Goal: Feedback & Contribution: Submit feedback/report problem

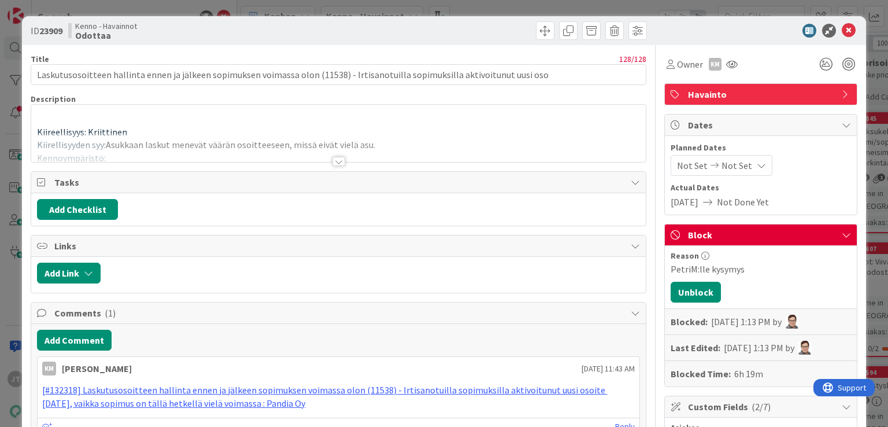
click at [334, 162] on div at bounding box center [338, 161] width 13 height 9
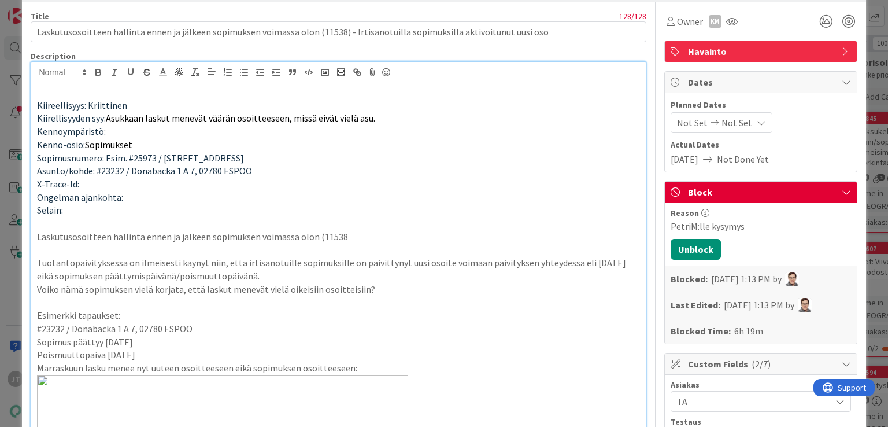
scroll to position [3, 0]
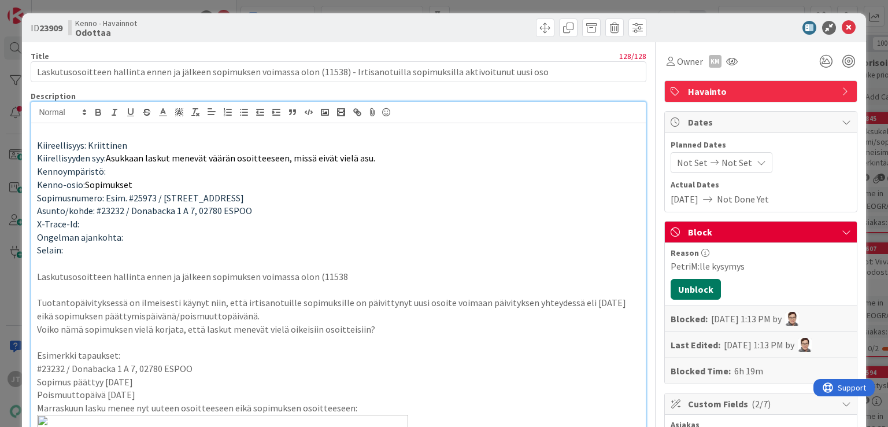
click at [701, 292] on button "Unblock" at bounding box center [696, 289] width 50 height 21
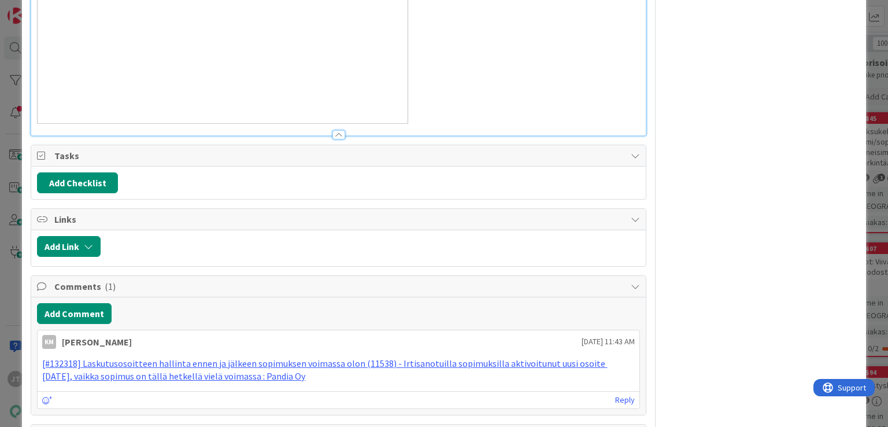
scroll to position [1079, 0]
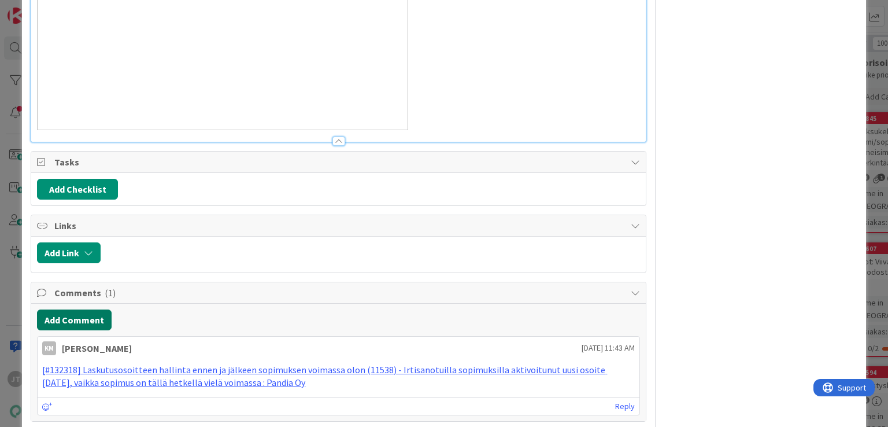
click at [101, 319] on button "Add Comment" at bounding box center [74, 319] width 75 height 21
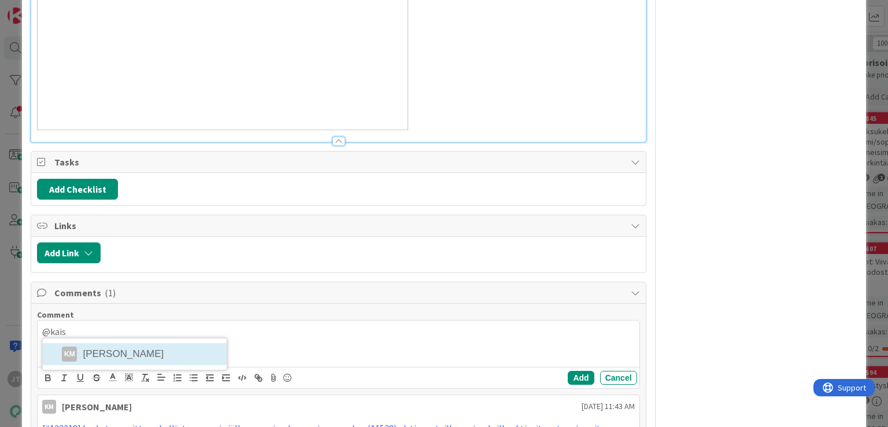
click at [125, 354] on div "@kais KM Kaisa Moilanen" at bounding box center [338, 343] width 601 height 46
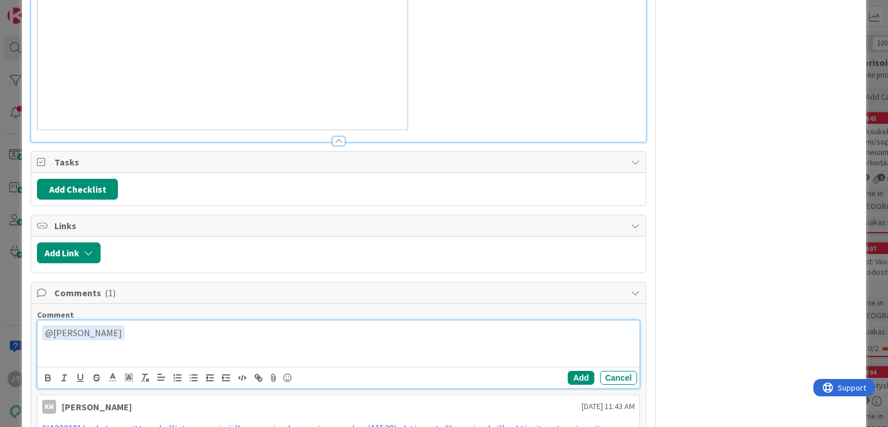
click at [210, 340] on div "﻿ @ Kaisa Moilanen ﻿" at bounding box center [338, 343] width 601 height 46
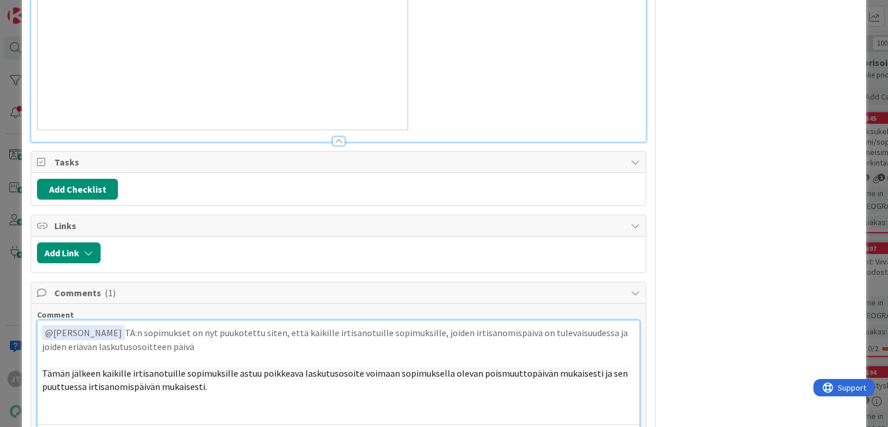
click at [195, 343] on p "﻿ @ Kaisa Moilanen ﻿ TA:n sopimukset on nyt puukotettu siten, että kaikille irt…" at bounding box center [338, 339] width 592 height 28
click at [96, 342] on p "﻿ @ Kaisa Moilanen ﻿ TA:n sopimukset on nyt puukotettu siten, että kaikille irt…" at bounding box center [338, 339] width 592 height 28
click at [190, 353] on p at bounding box center [338, 359] width 592 height 13
click at [140, 338] on p "﻿ @ Kaisa Moilanen ﻿ TA:n sopimukset on nyt puukotettu siten, että kaikille irt…" at bounding box center [338, 339] width 592 height 28
click at [146, 345] on p "﻿ @ Kaisa Moilanen ﻿ TA:n sopimukset on nyt puukotettu siten, että kaikille irt…" at bounding box center [338, 339] width 592 height 28
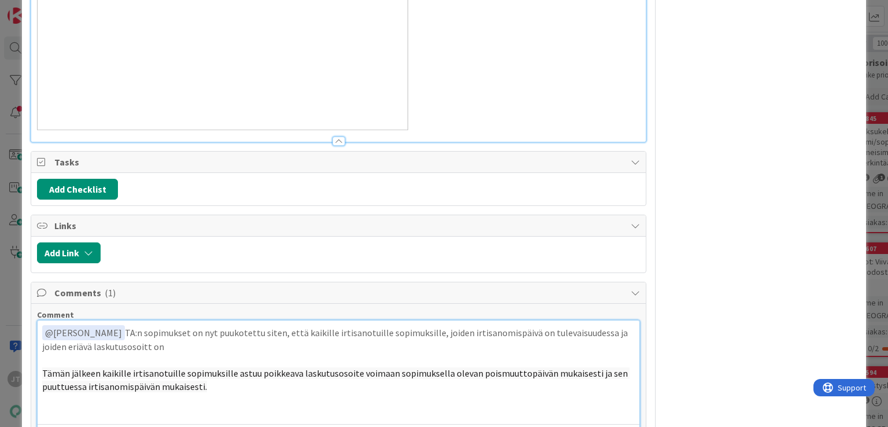
click at [174, 350] on p "﻿ @ Kaisa Moilanen ﻿ TA:n sopimukset on nyt puukotettu siten, että kaikille irt…" at bounding box center [338, 339] width 592 height 28
click at [152, 338] on p "﻿ @ Kaisa Moilanen ﻿ TA:n sopimukset on nyt puukotettu siten, että kaikille irt…" at bounding box center [338, 339] width 592 height 28
click at [147, 345] on p "﻿ @ Kaisa Moilanen ﻿ TA:n sopimukset on nyt puukotettu siten, että kaikille irt…" at bounding box center [338, 339] width 592 height 28
click at [222, 342] on p "﻿ @ Kaisa Moilanen ﻿ TA:n sopimukset on nyt puukotettu siten, että kaikille irt…" at bounding box center [338, 339] width 592 height 28
click at [136, 330] on p "﻿ @ Kaisa Moilanen ﻿ TA:n sopimukset on nyt puukotettu siten, että kaikille irt…" at bounding box center [338, 339] width 592 height 28
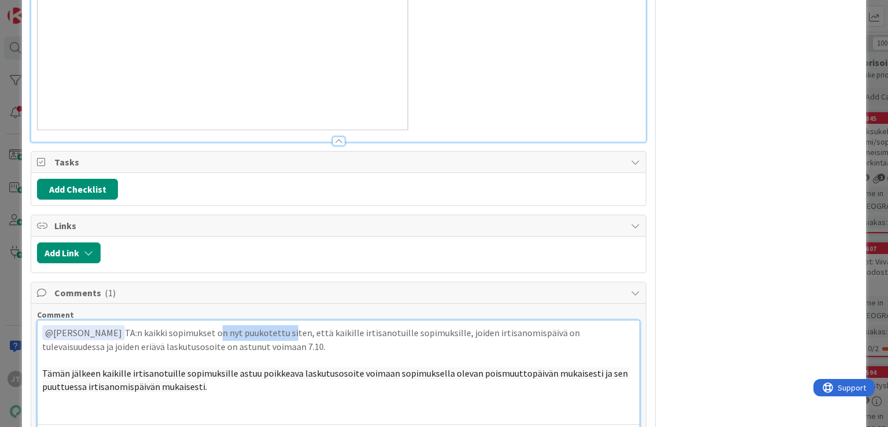
drag, startPoint x: 208, startPoint y: 331, endPoint x: 280, endPoint y: 327, distance: 71.8
click at [280, 327] on p "﻿ @ Kaisa Moilanen ﻿ TA:n kaikki sopimukset on nyt puukotettu siten, että kaiki…" at bounding box center [338, 339] width 592 height 28
click at [282, 329] on p "﻿ @ Kaisa Moilanen ﻿ TA:n kaikki sopimukset on nyt puukotettu siten, että kaiki…" at bounding box center [338, 339] width 592 height 28
click at [291, 331] on p "﻿ @ Kaisa Moilanen ﻿ TA:n kaikki sopimukset on nyt puukotettu siten, että kaiki…" at bounding box center [338, 339] width 592 height 28
drag, startPoint x: 278, startPoint y: 334, endPoint x: 446, endPoint y: 331, distance: 168.3
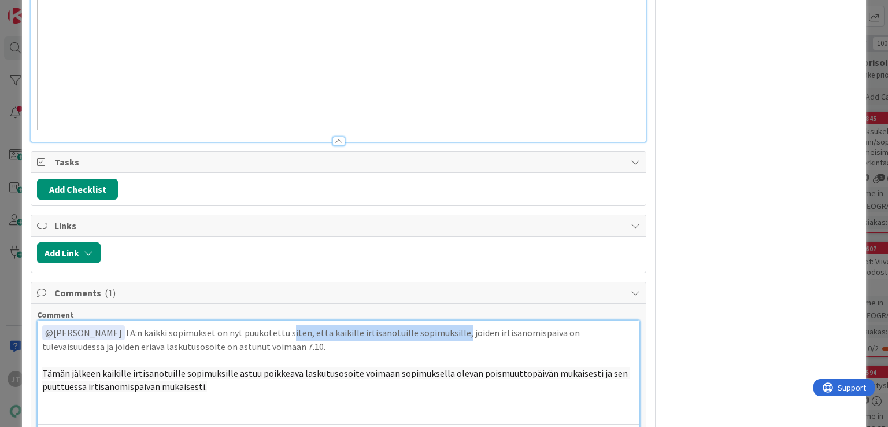
click at [446, 331] on p "﻿ @ Kaisa Moilanen ﻿ TA:n kaikki sopimukset on nyt puukotettu siten, että kaiki…" at bounding box center [338, 339] width 592 height 28
click at [442, 331] on p "﻿ @ Kaisa Moilanen ﻿ TA:n kaikki sopimukset on nyt puukotettu, jotka ovat irtis…" at bounding box center [338, 339] width 592 height 28
click at [415, 331] on p "﻿ @ Kaisa Moilanen ﻿ TA:n kaikki sopimukset on nyt puukotettu, jotka ovat irtis…" at bounding box center [338, 339] width 592 height 28
click at [345, 357] on p at bounding box center [338, 359] width 592 height 13
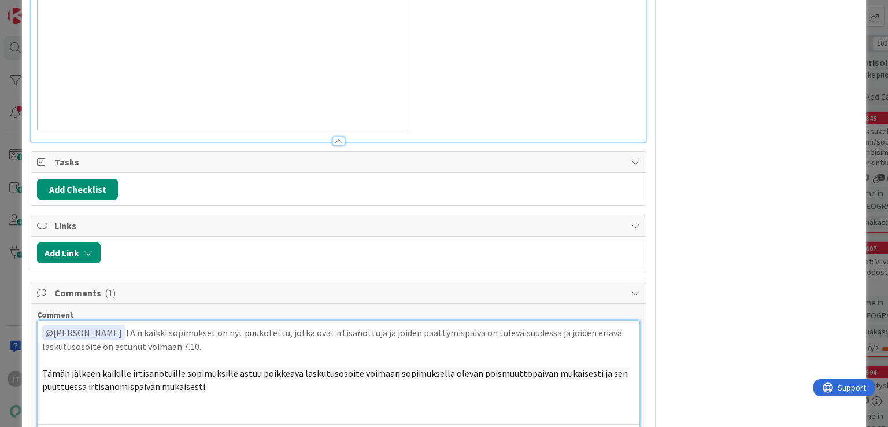
click at [230, 372] on span "Tämän jälkeen kaikille irtisanotuille sopimuksille astuu poikkeava laskutusosoi…" at bounding box center [335, 379] width 587 height 25
click at [235, 345] on p "﻿ @ Kaisa Moilanen ﻿ TA:n kaikki sopimukset on nyt puukotettu, jotka ovat irtis…" at bounding box center [338, 339] width 592 height 28
click at [210, 384] on p "Tämän jälkeen kaikille irtisanotuille sopimuksille astuu poikkeava laskutusosoi…" at bounding box center [338, 380] width 592 height 26
drag, startPoint x: 209, startPoint y: 384, endPoint x: 43, endPoint y: 336, distance: 172.8
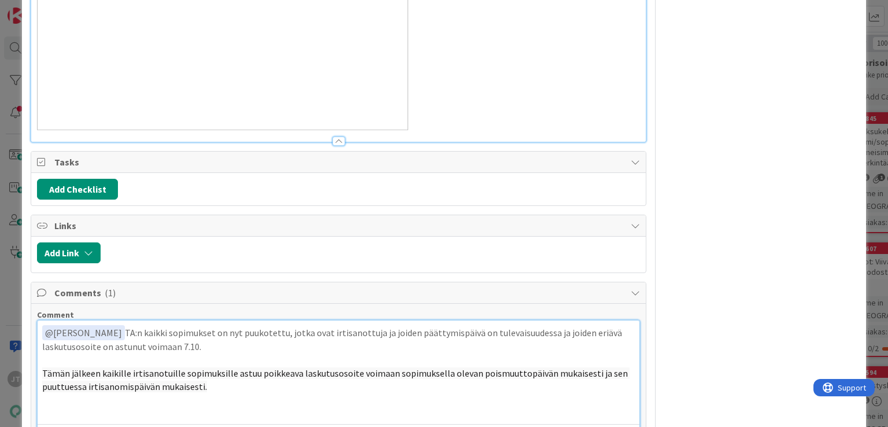
click at [43, 336] on div "﻿ @ Kaisa Moilanen ﻿ TA:n kaikki sopimukset on nyt puukotettu, jotka ovat irtis…" at bounding box center [338, 372] width 601 height 104
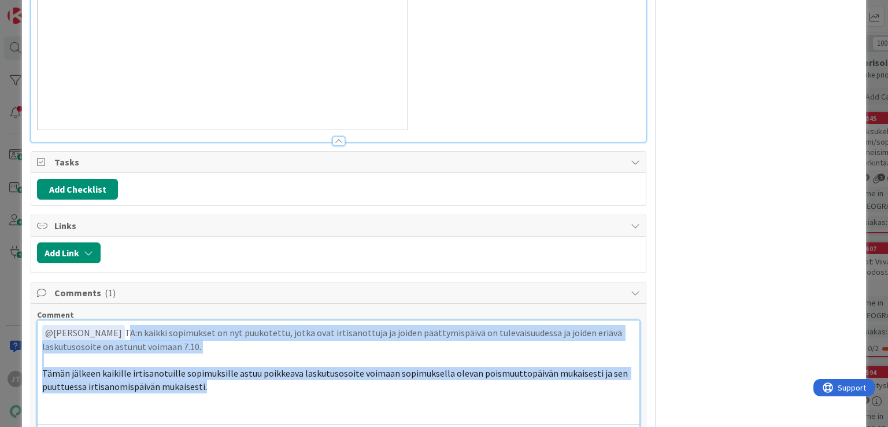
drag, startPoint x: 116, startPoint y: 330, endPoint x: 213, endPoint y: 387, distance: 113.0
click at [213, 387] on div "﻿ @ Kaisa Moilanen ﻿ TA:n kaikki sopimukset on nyt puukotettu, jotka ovat irtis…" at bounding box center [338, 372] width 601 height 104
copy div "TA:n kaikki sopimukset on nyt puukotettu, jotka ovat irtisanottuja ja joiden pä…"
click at [211, 386] on p "Tämän jälkeen kaikille irtisanotuille sopimuksille astuu poikkeava laskutusosoi…" at bounding box center [338, 380] width 592 height 26
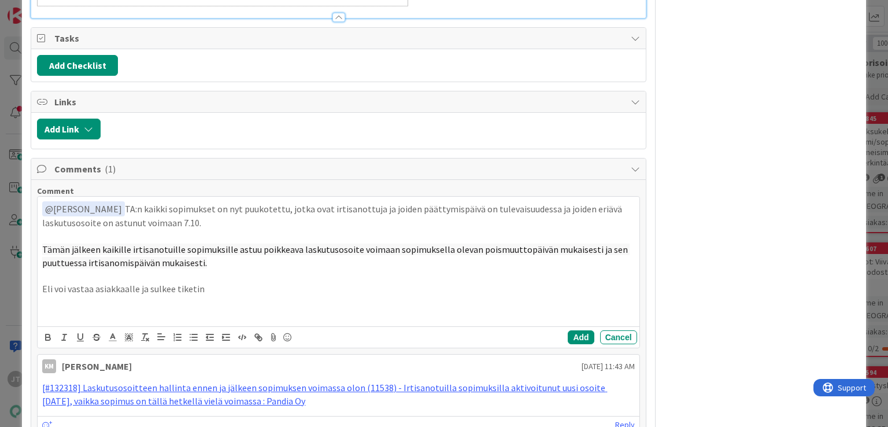
scroll to position [1233, 0]
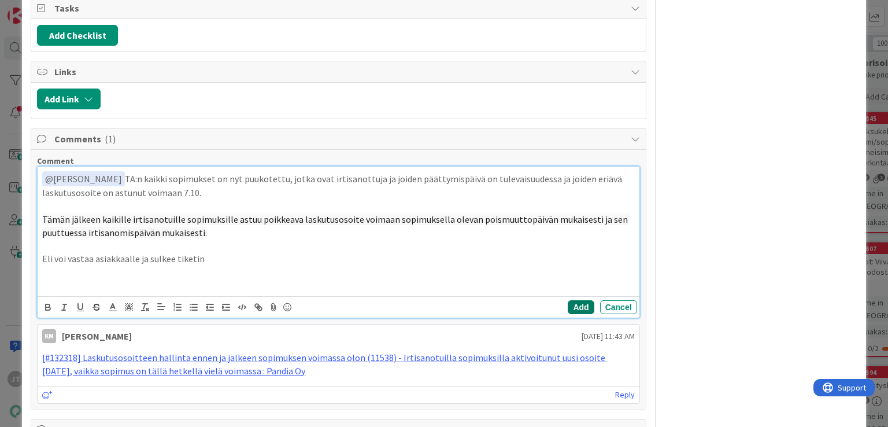
click at [579, 310] on button "Add" at bounding box center [581, 307] width 26 height 14
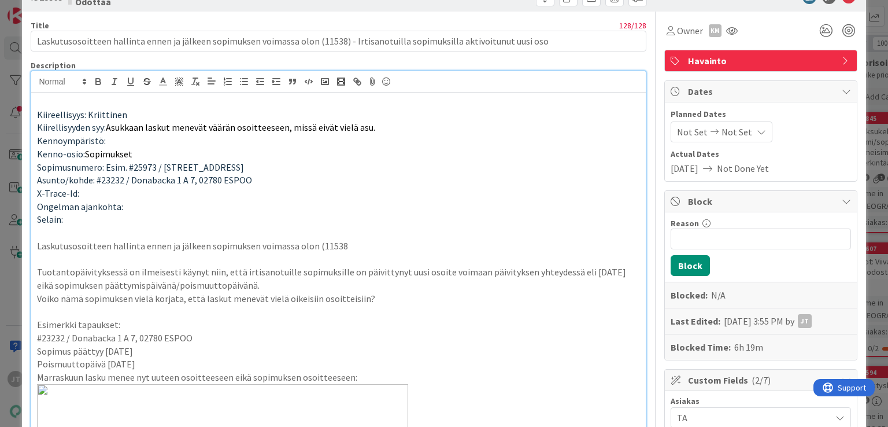
scroll to position [0, 0]
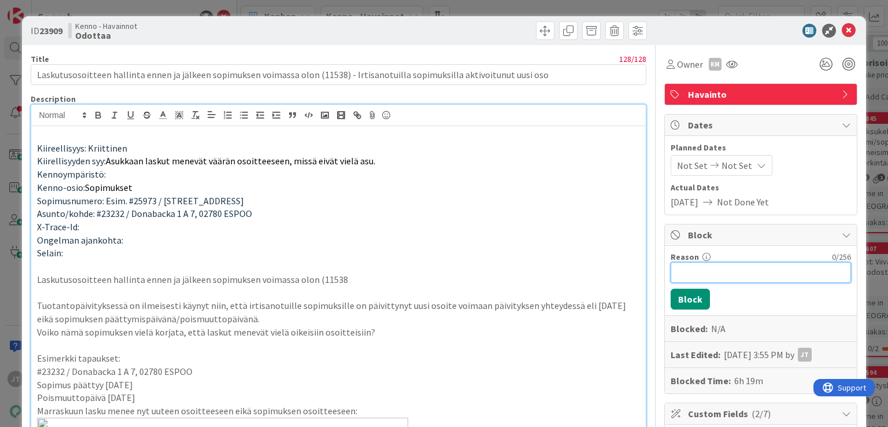
click at [720, 276] on input "Reason" at bounding box center [761, 272] width 180 height 21
type input "Odotetaan muita asiakkaita"
click at [681, 304] on button "Block" at bounding box center [690, 299] width 39 height 21
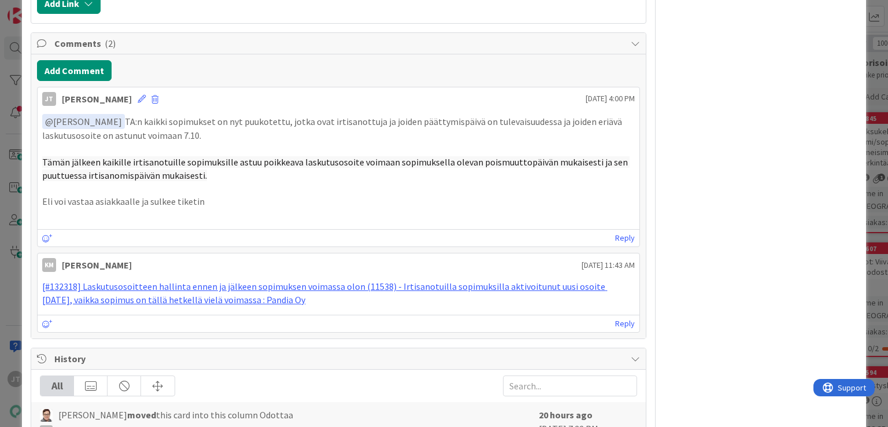
scroll to position [1326, 0]
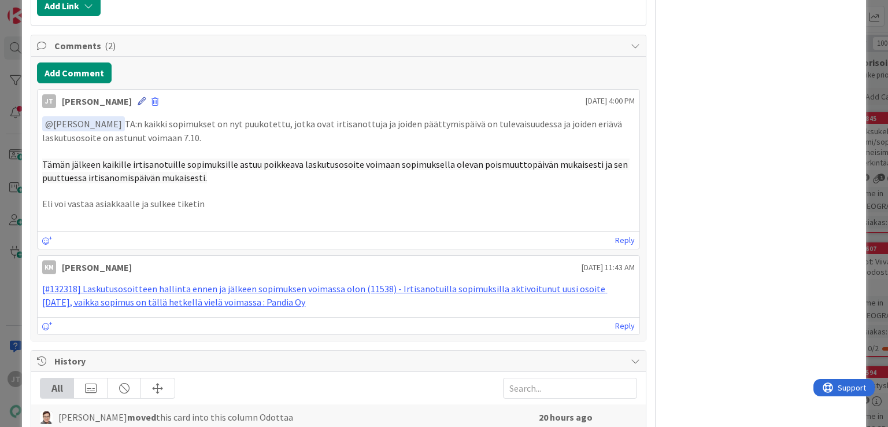
click at [138, 98] on icon at bounding box center [142, 101] width 8 height 8
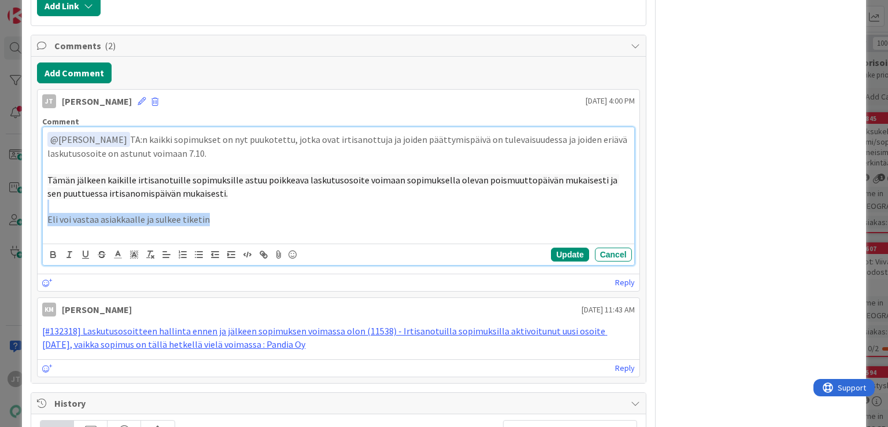
click at [224, 210] on div "﻿ @ Kaisa Moilanen ﻿ TA:n kaikki sopimukset on nyt puukotettu, jotka ovat irtis…" at bounding box center [338, 185] width 591 height 117
click at [224, 213] on p "Eli voi vastaa asiakkaalle ja sulkee tiketin" at bounding box center [338, 219] width 582 height 13
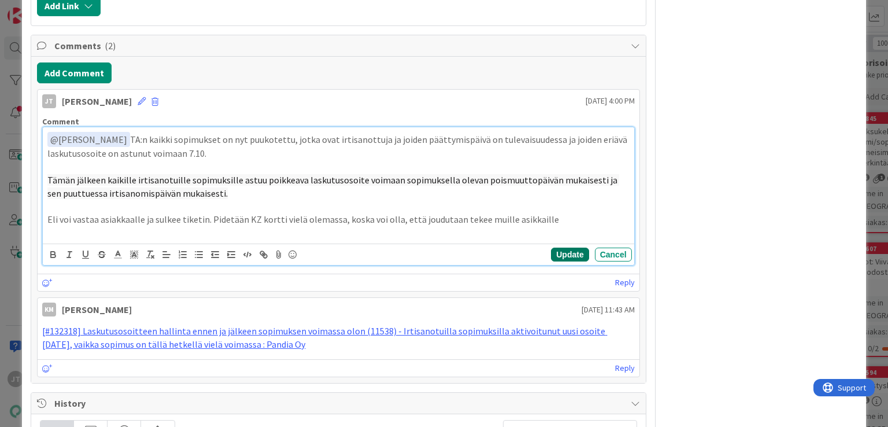
click at [555, 253] on button "Update" at bounding box center [570, 254] width 38 height 14
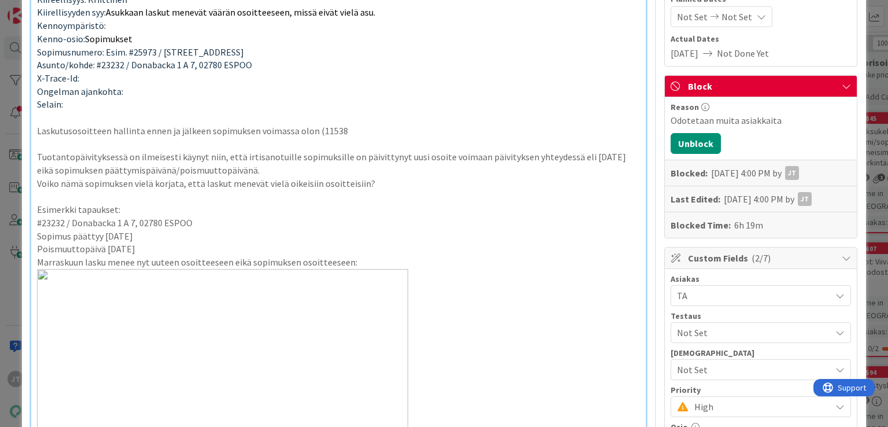
scroll to position [0, 0]
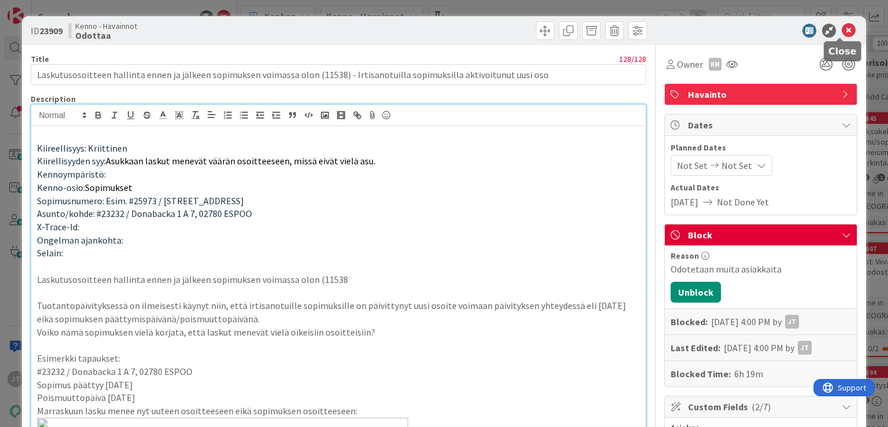
click at [842, 32] on icon at bounding box center [849, 31] width 14 height 14
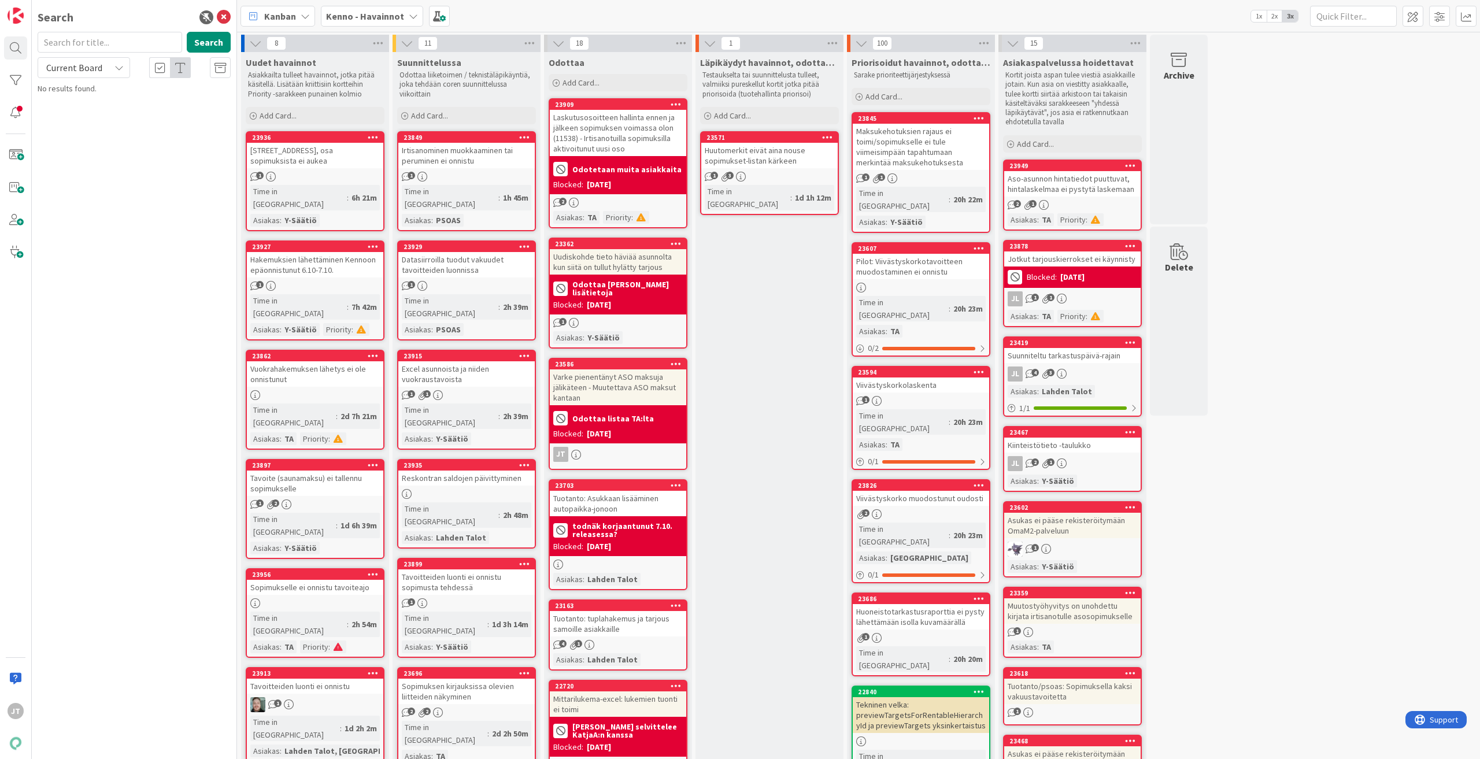
click at [368, 8] on div "Kenno - Havainnot" at bounding box center [372, 16] width 102 height 21
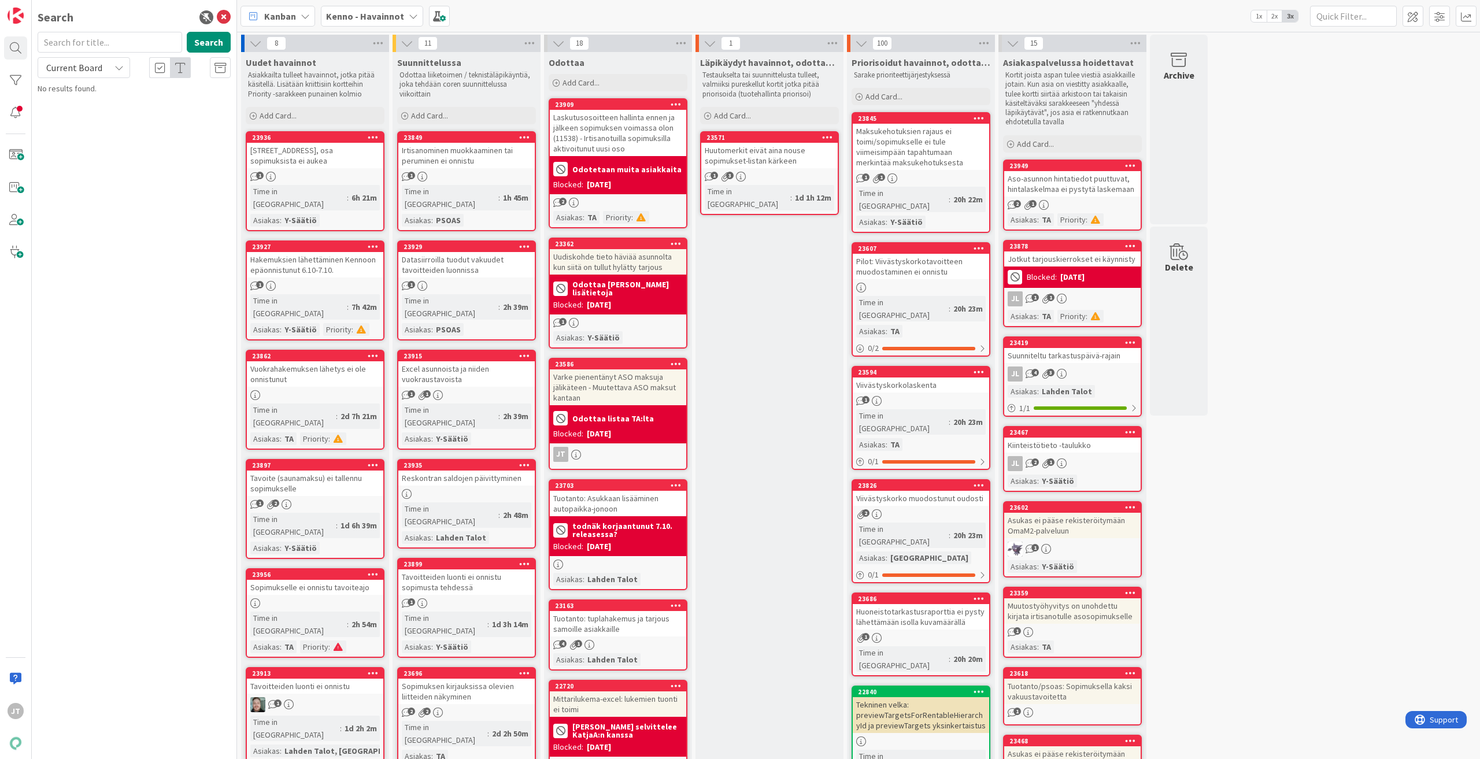
click at [453, 112] on div "Add Card..." at bounding box center [466, 115] width 139 height 17
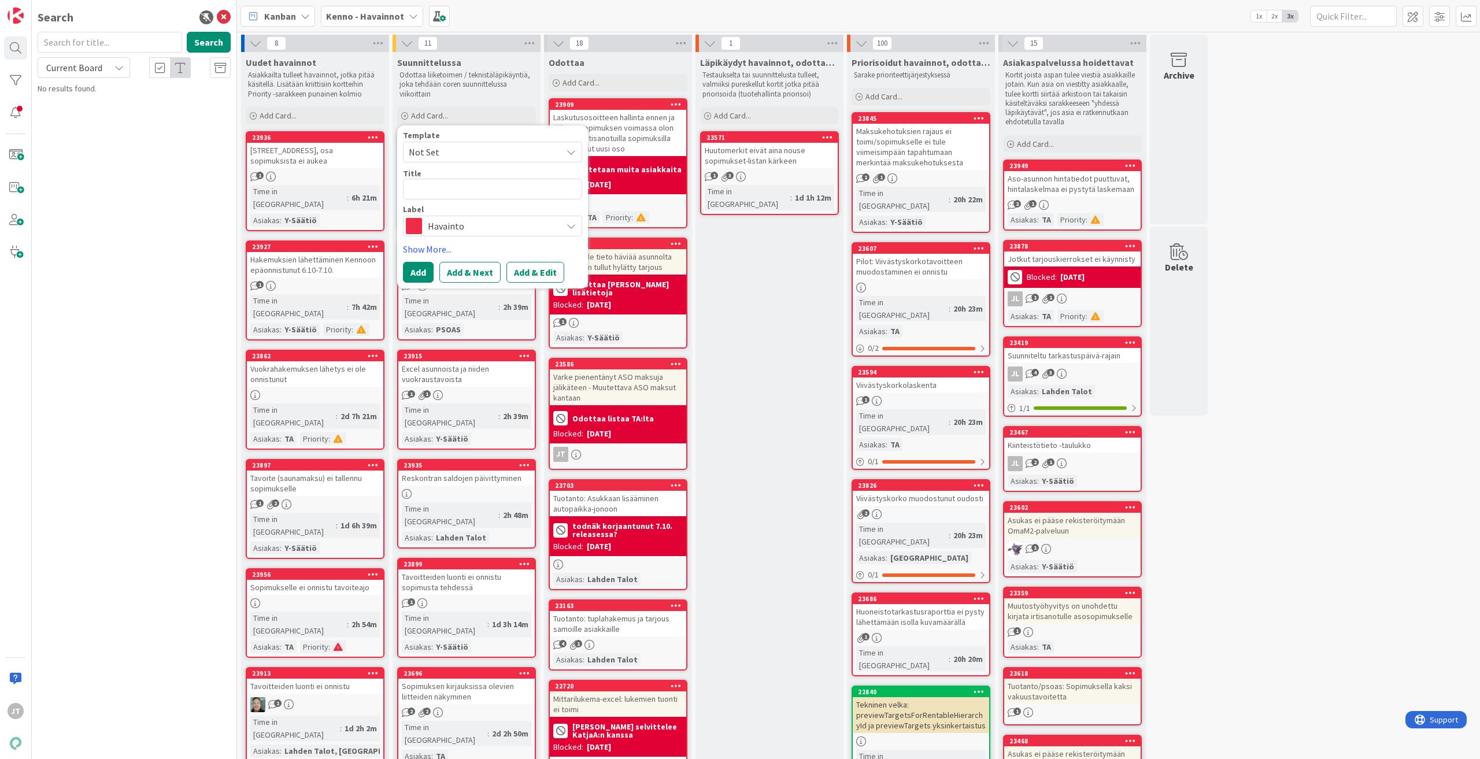
click at [511, 234] on div "Havainto" at bounding box center [492, 226] width 179 height 21
click at [476, 269] on span "Taski" at bounding box center [516, 273] width 141 height 17
click at [447, 185] on textarea at bounding box center [492, 189] width 179 height 21
type textarea "x"
type textarea "A"
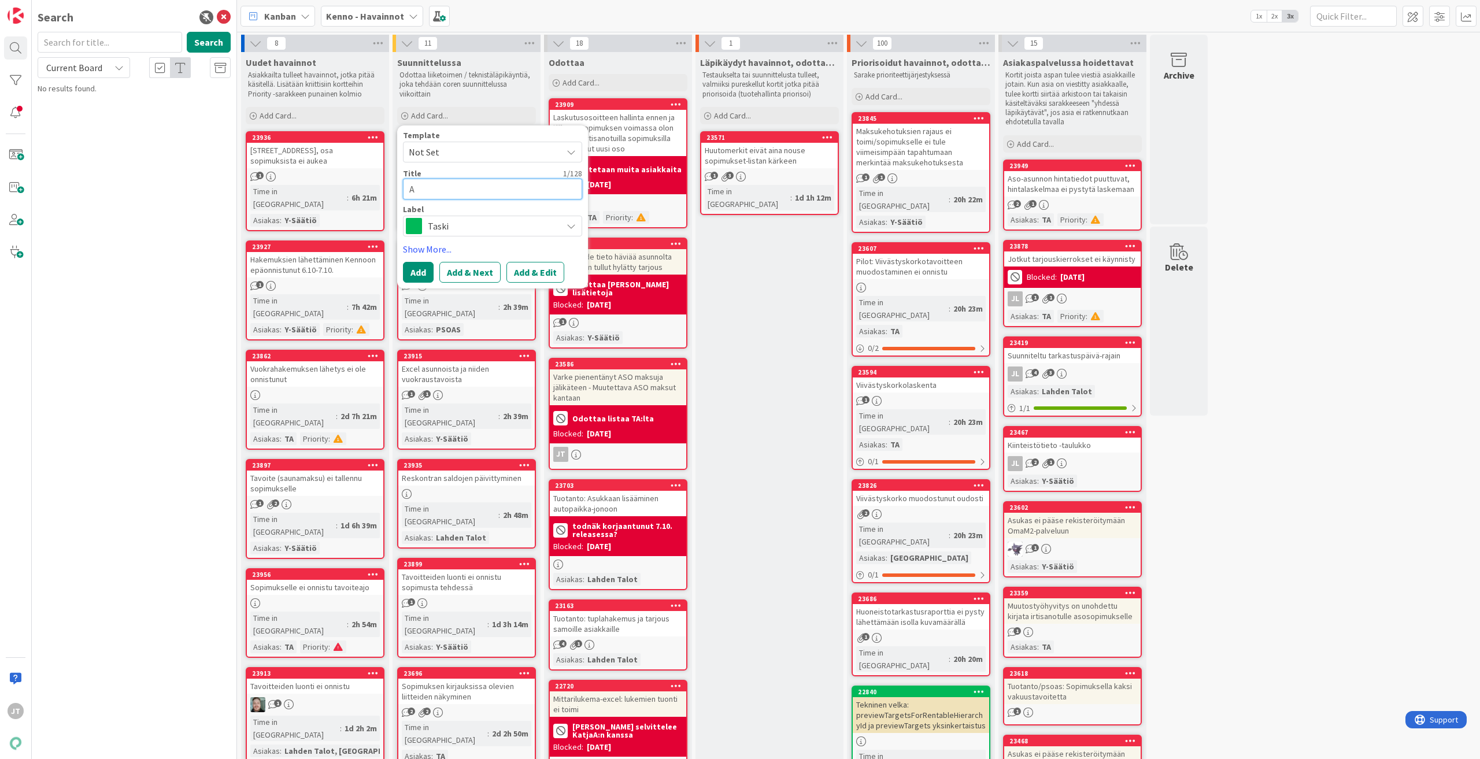
type textarea "x"
type textarea "AS"
type textarea "x"
type textarea "ASO"
type textarea "x"
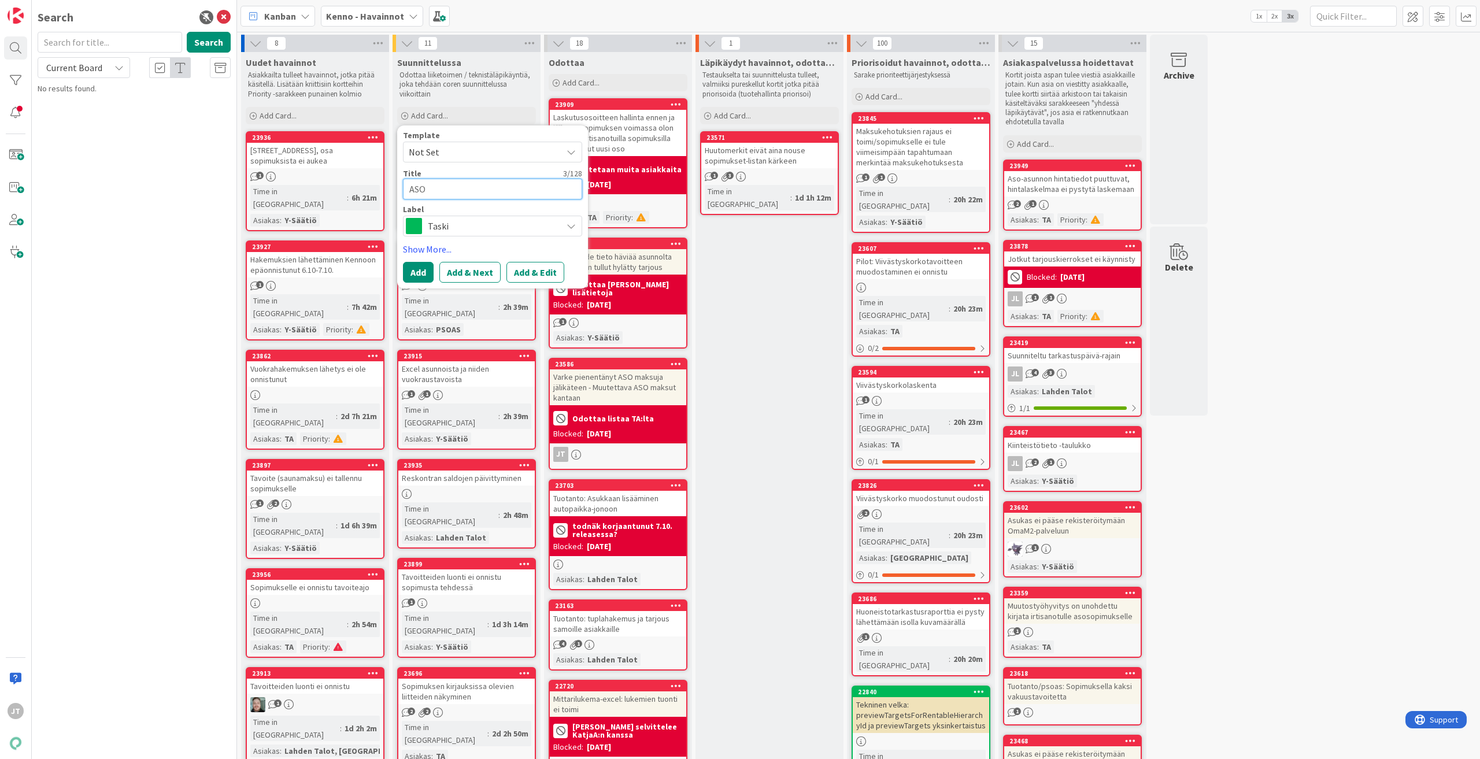
type textarea "ASO"
type textarea "x"
type textarea "ASO s"
type textarea "x"
type textarea "ASO so"
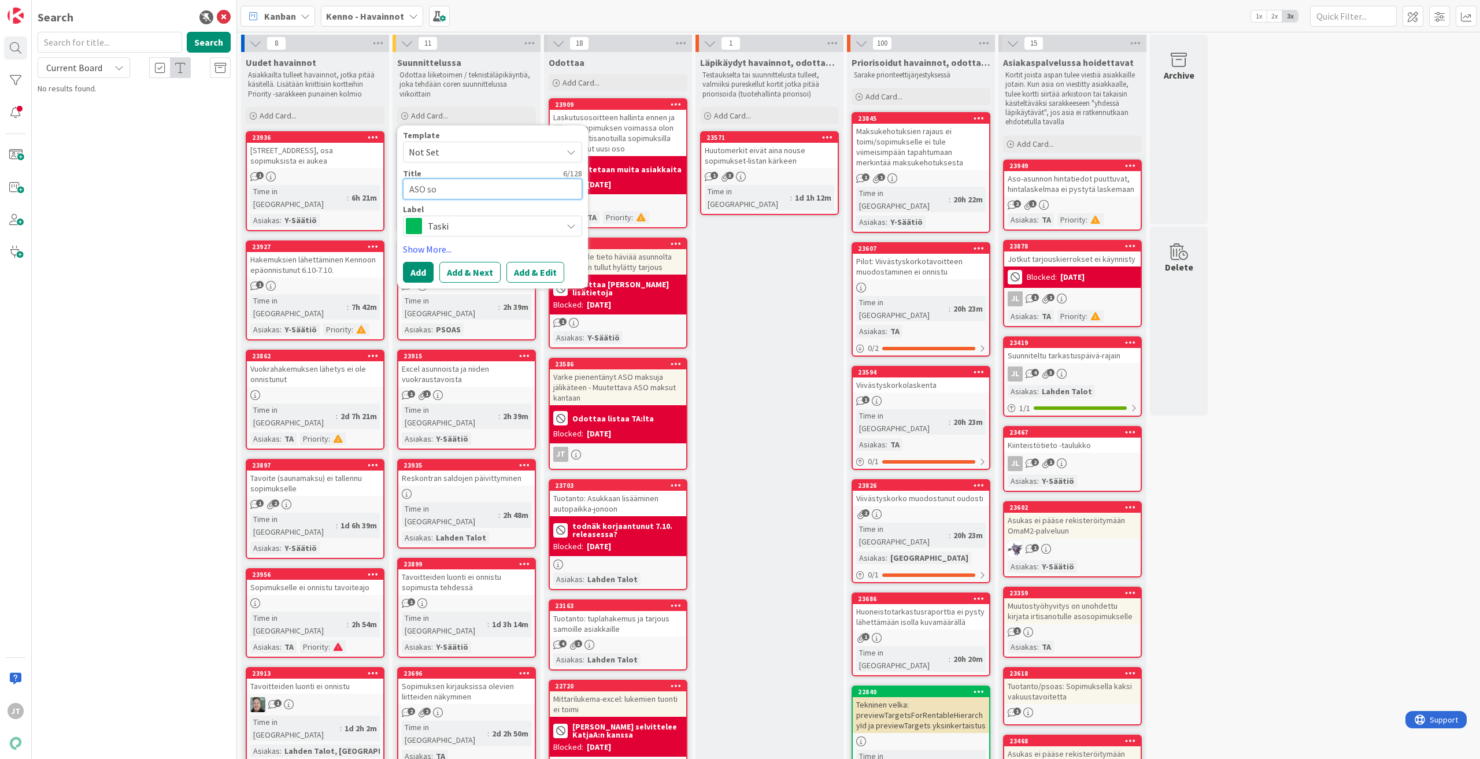
type textarea "x"
type textarea "ASO sos"
type textarea "x"
type textarea "ASO so"
type textarea "x"
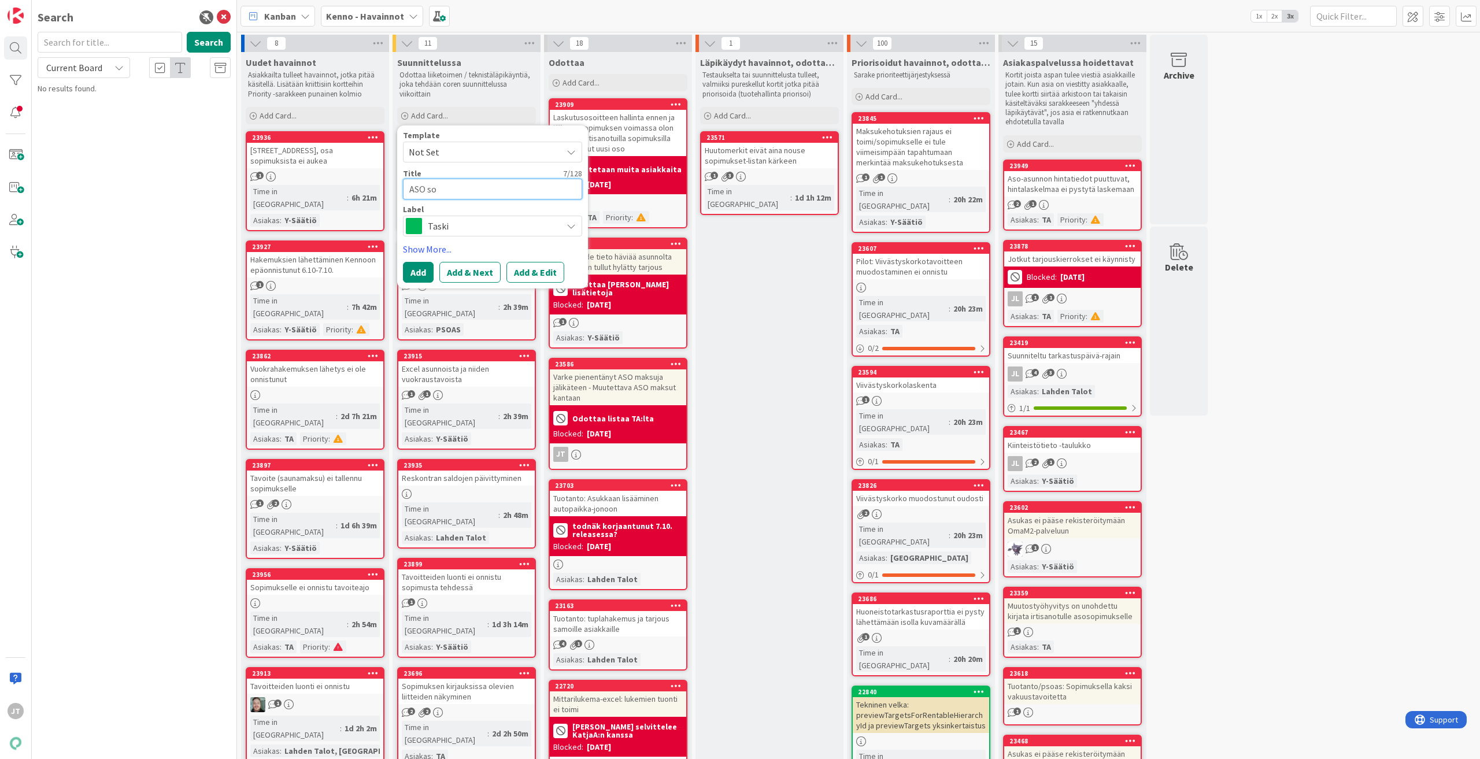
type textarea "ASO s"
type textarea "x"
type textarea "ASO si"
type textarea "x"
type textarea "ASO sis"
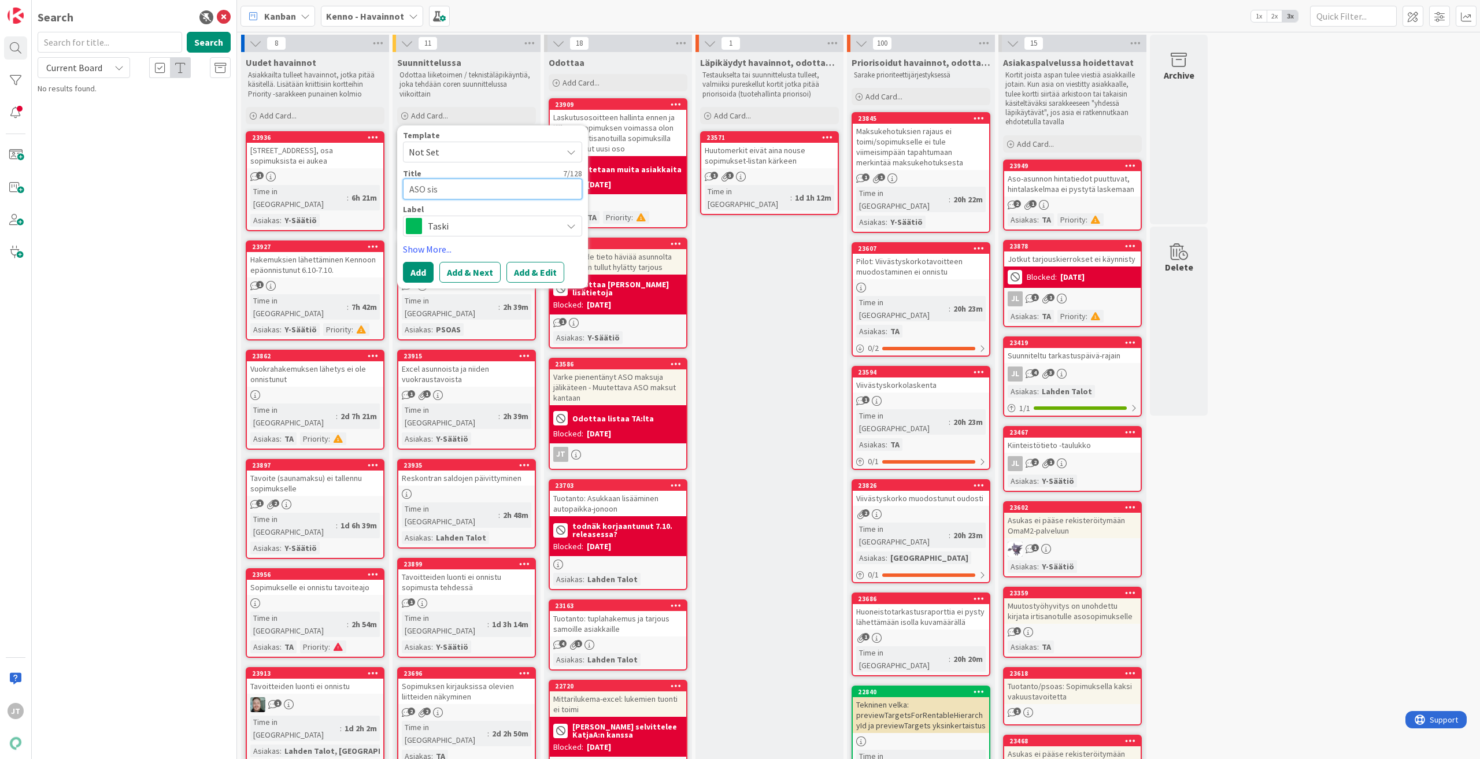
type textarea "x"
type textarea "ASO sisä"
type textarea "x"
type textarea "ASO sisää"
type textarea "x"
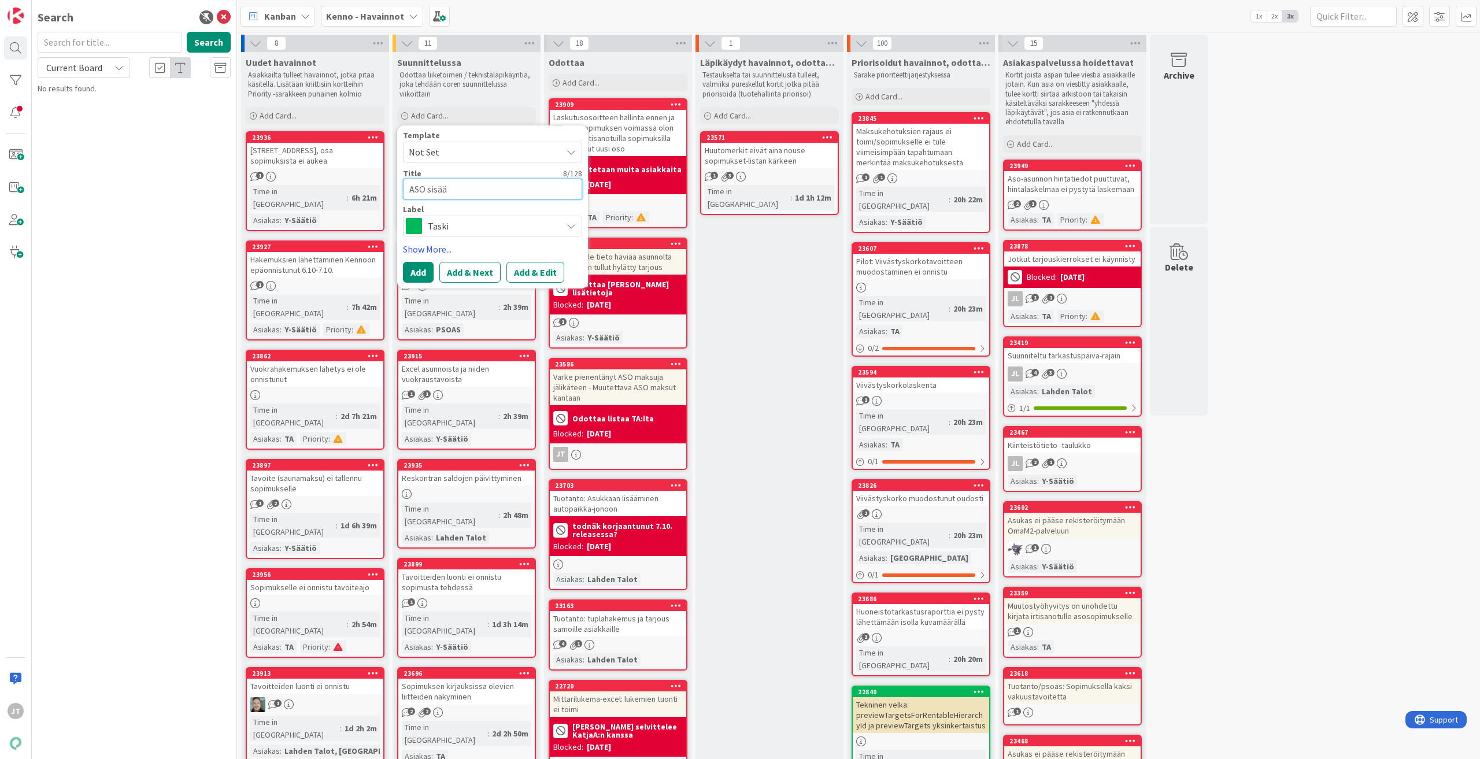
type textarea "ASO sisään"
type textarea "x"
type textarea "ASO sisäänm"
type textarea "x"
type textarea "ASO sisäänmu"
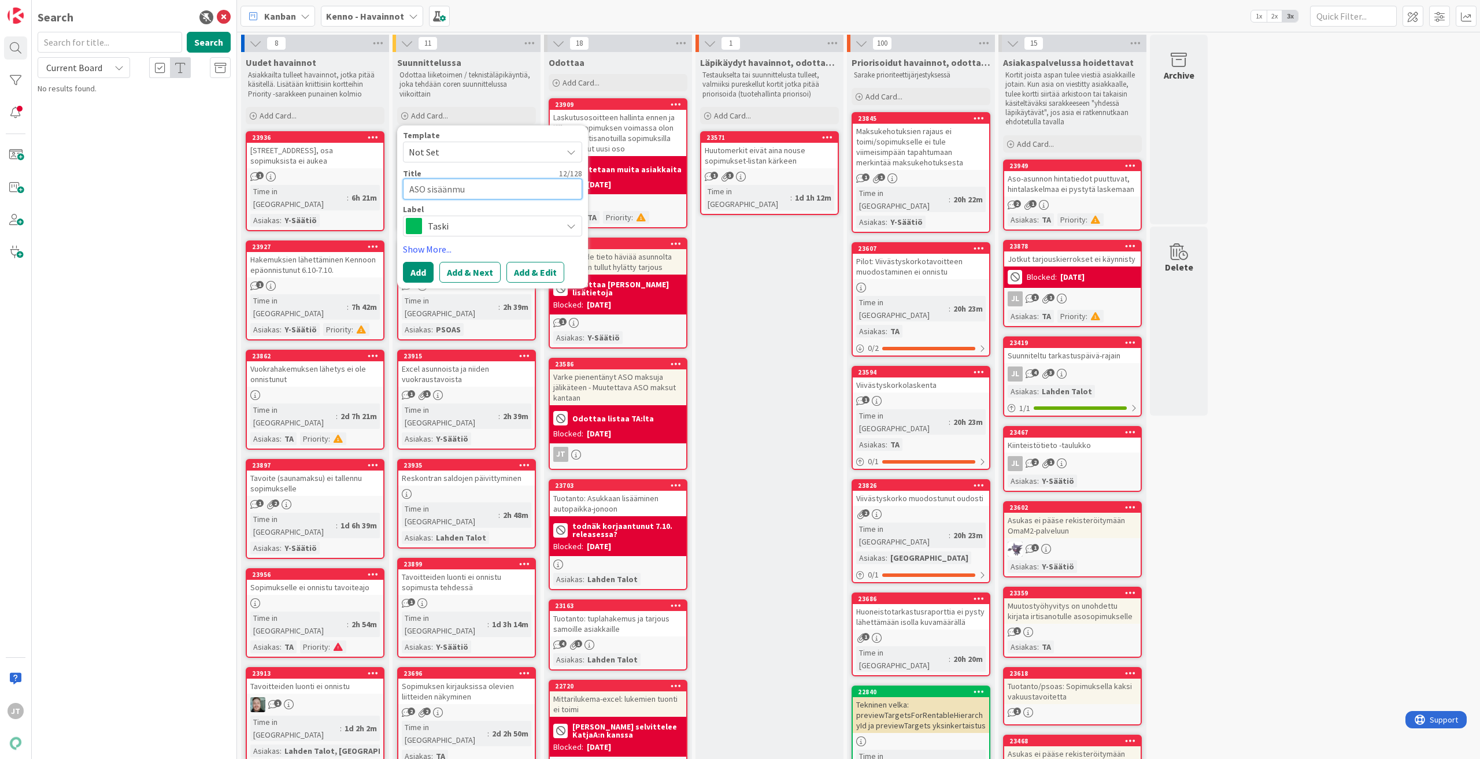
type textarea "x"
type textarea "ASO sisäänmuu"
type textarea "x"
type textarea "ASO sisäänmuut"
type textarea "x"
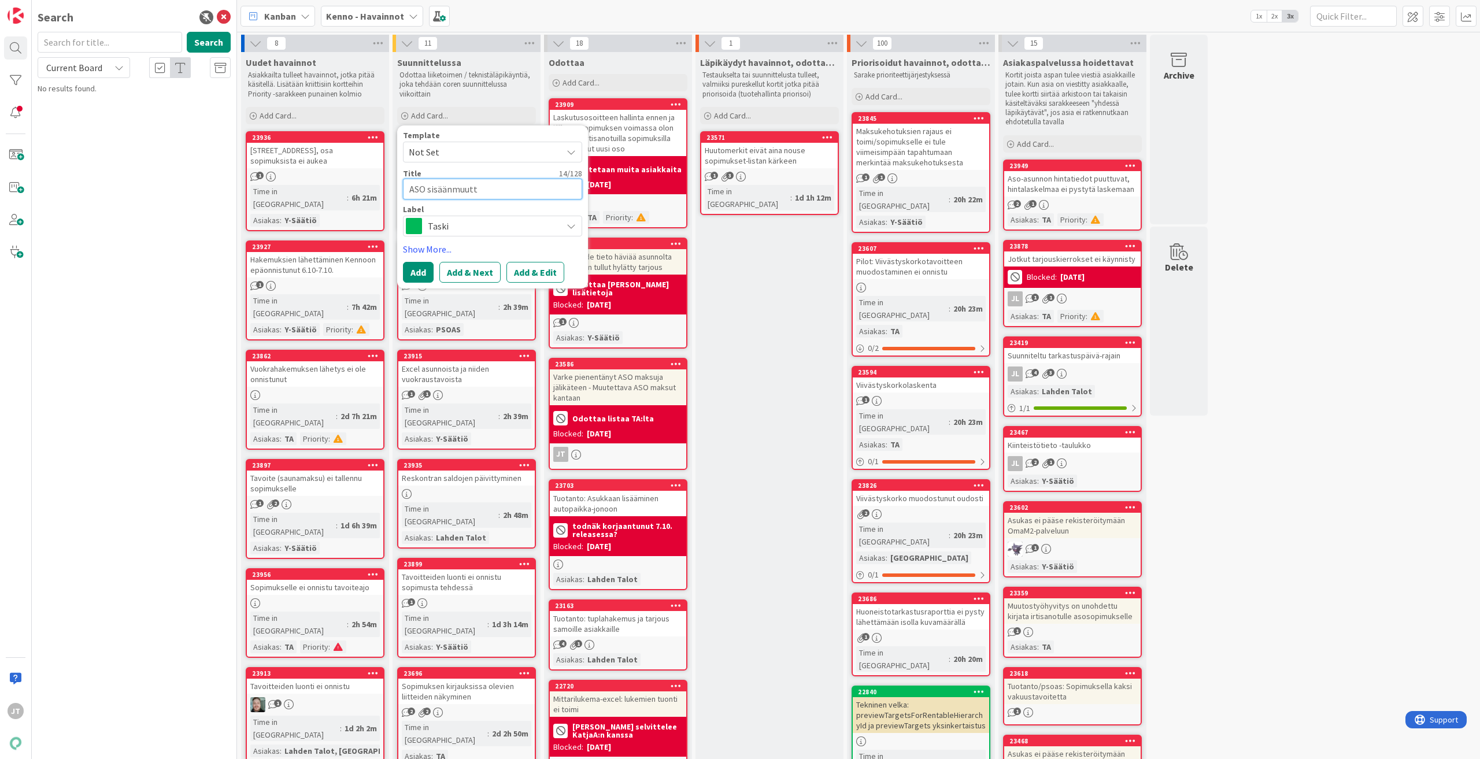
type textarea "ASO sisäänmuutto"
type textarea "x"
type textarea "ASO sisäänmuuttot"
type textarea "x"
type textarea "ASO sisäänmuuttota"
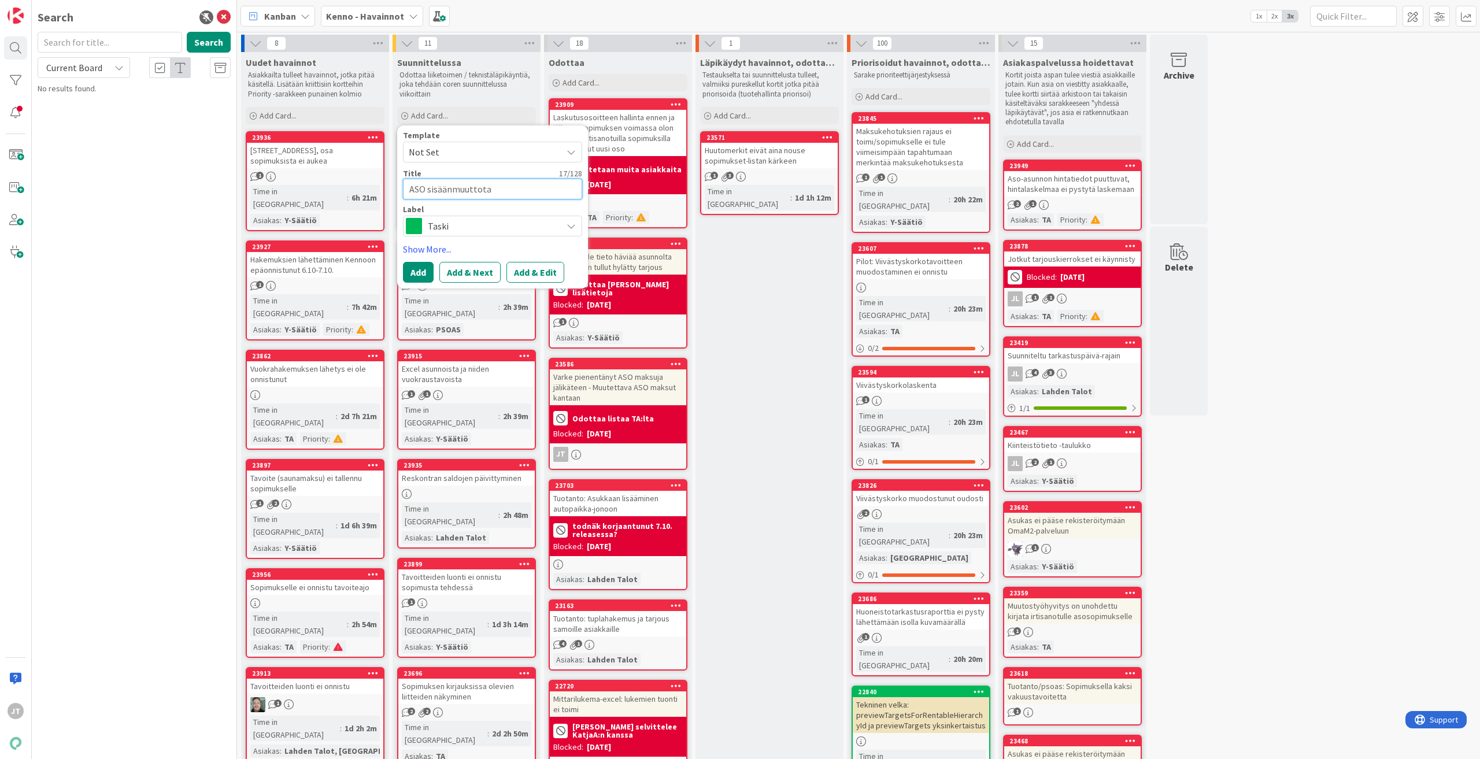
type textarea "x"
type textarea "ASO sisäänmuuttotark"
type textarea "x"
type textarea "ASO sisäänmuuttotarka"
type textarea "x"
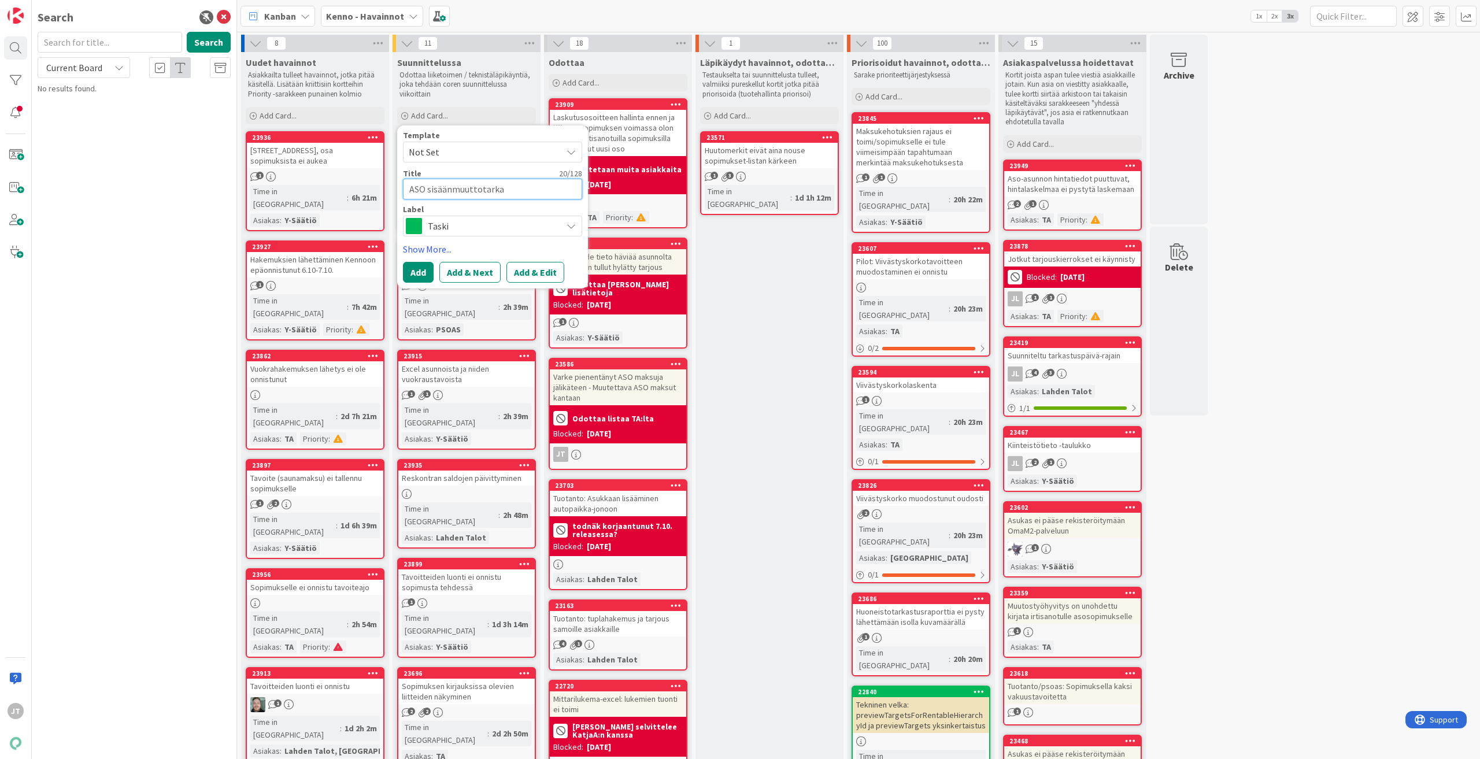
type textarea "ASO sisäänmuuttotarkas"
type textarea "x"
type textarea "ASO sisäänmuuttotarkast"
type textarea "x"
type textarea "ASO sisäänmuuttotarkastu"
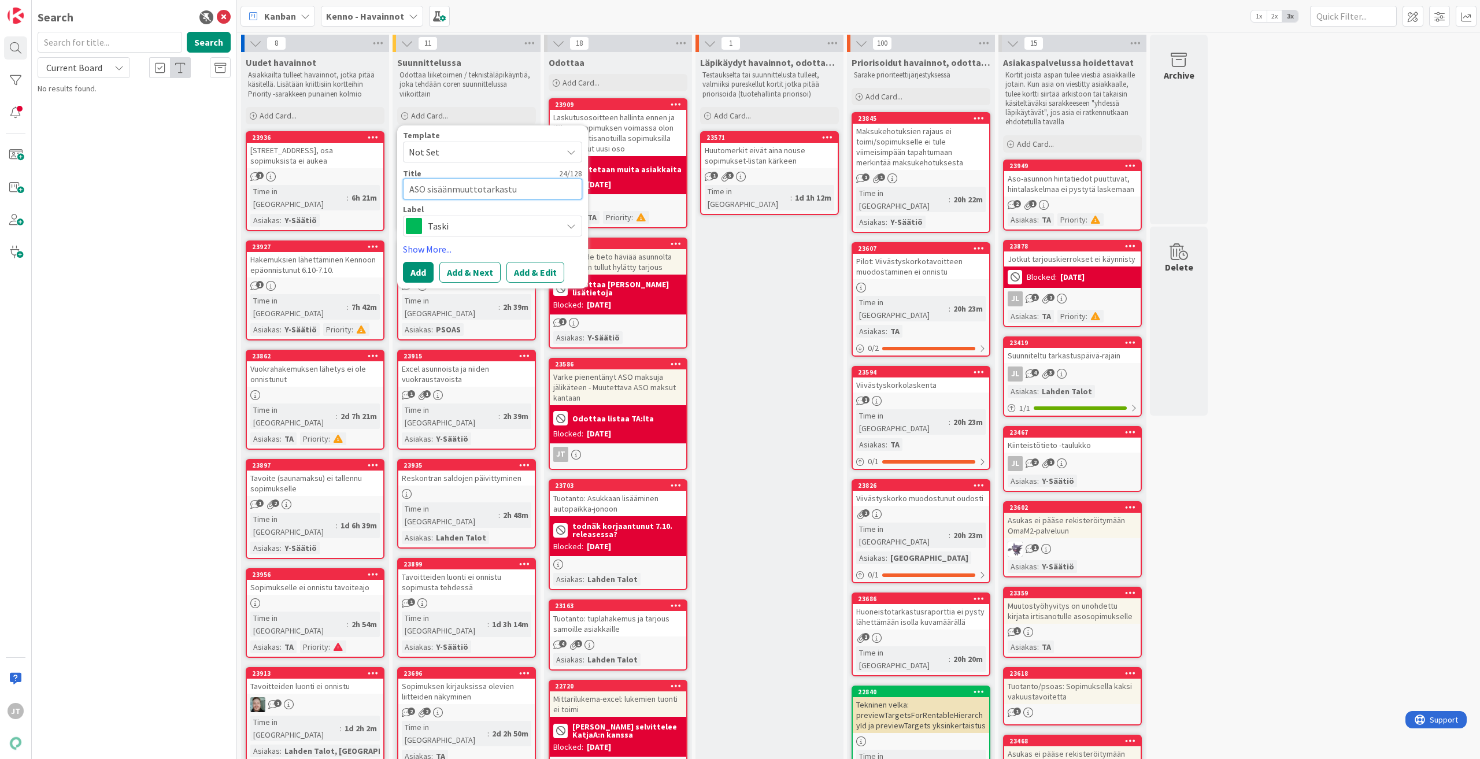
type textarea "x"
type textarea "ASO sisäänmuuttotarkastus"
type textarea "x"
type textarea "ASO sisäänmuuttotarkastus s"
type textarea "x"
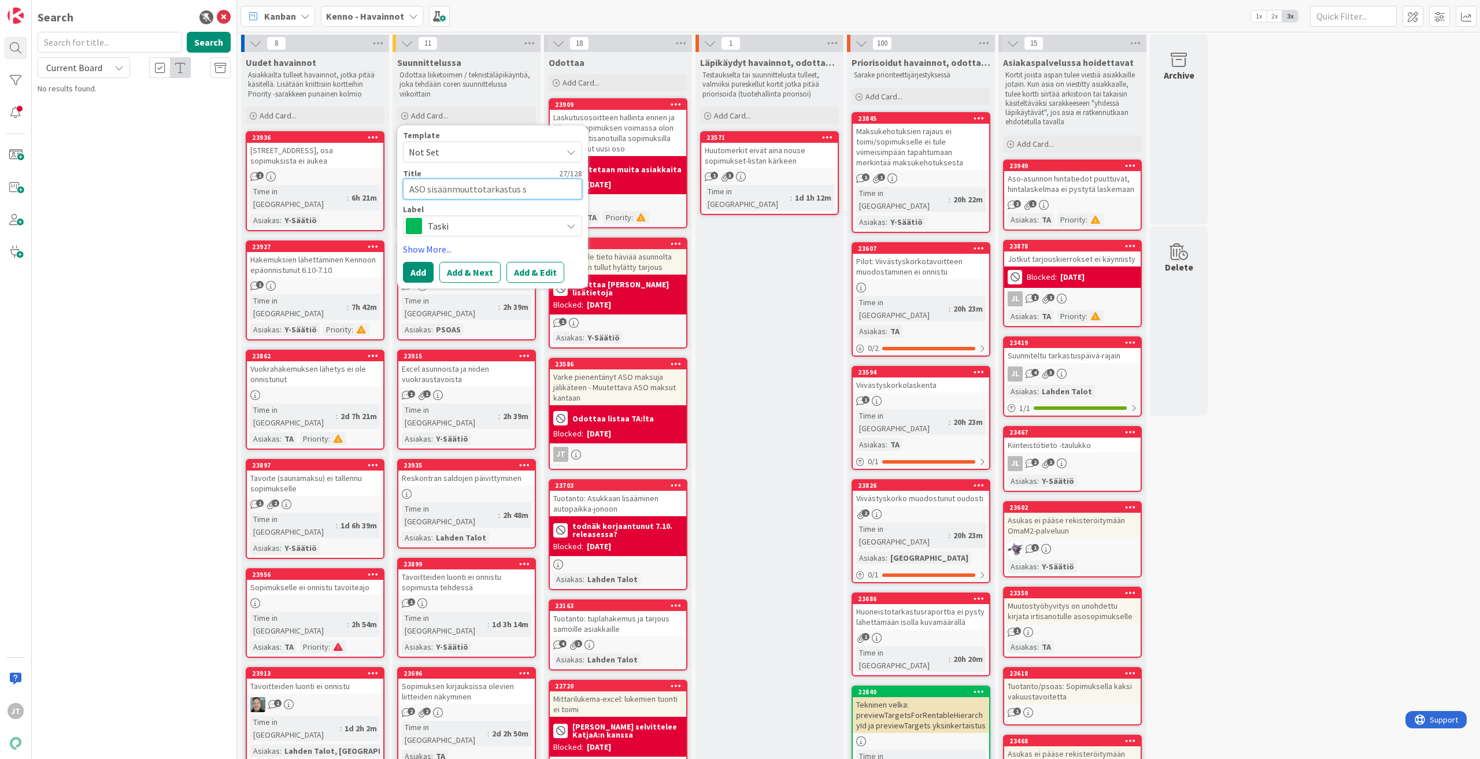
type textarea "ASO sisäänmuuttotarkastus"
type textarea "x"
type textarea "ASO sisäänmuuttotarkastus m"
type textarea "x"
type textarea "ASO sisäänmuuttotarkastus mu"
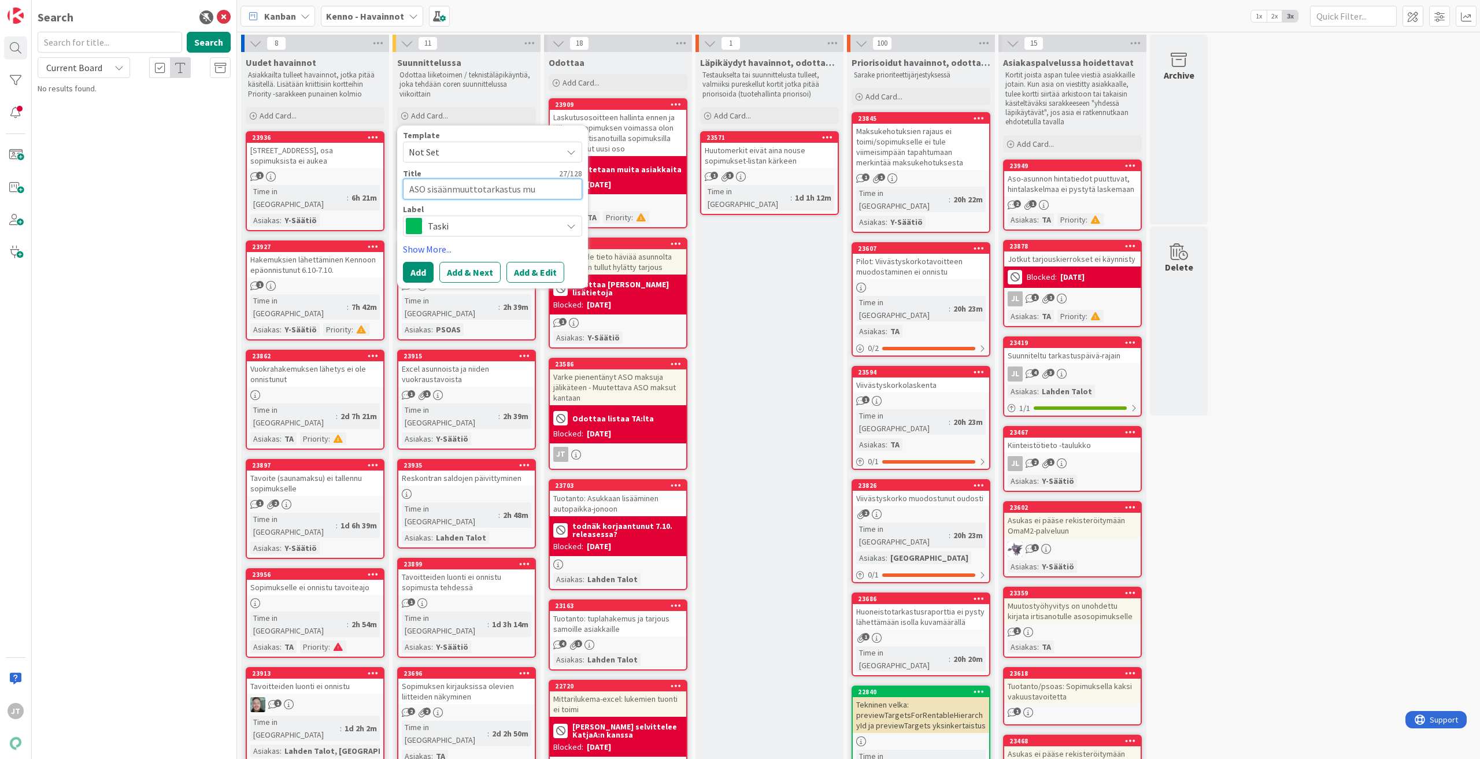
type textarea "x"
type textarea "ASO sisäänmuuttotarkastus muu"
type textarea "x"
type textarea "ASO sisäänmuuttotarkastus mu"
type textarea "x"
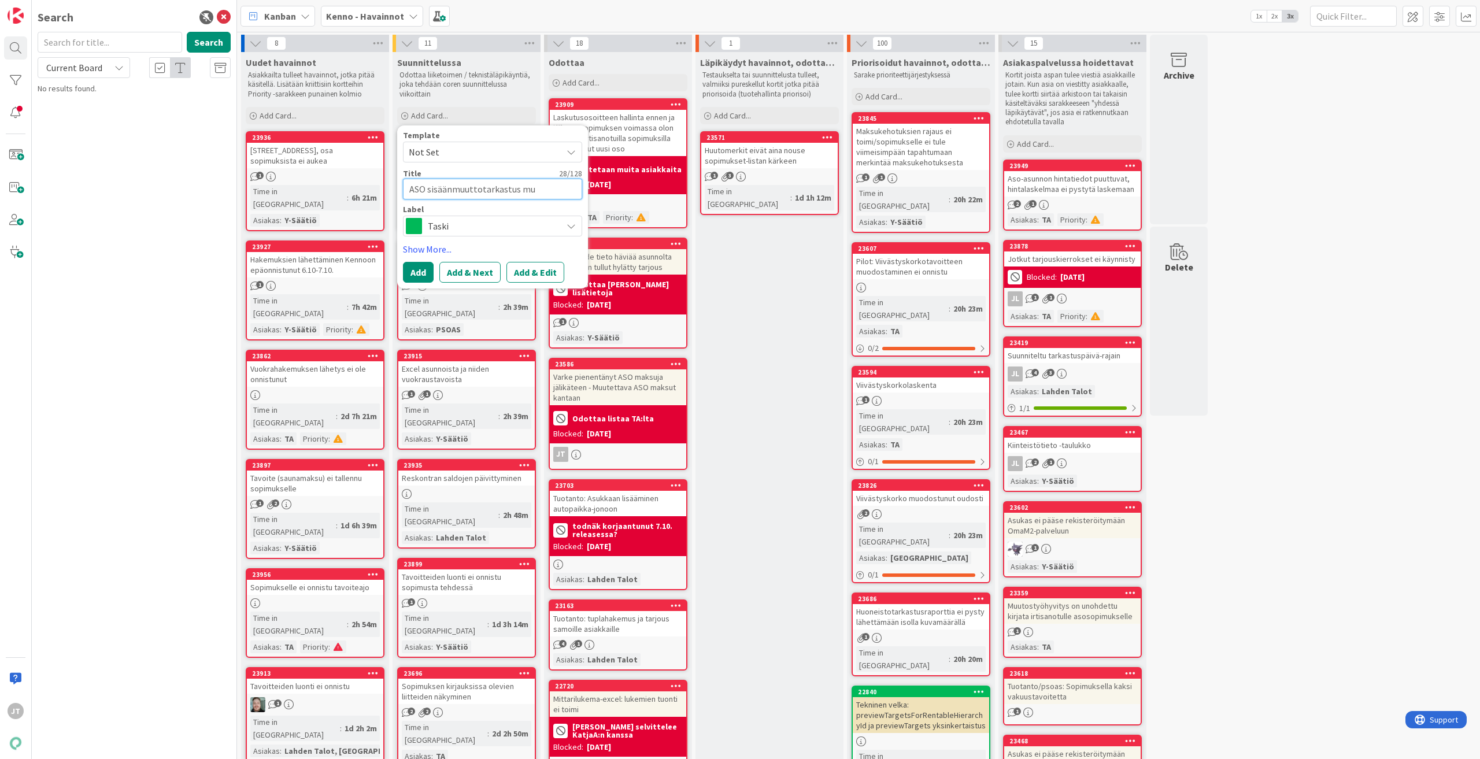
type textarea "ASO sisäänmuuttotarkastus m"
type textarea "x"
type textarea "ASO sisäänmuuttotarkastus"
type textarea "x"
type textarea "ASO sisäänmuuttotarkastus p"
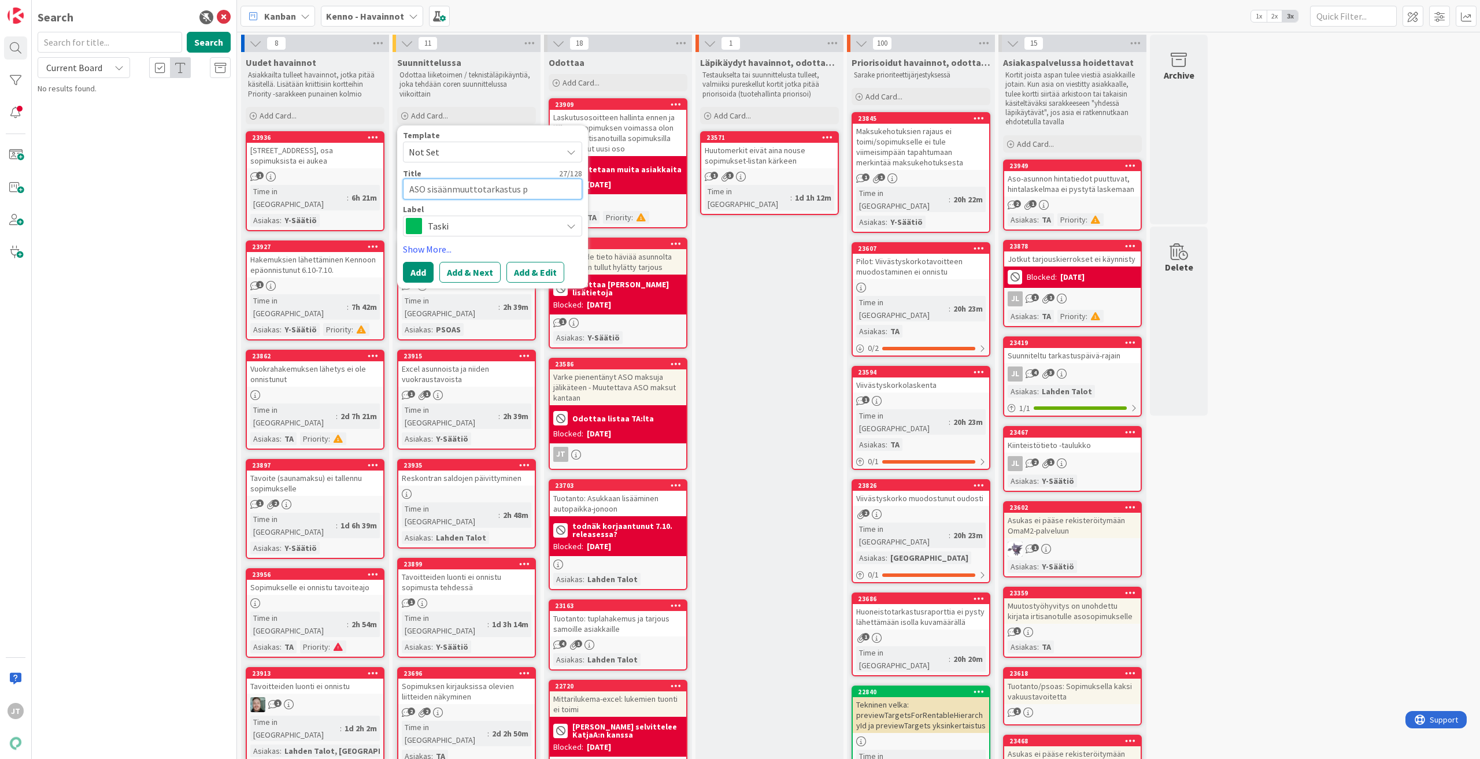
type textarea "x"
type textarea "ASO sisäänmuuttotarkastus pv"
type textarea "x"
type textarea "ASO sisäänmuuttotarkastus pvm"
type textarea "x"
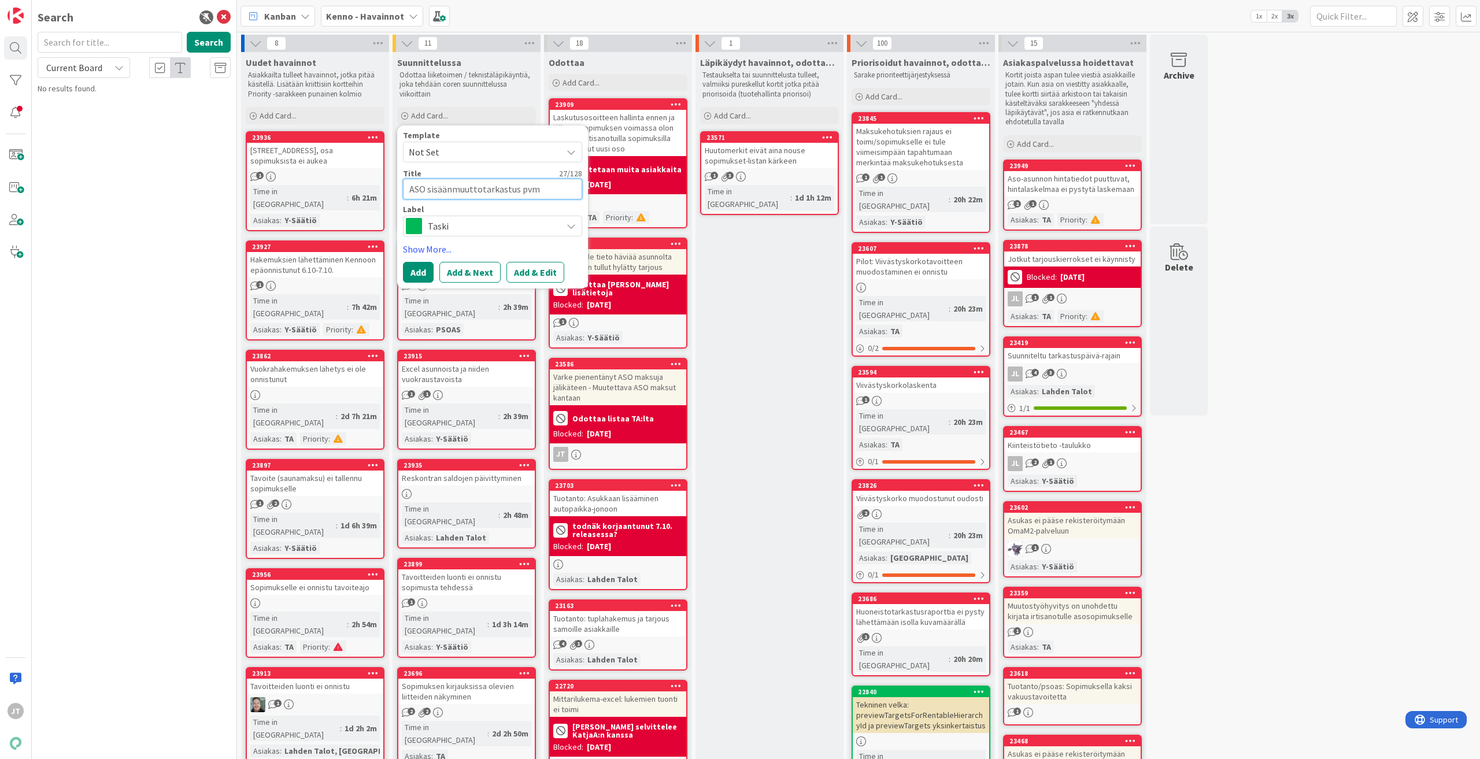
type textarea "ASO sisäänmuuttotarkastus pvm"
type textarea "x"
type textarea "ASO sisäänmuuttotarkastus pvm m"
type textarea "x"
type textarea "ASO sisäänmuuttotarkastus pvm mu"
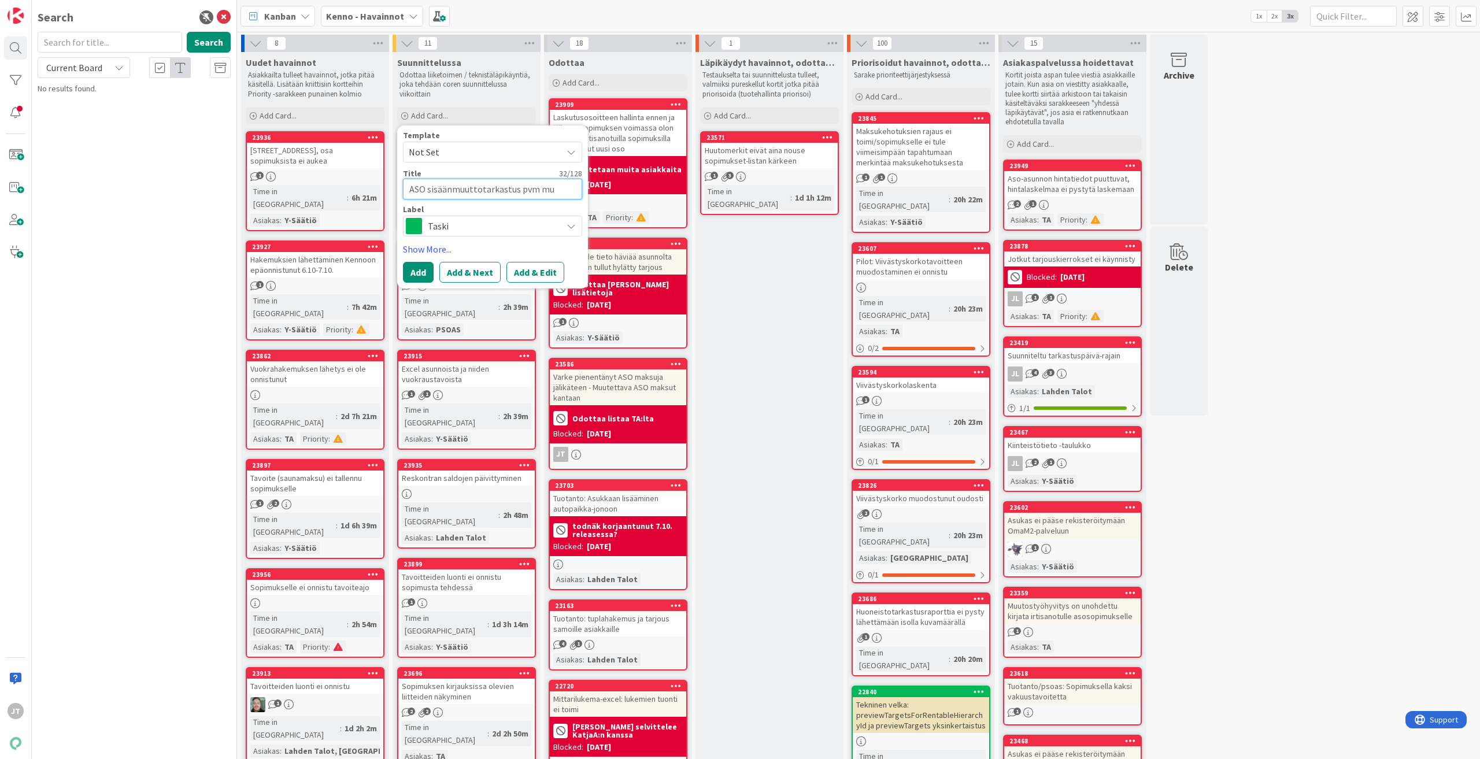
type textarea "x"
type textarea "ASO sisäänmuuttotarkastus pvm muu"
type textarea "x"
type textarea "ASO sisäänmuuttotarkastus pvm muut"
type textarea "x"
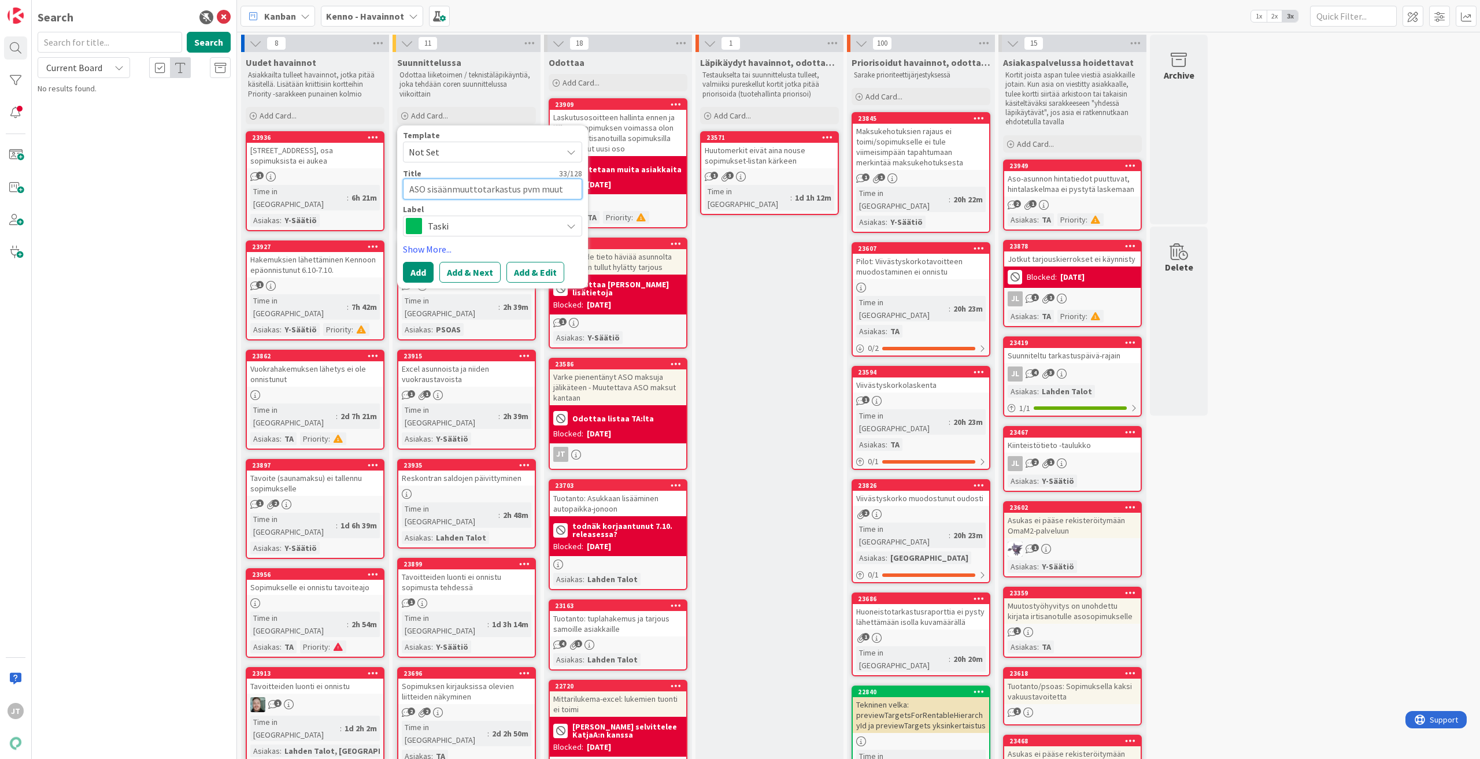
type textarea "ASO sisäänmuuttotarkastus pvm muuto"
type textarea "x"
type textarea "ASO sisäänmuuttotarkastus pvm muutos"
click at [540, 274] on button "Add & Edit" at bounding box center [536, 272] width 58 height 21
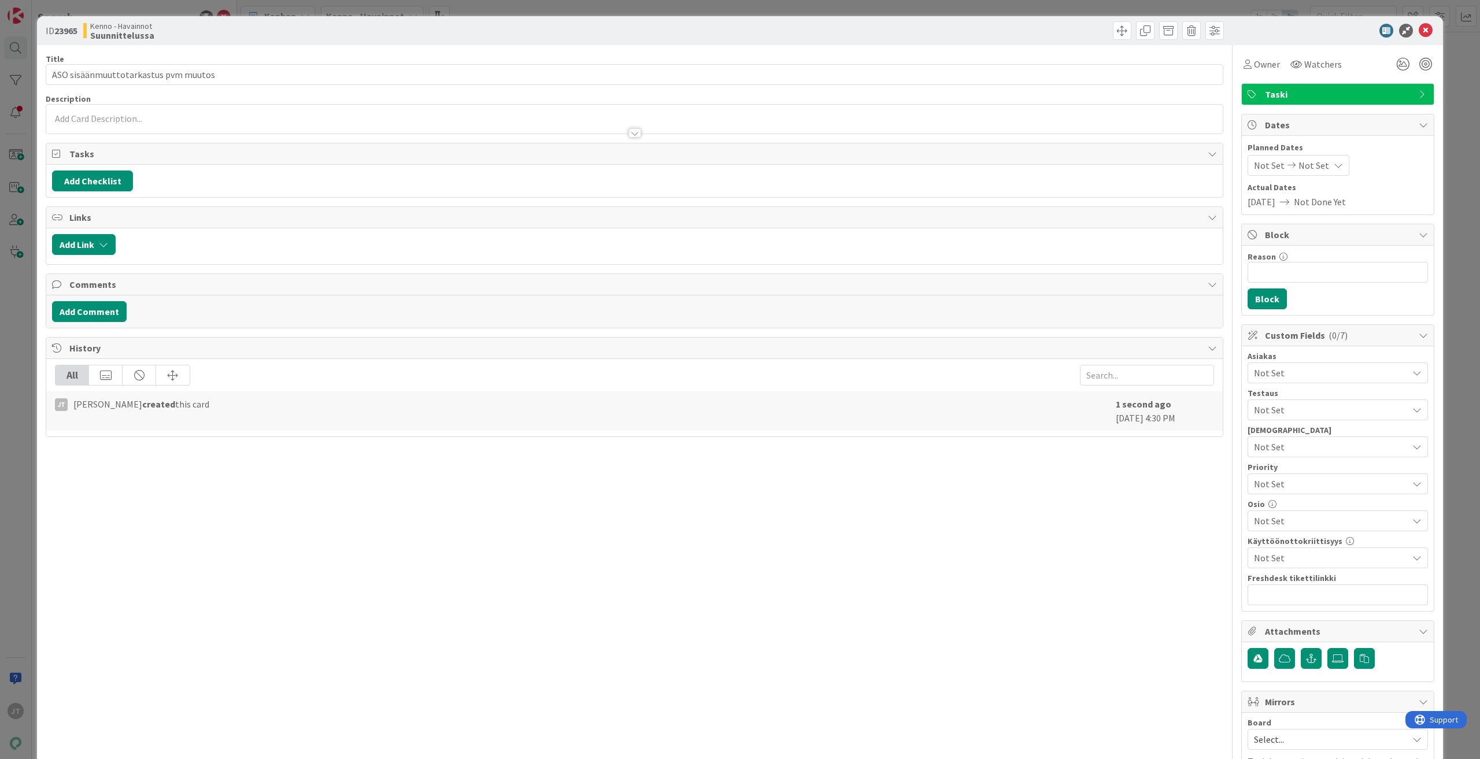
click at [111, 114] on div at bounding box center [634, 119] width 1177 height 29
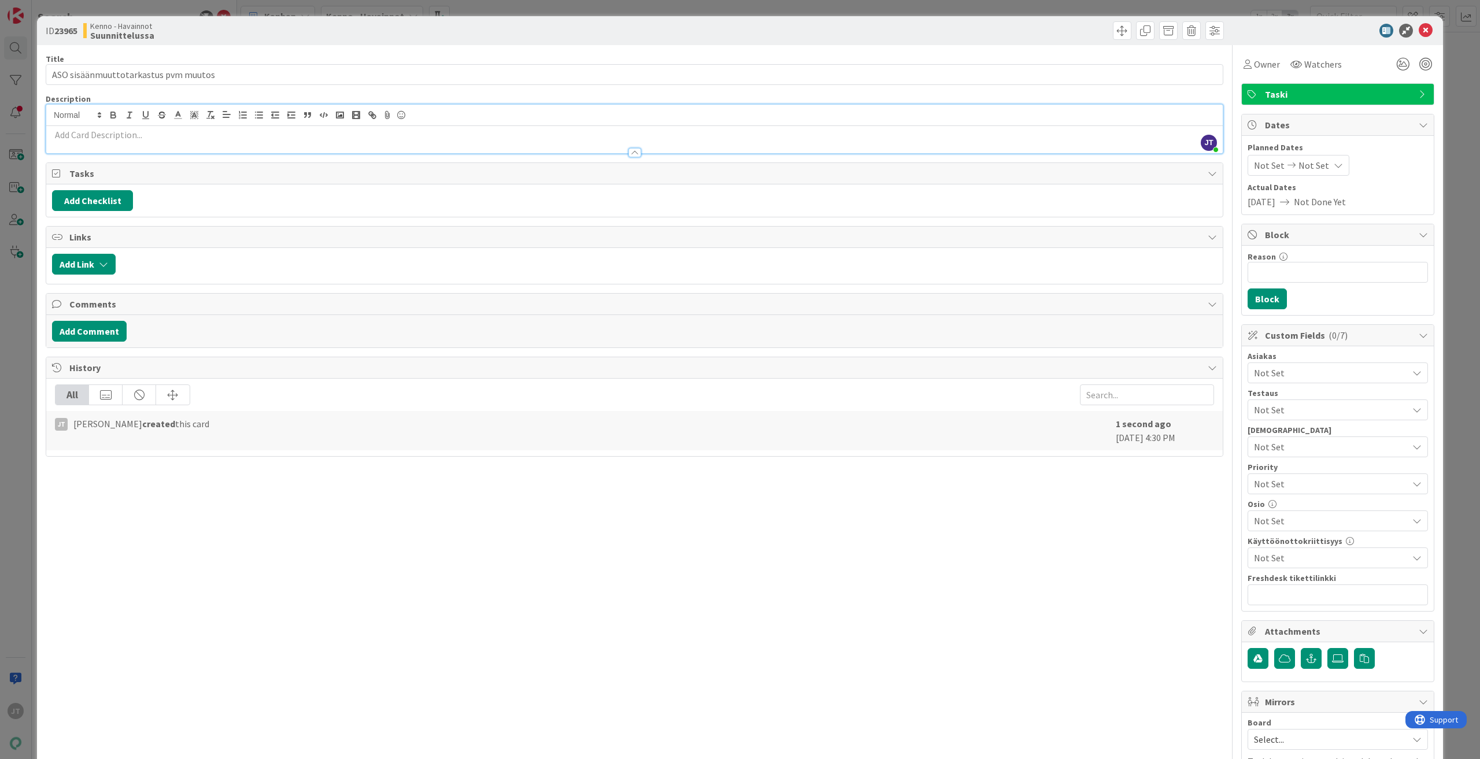
click at [224, 142] on div at bounding box center [634, 147] width 1177 height 12
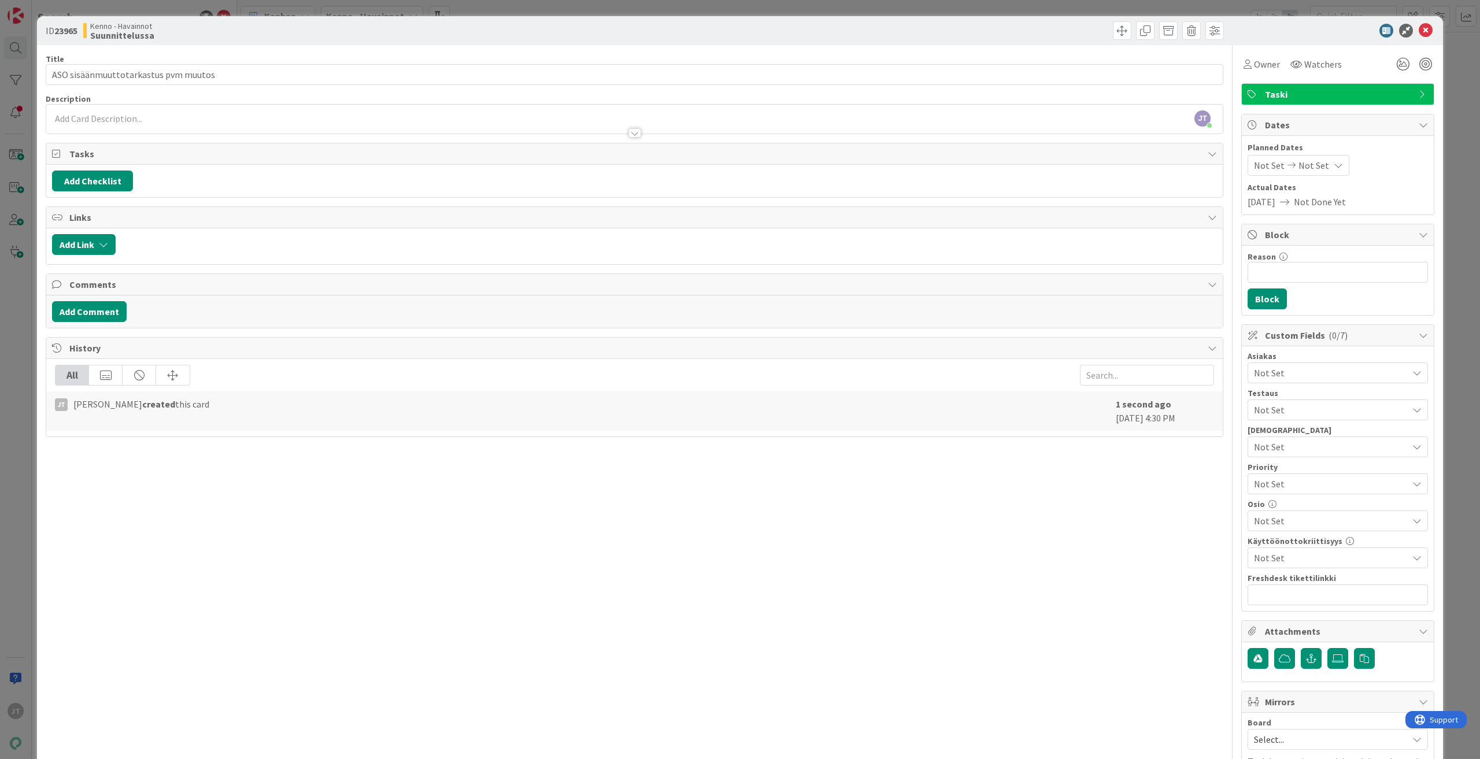
click at [113, 119] on p at bounding box center [634, 118] width 1165 height 13
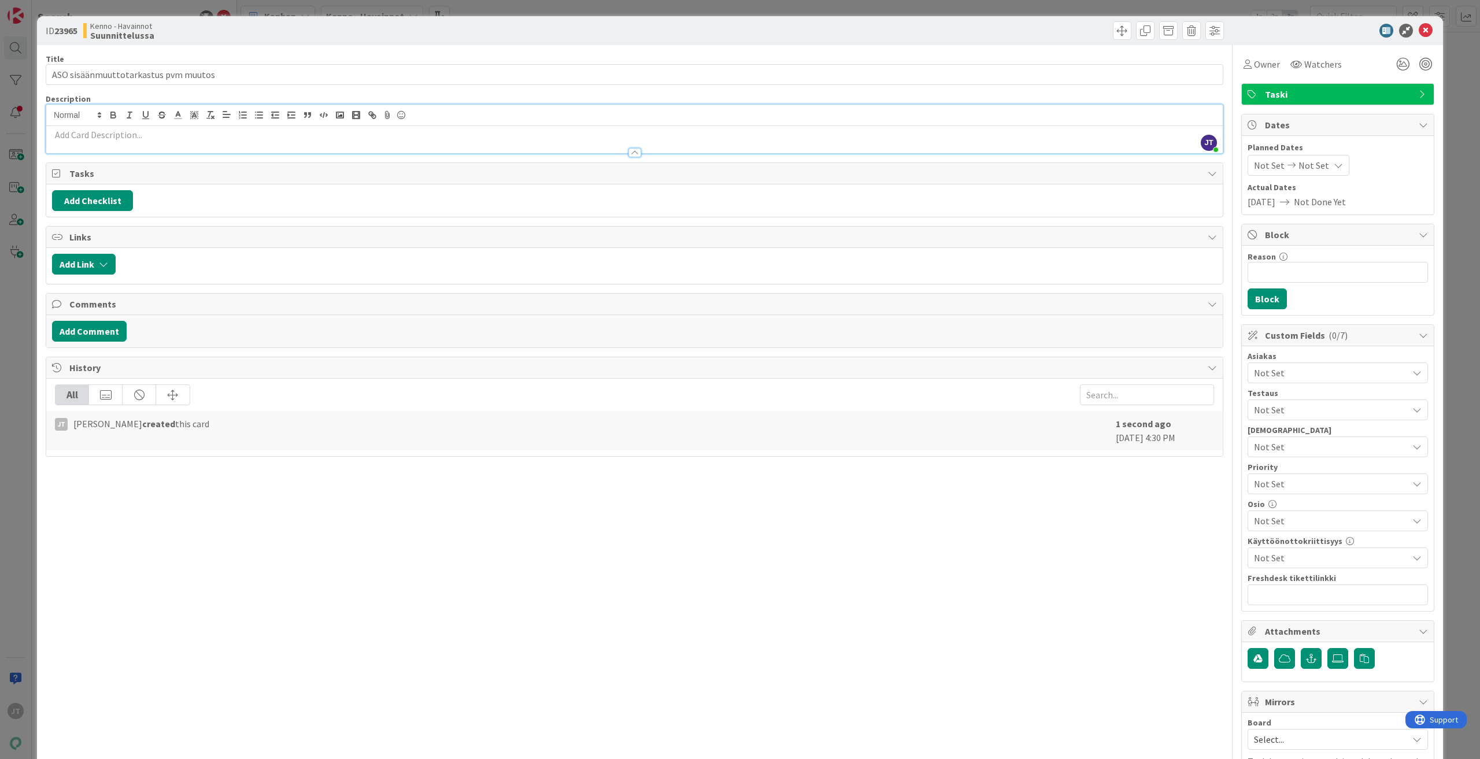
click at [62, 143] on div at bounding box center [634, 147] width 1177 height 12
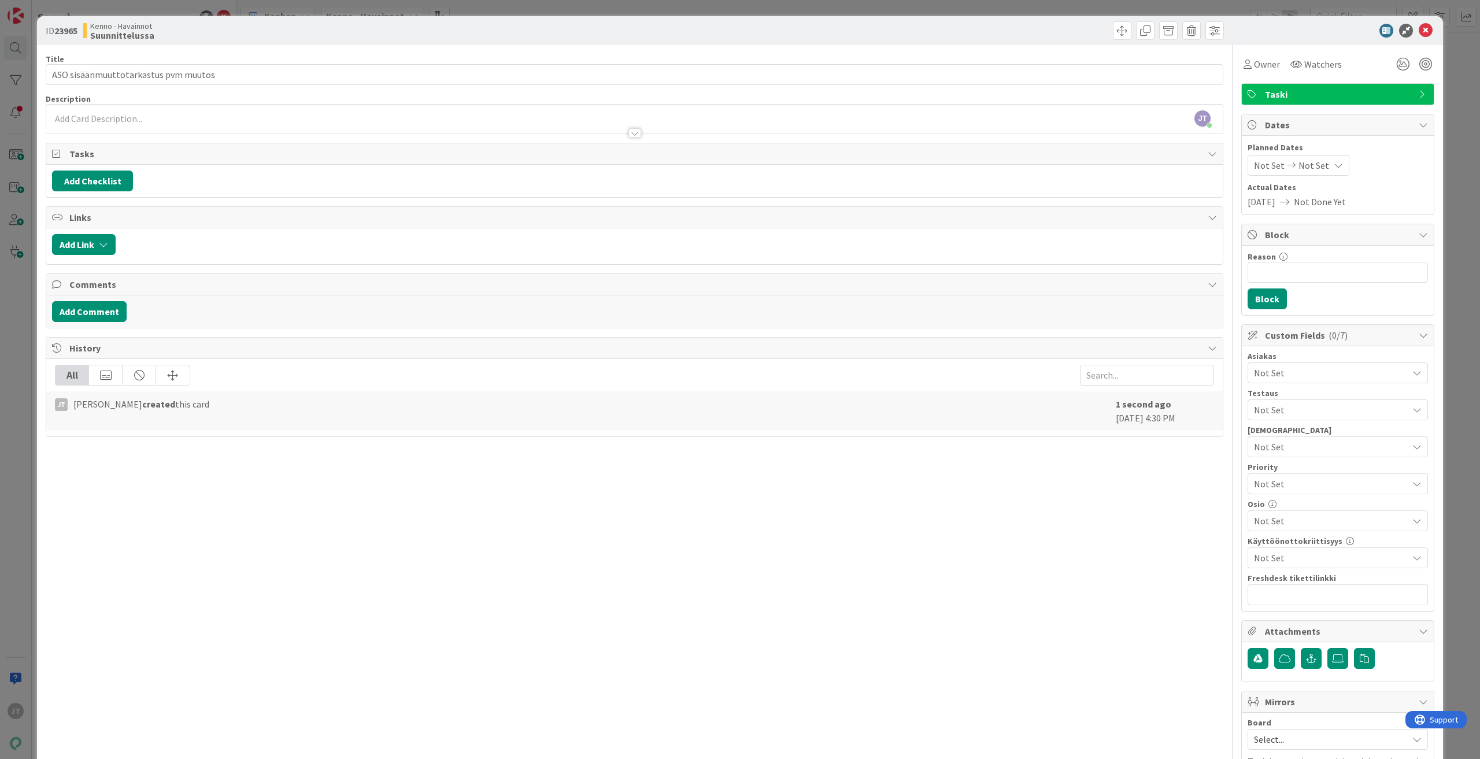
click at [57, 153] on icon at bounding box center [58, 153] width 12 height 9
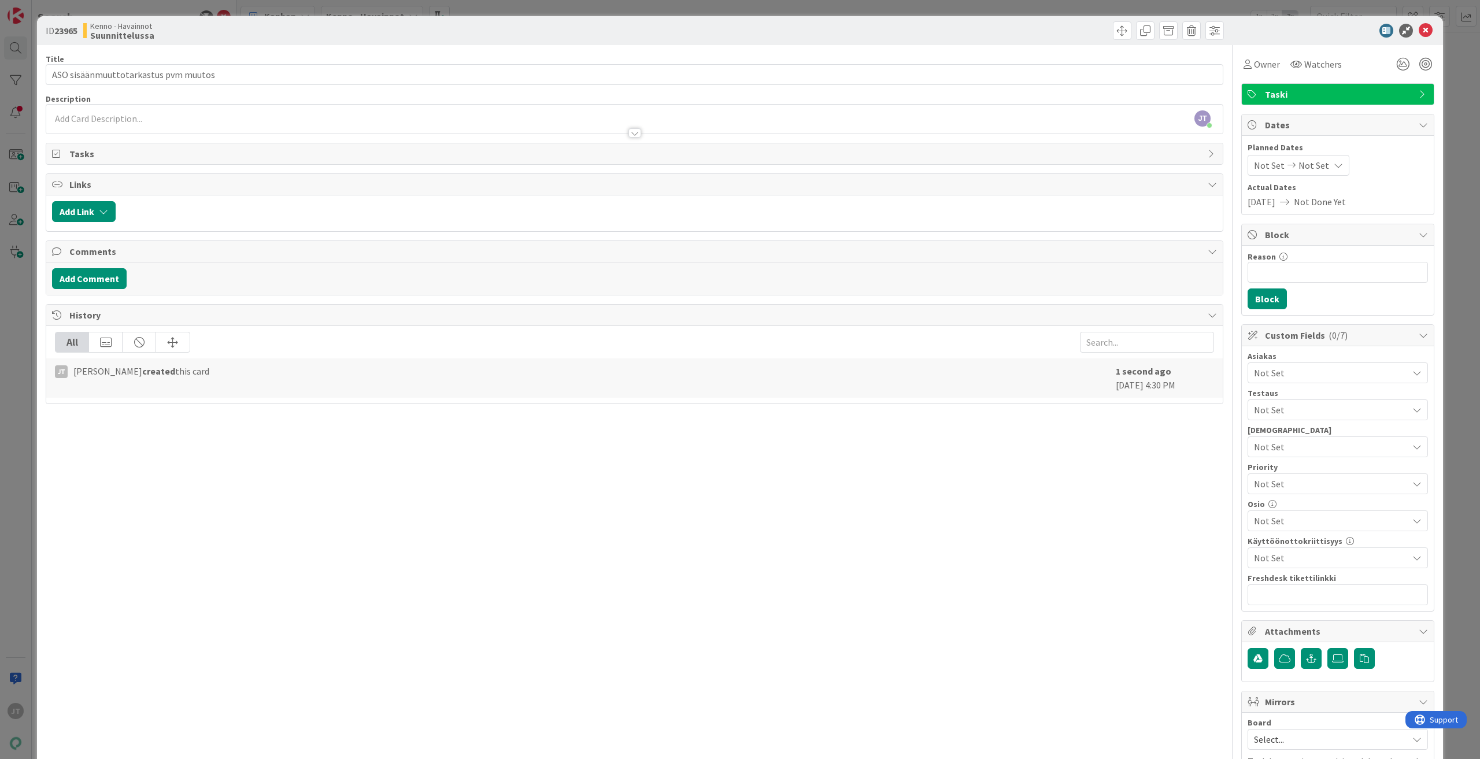
click at [87, 134] on div at bounding box center [635, 127] width 1178 height 13
click at [85, 124] on div at bounding box center [634, 127] width 1177 height 12
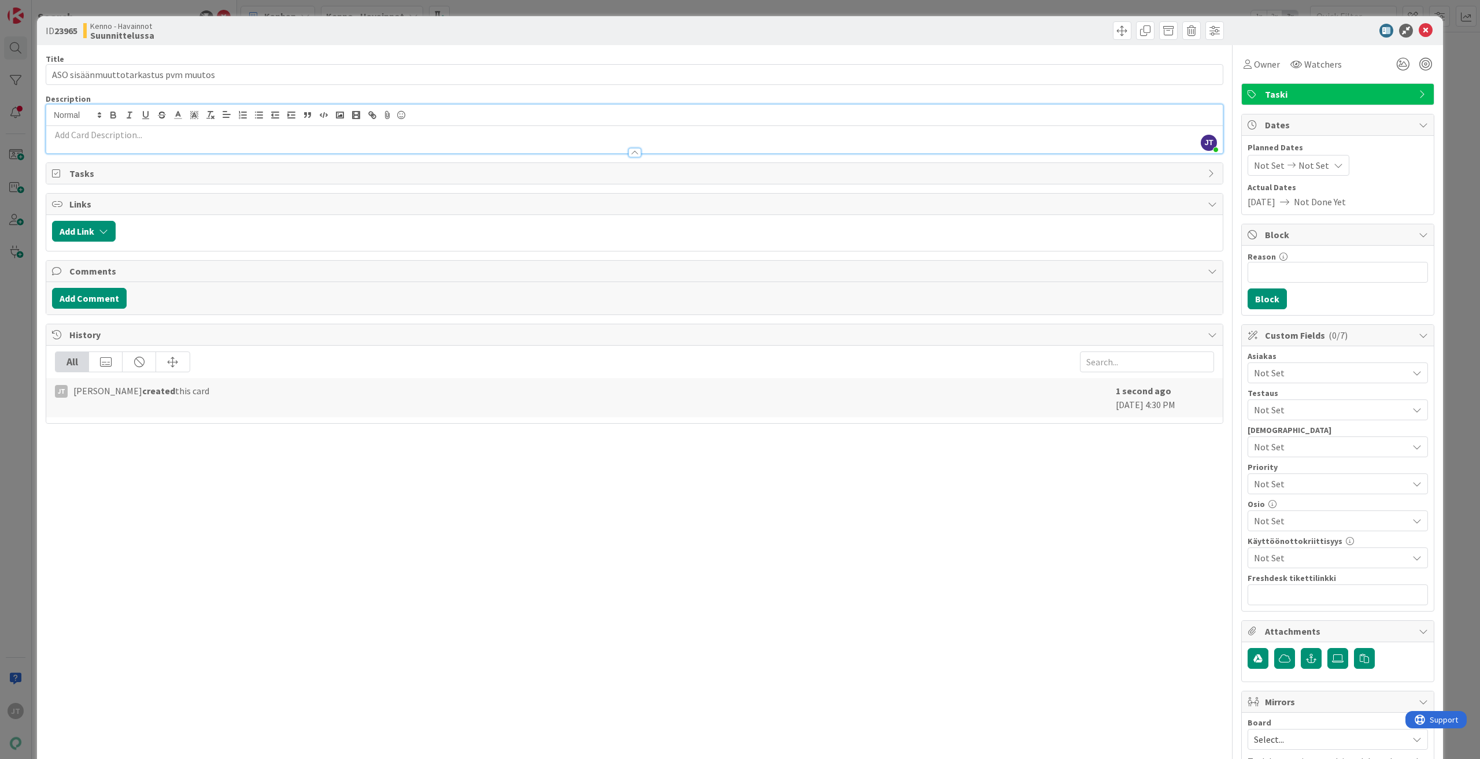
click at [57, 171] on icon at bounding box center [58, 173] width 12 height 9
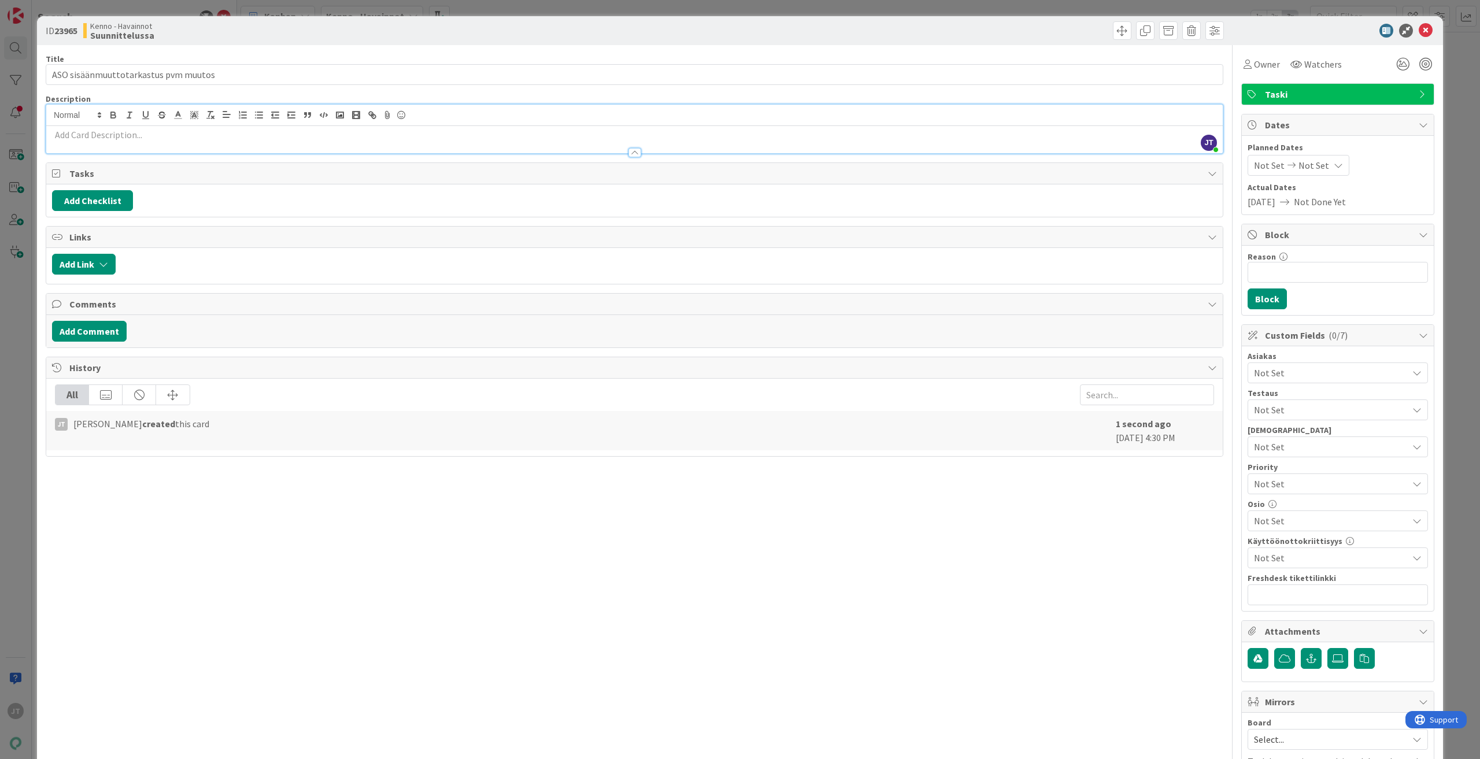
click at [58, 169] on div "Tasks" at bounding box center [634, 173] width 1177 height 21
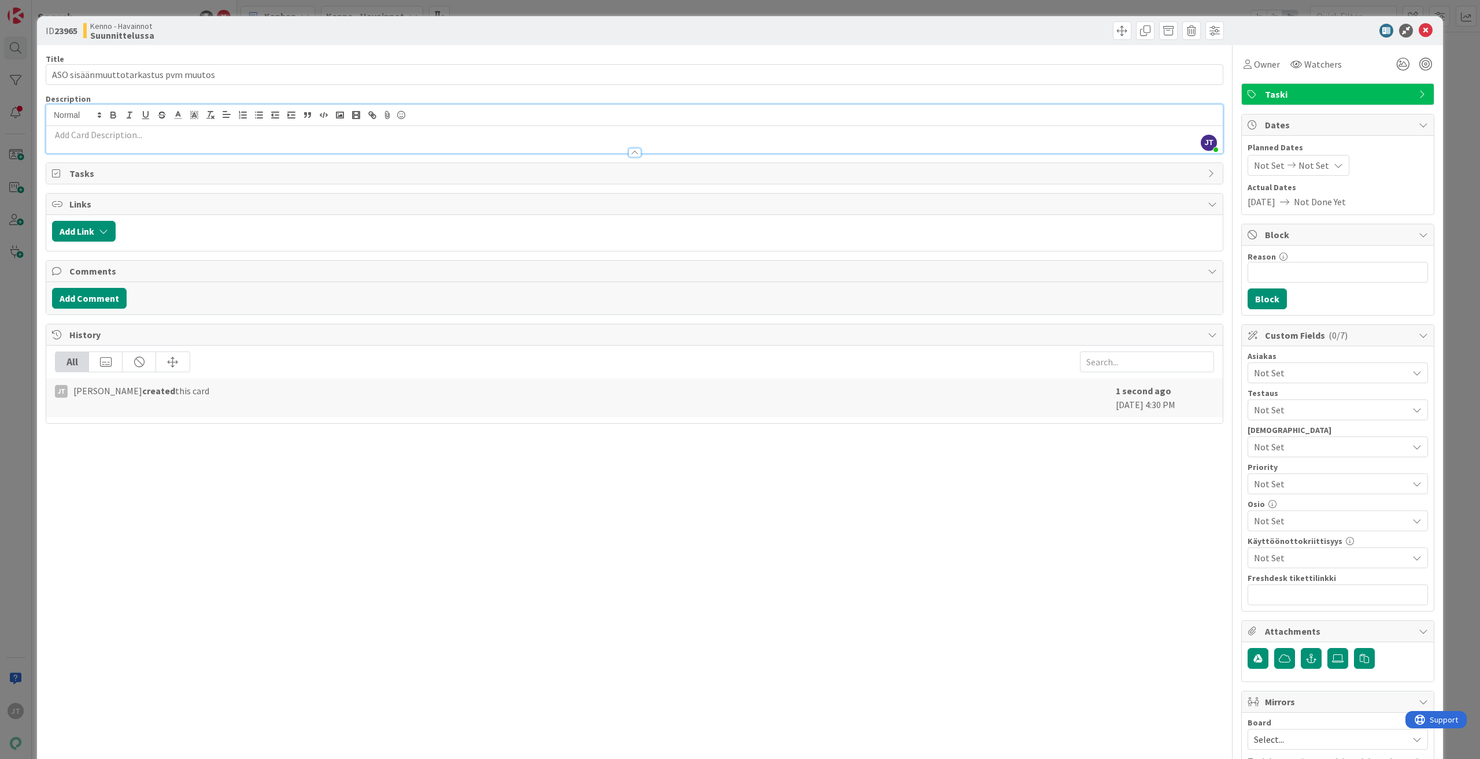
click at [56, 175] on icon at bounding box center [58, 173] width 12 height 9
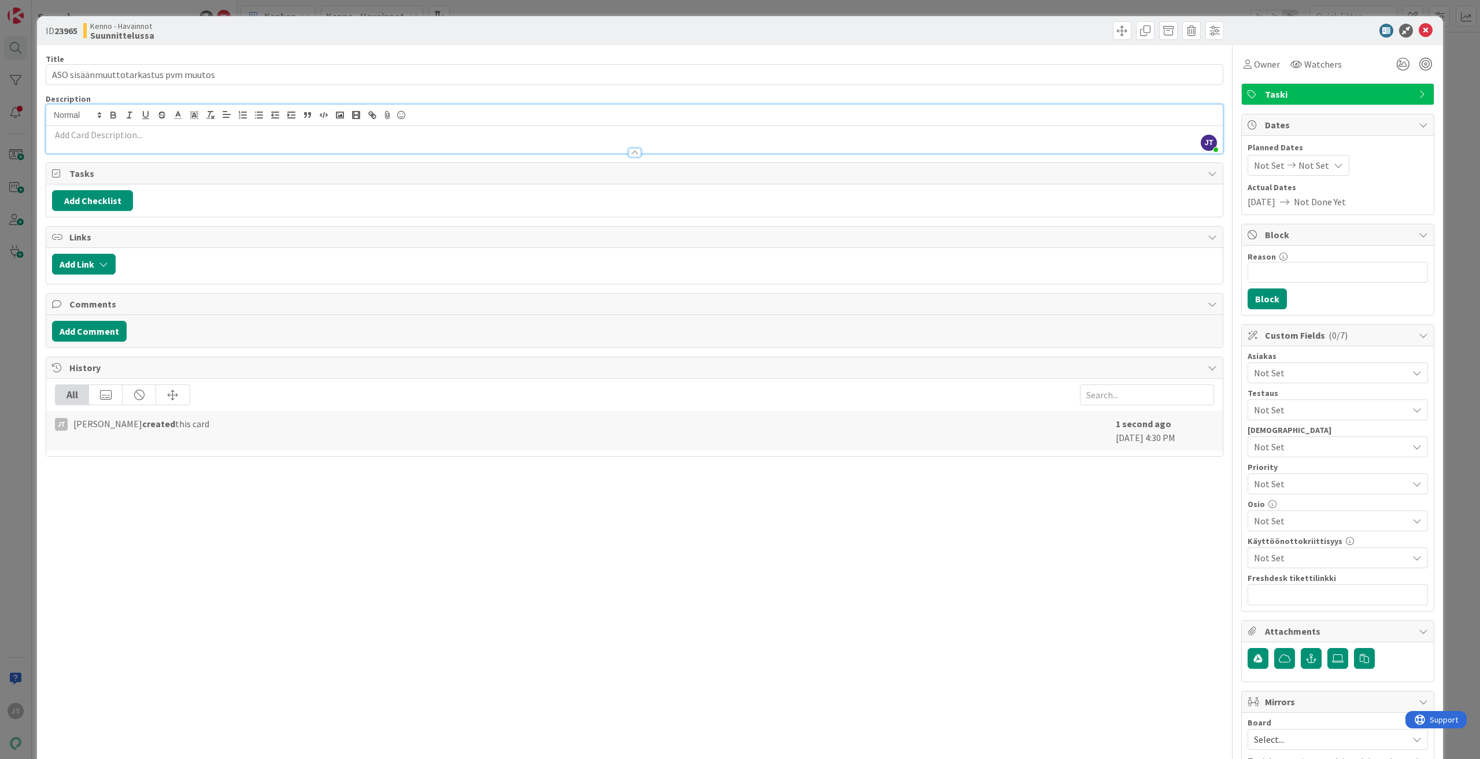
click at [56, 175] on icon at bounding box center [58, 173] width 12 height 9
click at [57, 173] on icon at bounding box center [58, 173] width 12 height 9
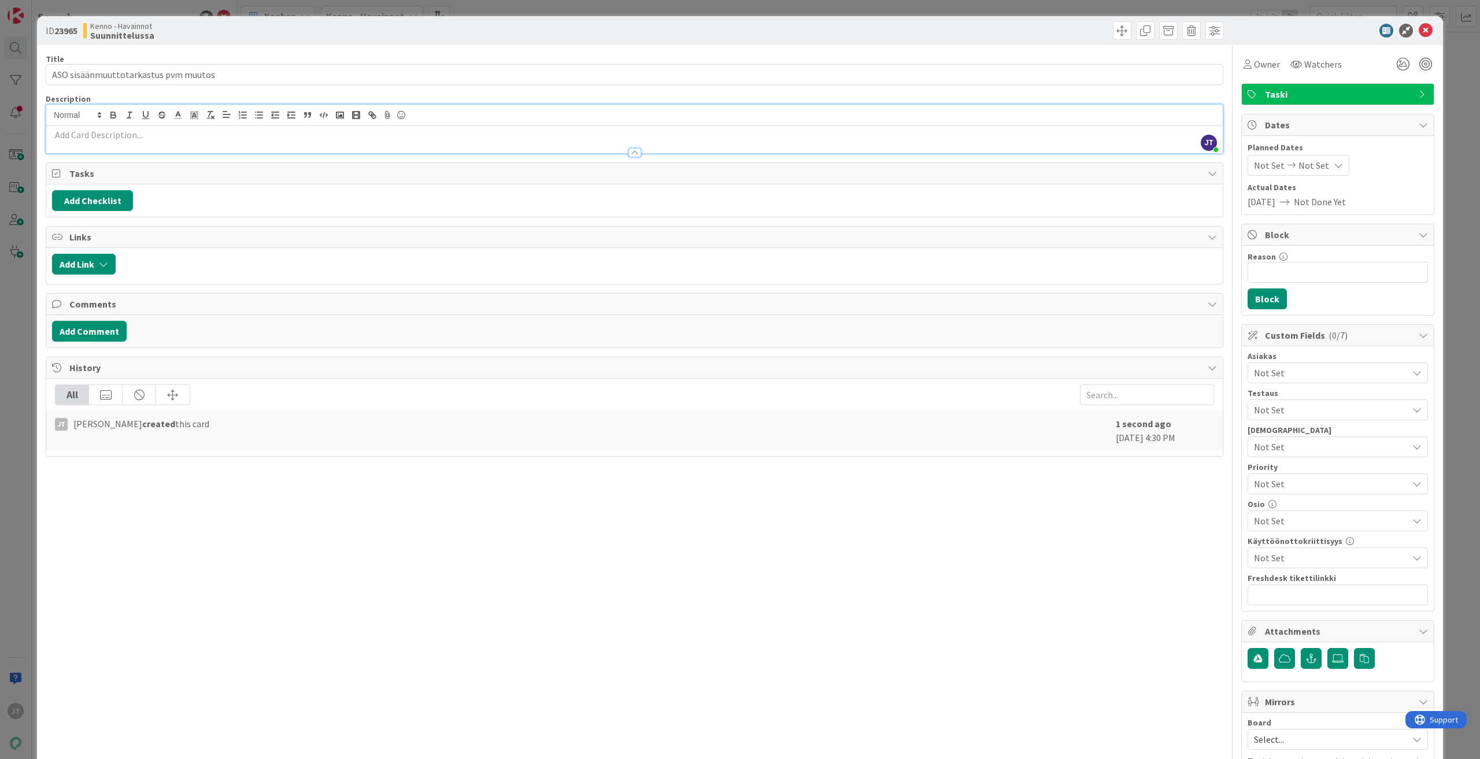
click at [57, 173] on icon at bounding box center [58, 173] width 12 height 9
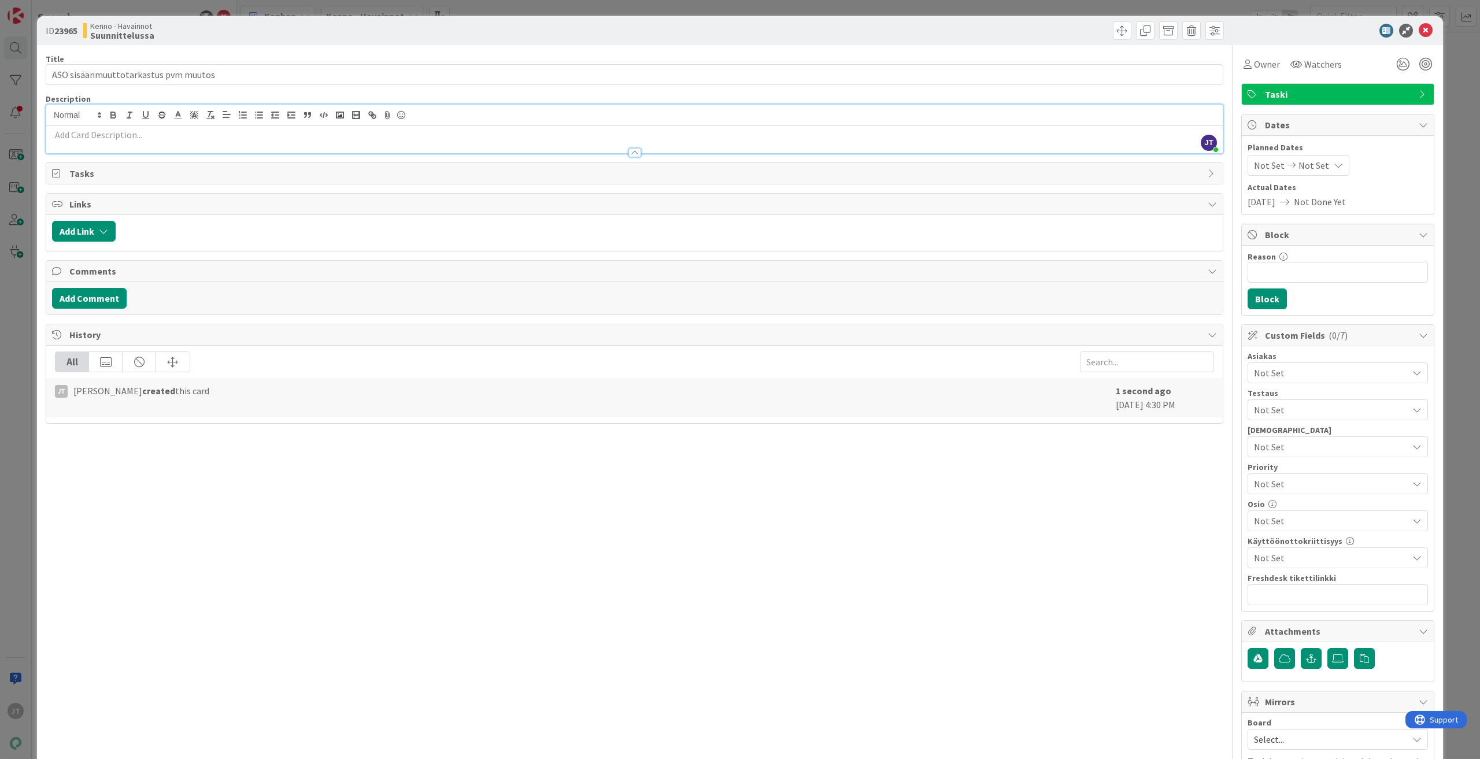
click at [129, 146] on div at bounding box center [634, 147] width 1177 height 12
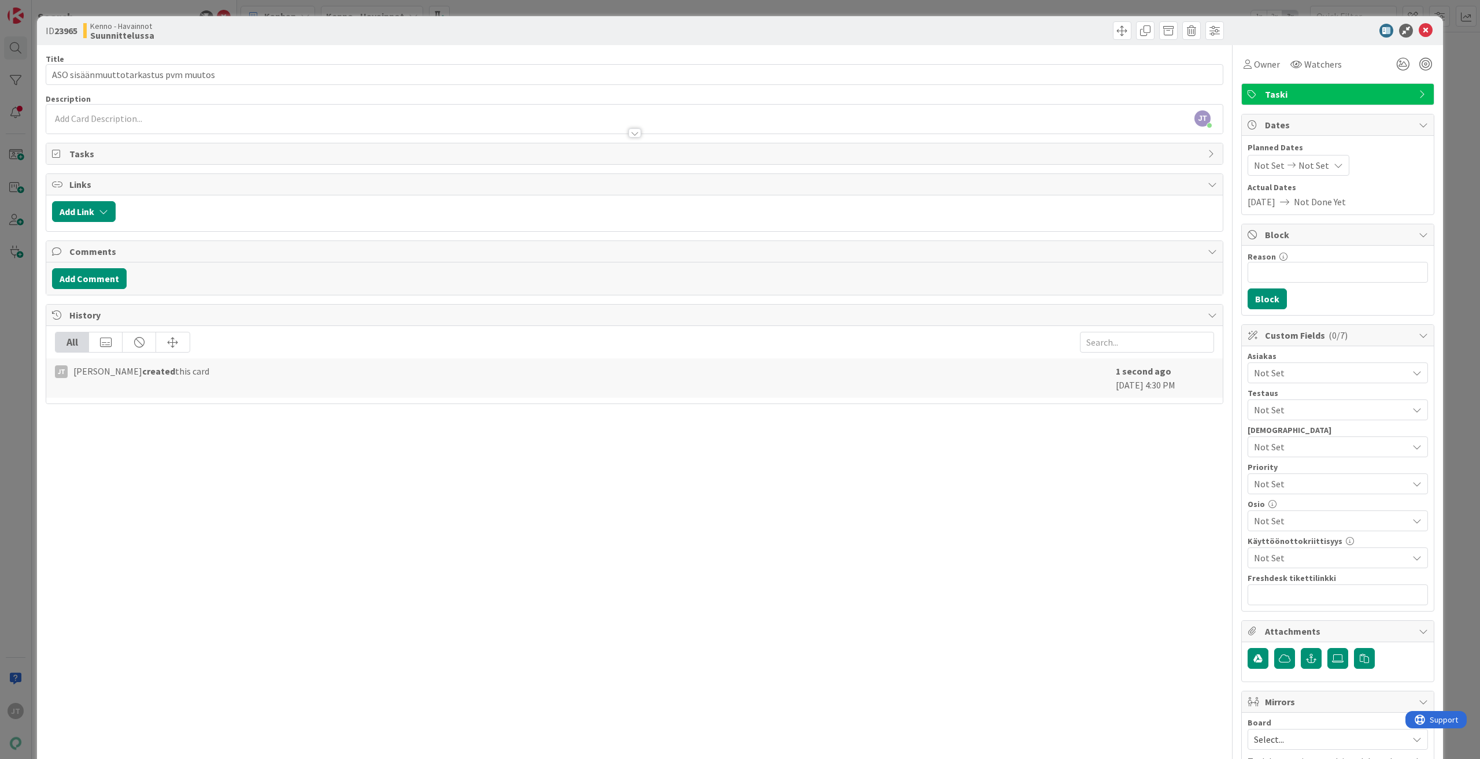
click at [124, 119] on p at bounding box center [634, 118] width 1165 height 13
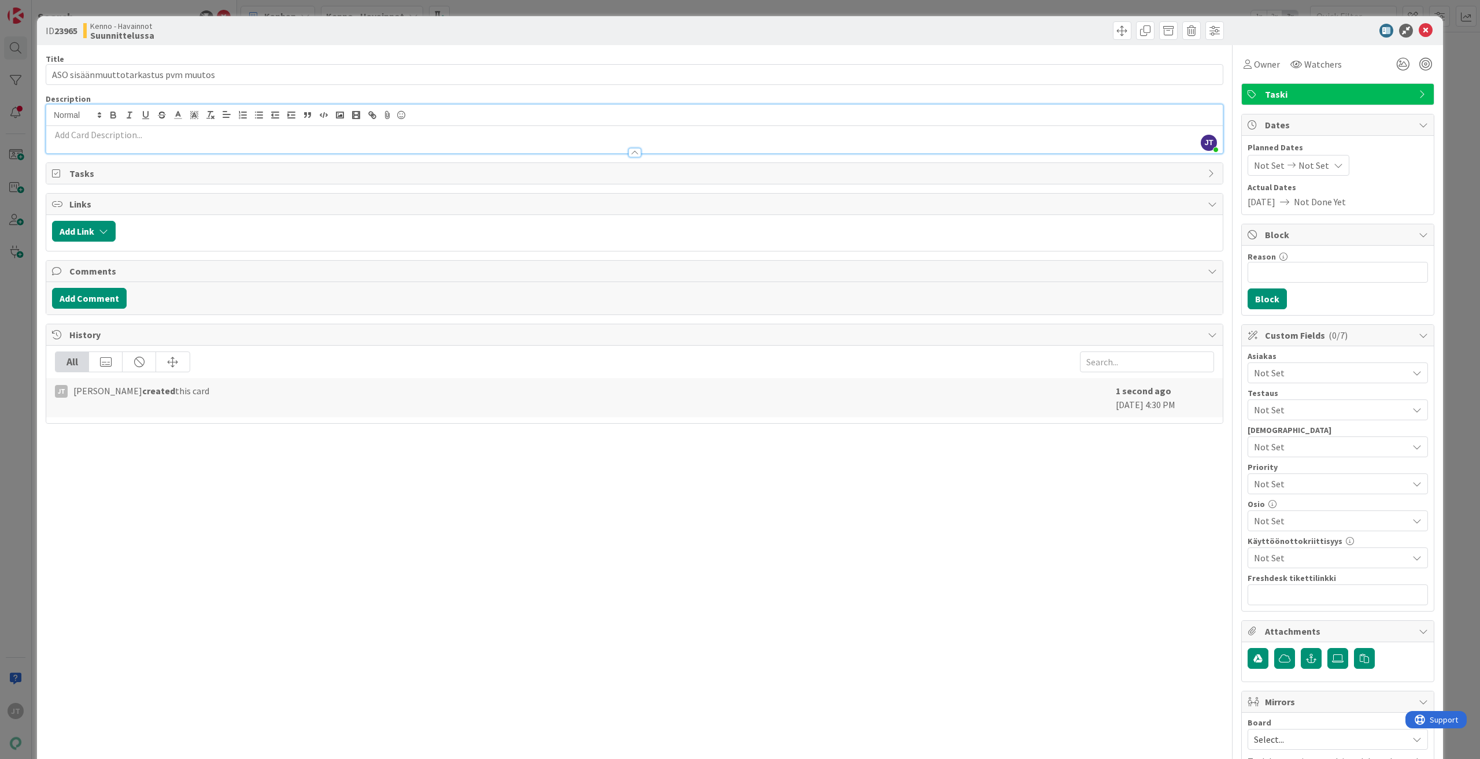
click at [104, 141] on div at bounding box center [634, 147] width 1177 height 12
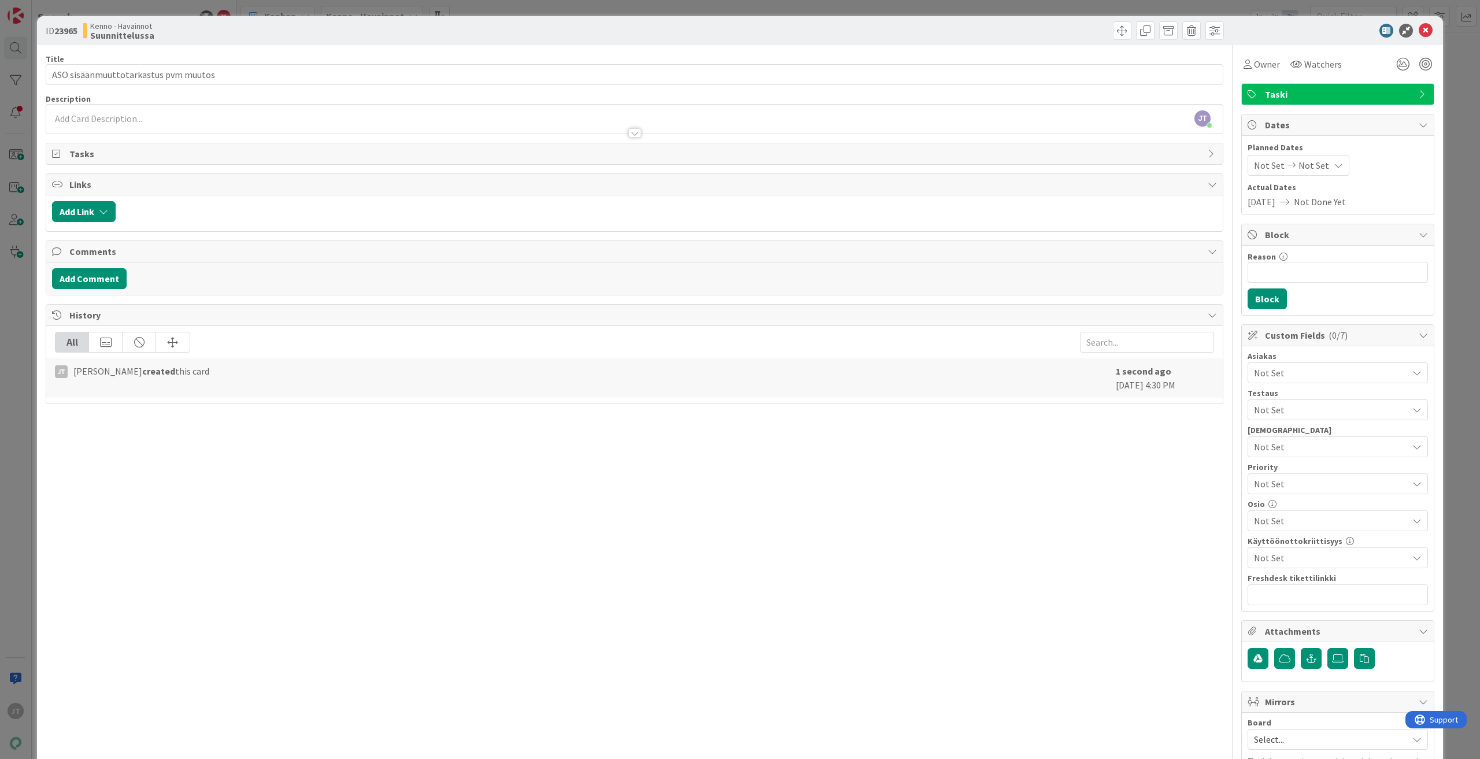
click at [104, 141] on div "Title 36 / 128 ASO sisäänmuuttotarkastus pvm muutos Description JT Joonas Taina…" at bounding box center [635, 439] width 1178 height 788
click at [104, 124] on div at bounding box center [634, 127] width 1177 height 12
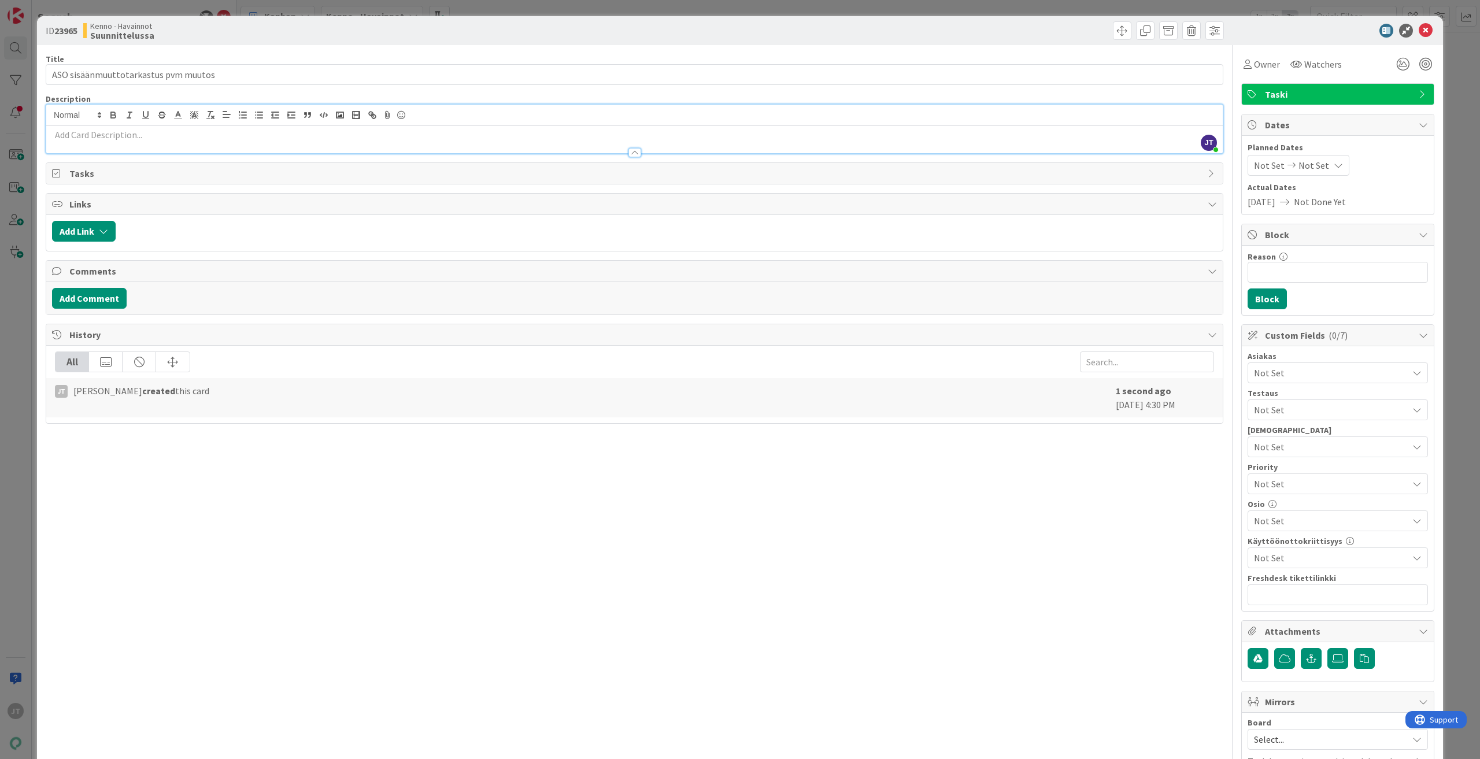
click at [72, 132] on p at bounding box center [634, 134] width 1165 height 13
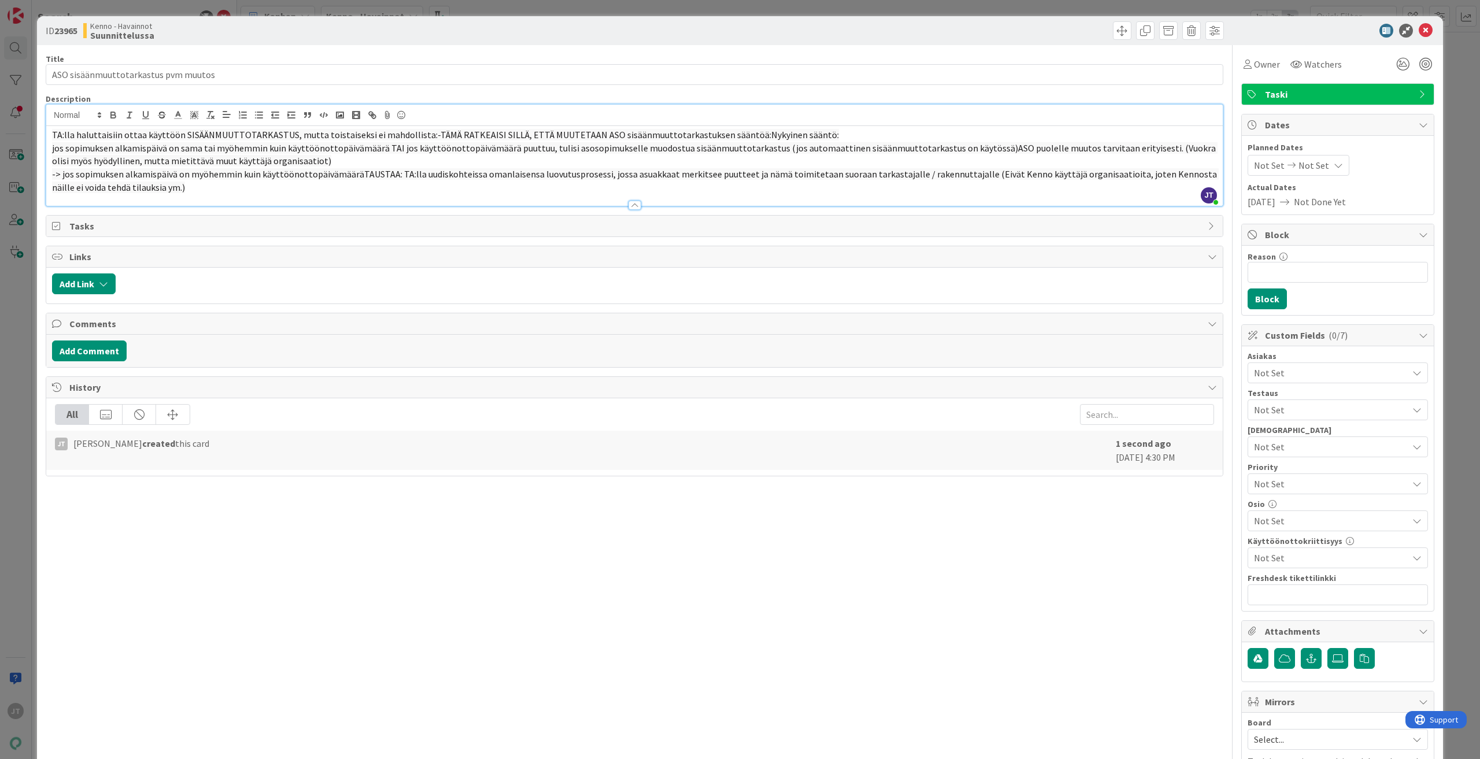
click at [118, 145] on span "jos sopimuksen alkamispäivä on sama tai myöhemmin kuin käyttöönottopäivämäärä T…" at bounding box center [635, 154] width 1166 height 25
drag, startPoint x: 362, startPoint y: 133, endPoint x: 400, endPoint y: 142, distance: 39.1
click at [361, 133] on span "TA:lla haluttaisiin ottaa käyttöön SISÄÄNMUUTTOTARKASTUS, mutta toistaiseksi ei…" at bounding box center [445, 135] width 787 height 12
click at [380, 134] on span "TA:lla haluttaisiin ottaa käyttöön SISÄÄNMUUTTOTARKASTUS, mutta toistaiseksi se…" at bounding box center [450, 135] width 797 height 12
click at [463, 131] on span "TA:lla haluttaisiin ottaa käyttöön SISÄÄNMUUTTOTARKASTUS, mutta toistaiseksi se…" at bounding box center [470, 135] width 836 height 12
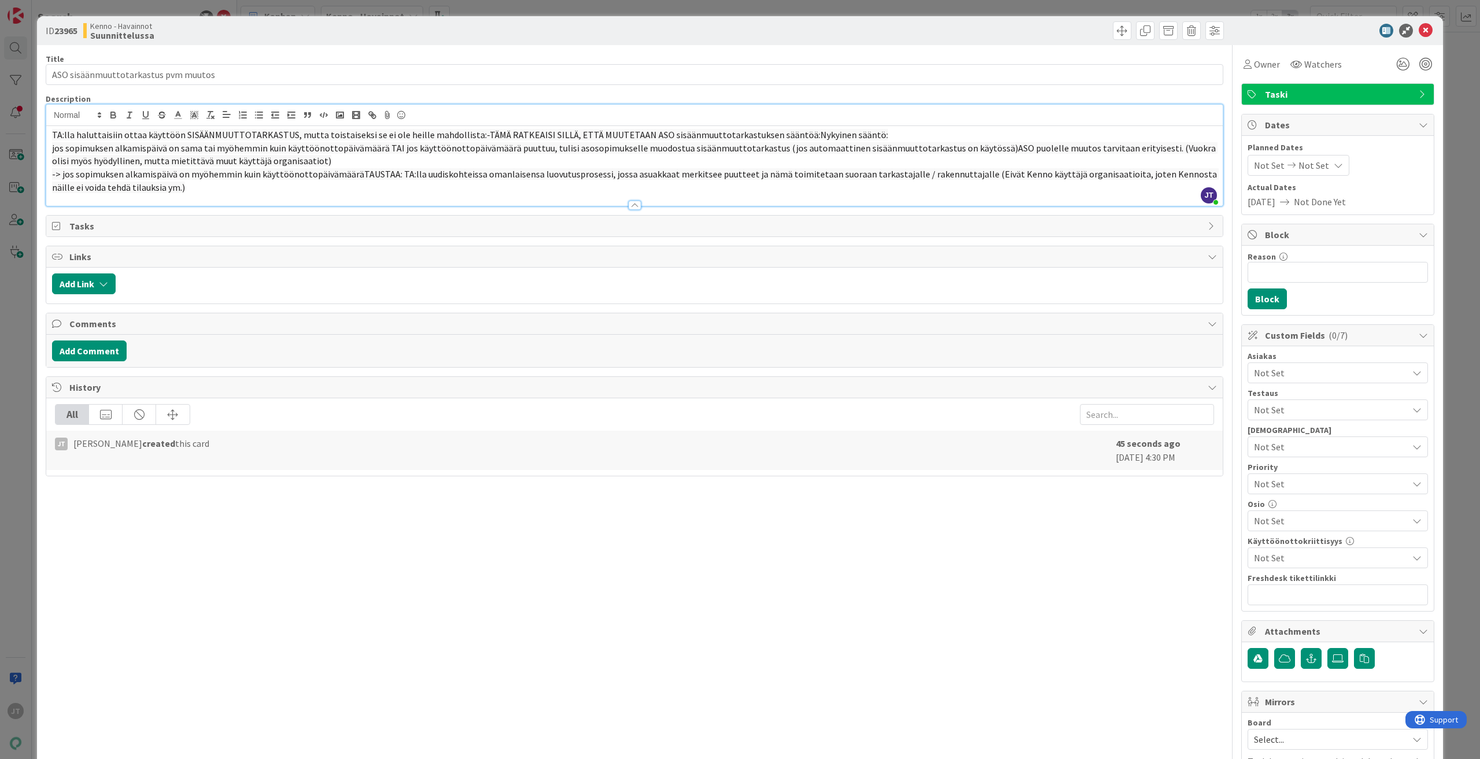
click at [788, 136] on span "TA:lla haluttaisiin ottaa käyttöön SISÄÄNMUUTTOTARKASTUS, mutta toistaiseksi se…" at bounding box center [470, 135] width 836 height 12
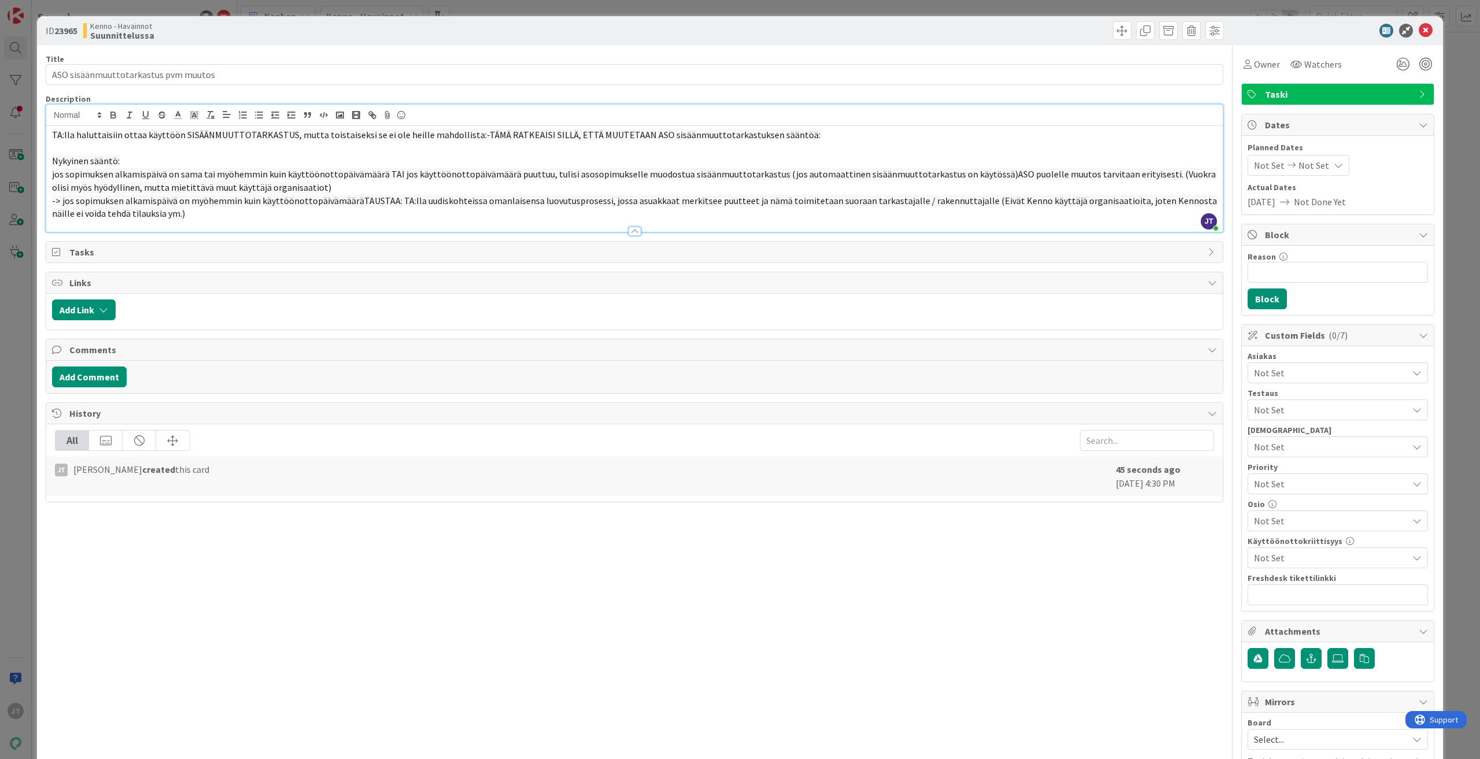
click at [749, 131] on span "TA:lla haluttaisiin ottaa käyttöön SISÄÄNMUUTTOTARKASTUS, mutta toistaiseksi se…" at bounding box center [436, 135] width 768 height 12
click at [470, 134] on span "TA:lla haluttaisiin ottaa käyttöön SISÄÄNMUUTTOTARKASTUS, mutta toistaiseksi se…" at bounding box center [436, 135] width 768 height 12
click at [468, 138] on span "TA:lla haluttaisiin ottaa käyttöön SISÄÄNMUUTTOTARKASTUS, mutta toistaiseksi se…" at bounding box center [436, 135] width 768 height 12
click at [320, 147] on p at bounding box center [634, 148] width 1165 height 13
drag, startPoint x: 210, startPoint y: 154, endPoint x: 209, endPoint y: 165, distance: 11.6
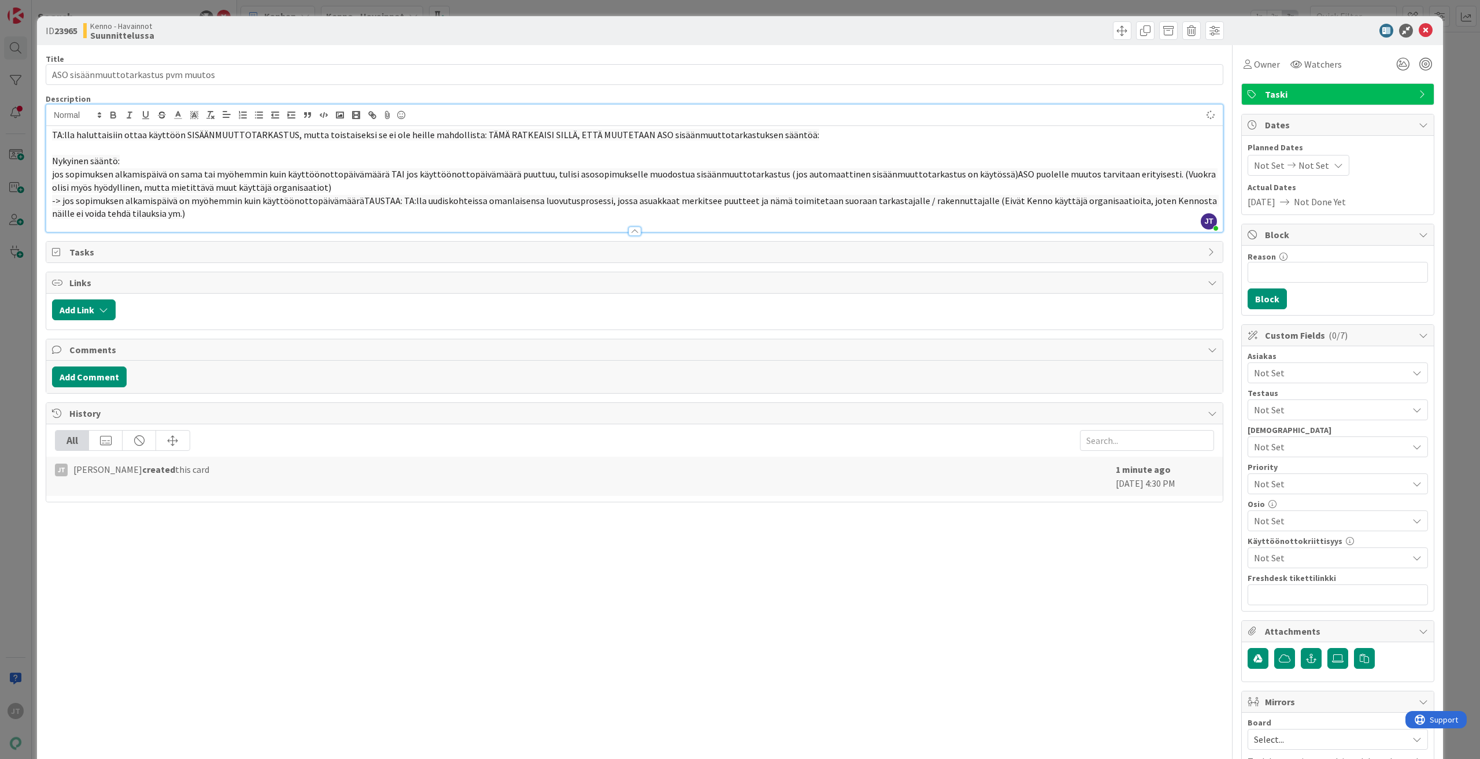
click at [210, 154] on p at bounding box center [634, 148] width 1165 height 13
click at [131, 163] on p "Nykyinen sääntö:" at bounding box center [634, 160] width 1165 height 13
click at [332, 184] on p "jos sopimuksen alkamispäivä on sama tai myöhemmin kuin käyttöönottopäivämäärä T…" at bounding box center [634, 181] width 1165 height 26
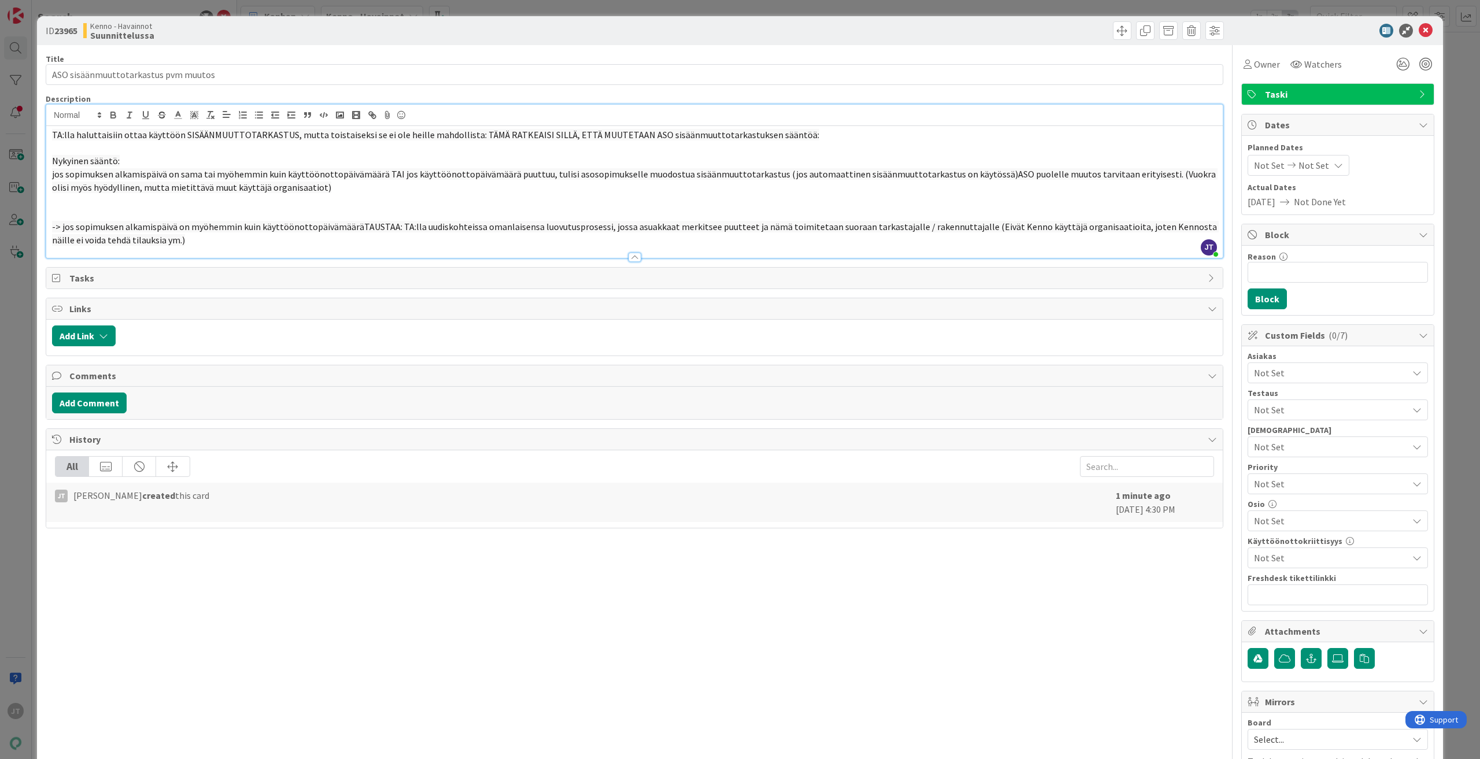
click at [888, 173] on span "jos sopimuksen alkamispäivä on sama tai myöhemmin kuin käyttöönottopäivämäärä T…" at bounding box center [635, 180] width 1166 height 25
click at [888, 172] on span "jos sopimuksen alkamispäivä on sama tai myöhemmin kuin käyttöönottopäivämäärä T…" at bounding box center [635, 180] width 1166 height 25
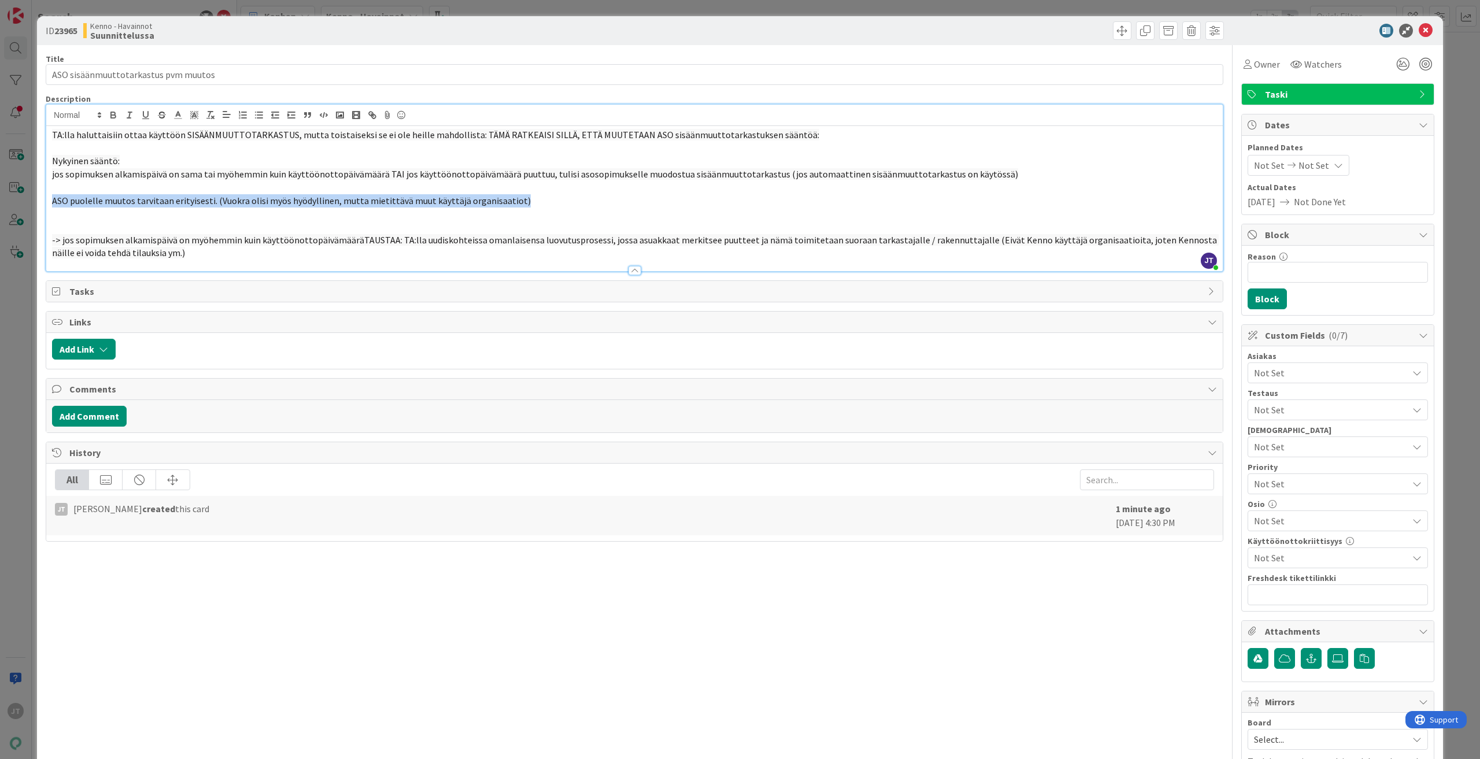
drag, startPoint x: 559, startPoint y: 199, endPoint x: 50, endPoint y: 199, distance: 508.3
click at [50, 199] on div "TA:lla haluttaisiin ottaa käyttöön SISÄÄNMUUTTOTARKASTUS, mutta toistaiseksi se…" at bounding box center [634, 198] width 1177 height 145
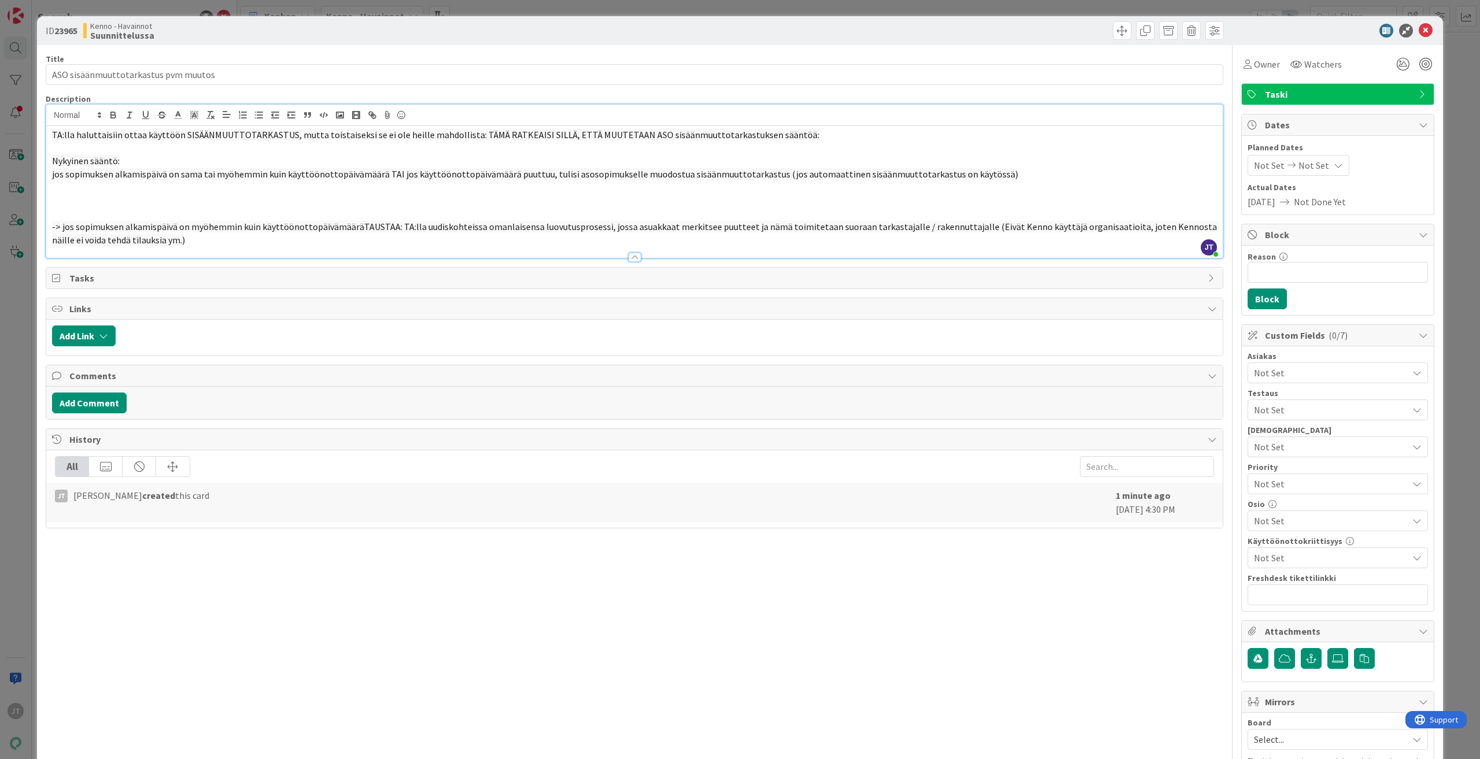
click at [163, 186] on p at bounding box center [634, 187] width 1165 height 13
click at [108, 201] on p at bounding box center [634, 200] width 1165 height 13
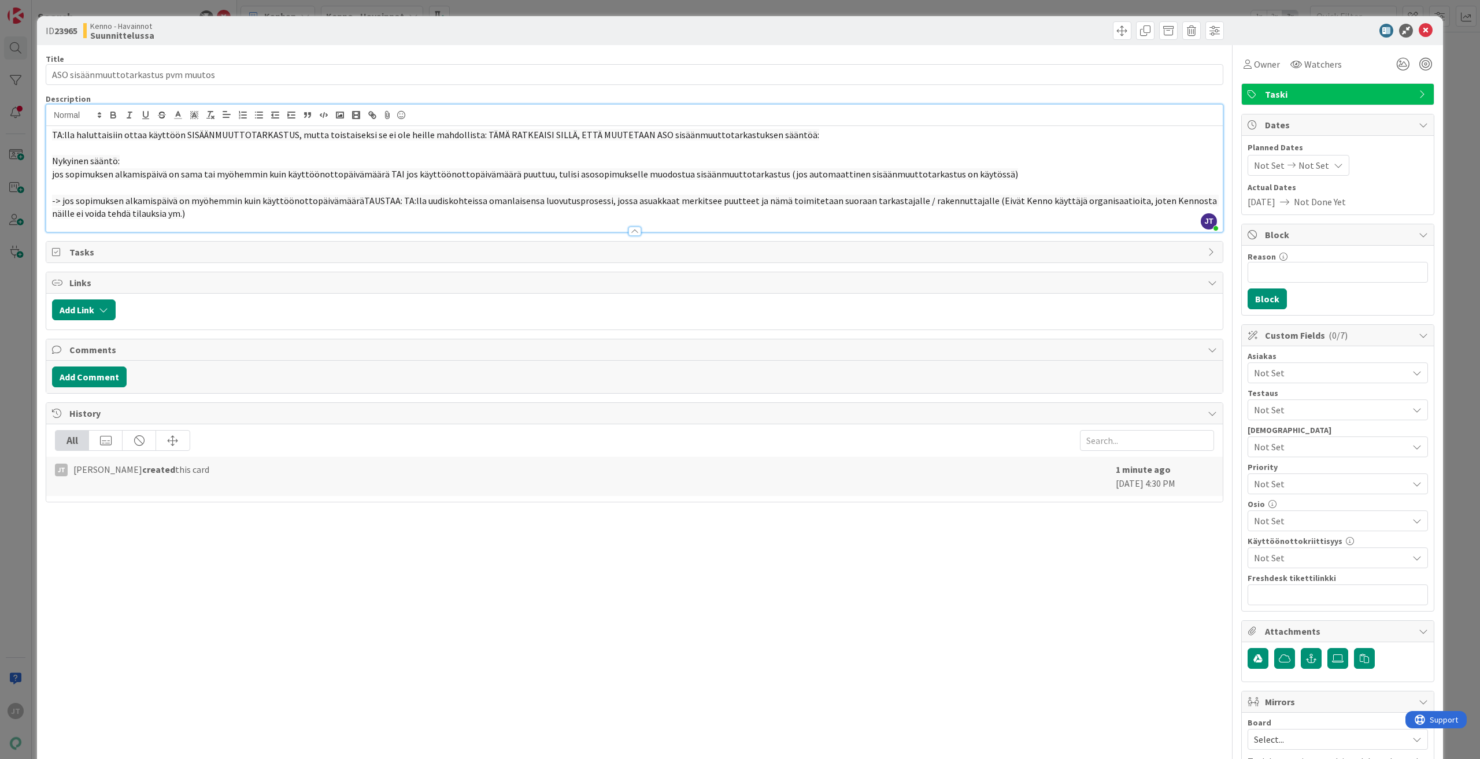
click at [90, 195] on span "-> jos sopimuksen alkamispäivä on myöhemmin kuin käyttöönottopäivämääräTAUSTAA:…" at bounding box center [635, 207] width 1167 height 25
drag, startPoint x: 86, startPoint y: 189, endPoint x: 89, endPoint y: 183, distance: 6.5
click at [88, 185] on p at bounding box center [634, 187] width 1165 height 13
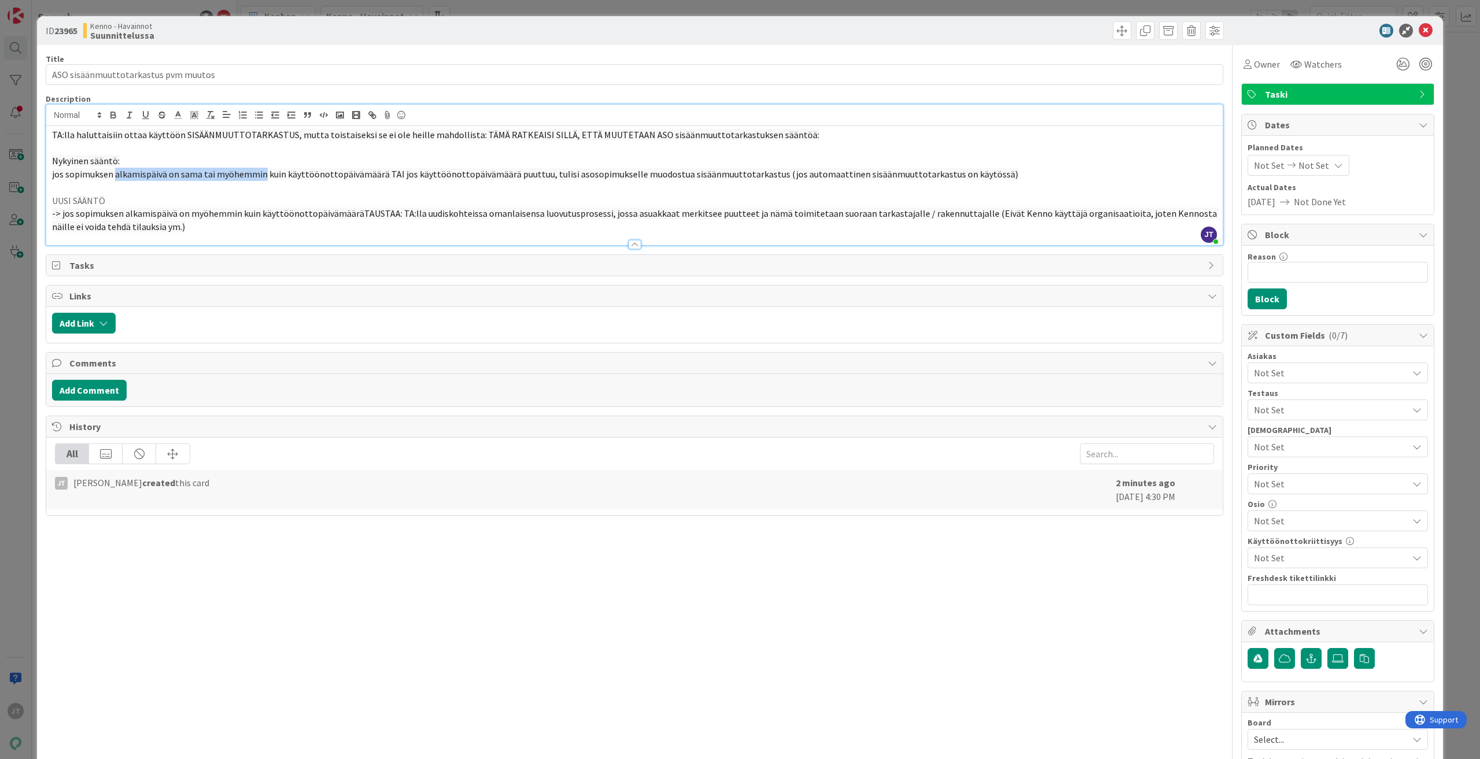
drag, startPoint x: 113, startPoint y: 176, endPoint x: 261, endPoint y: 174, distance: 148.0
click at [261, 174] on span "jos sopimuksen alkamispäivä on sama tai myöhemmin kuin käyttöönottopäivämäärä T…" at bounding box center [535, 174] width 966 height 12
click at [113, 115] on icon "button" at bounding box center [113, 116] width 5 height 3
click at [164, 210] on span "-> jos sopimuksen alkamispäivä on myöhemmin kuin käyttöönottopäivämääräTAUSTAA:…" at bounding box center [635, 220] width 1167 height 25
drag, startPoint x: 123, startPoint y: 212, endPoint x: 236, endPoint y: 212, distance: 112.8
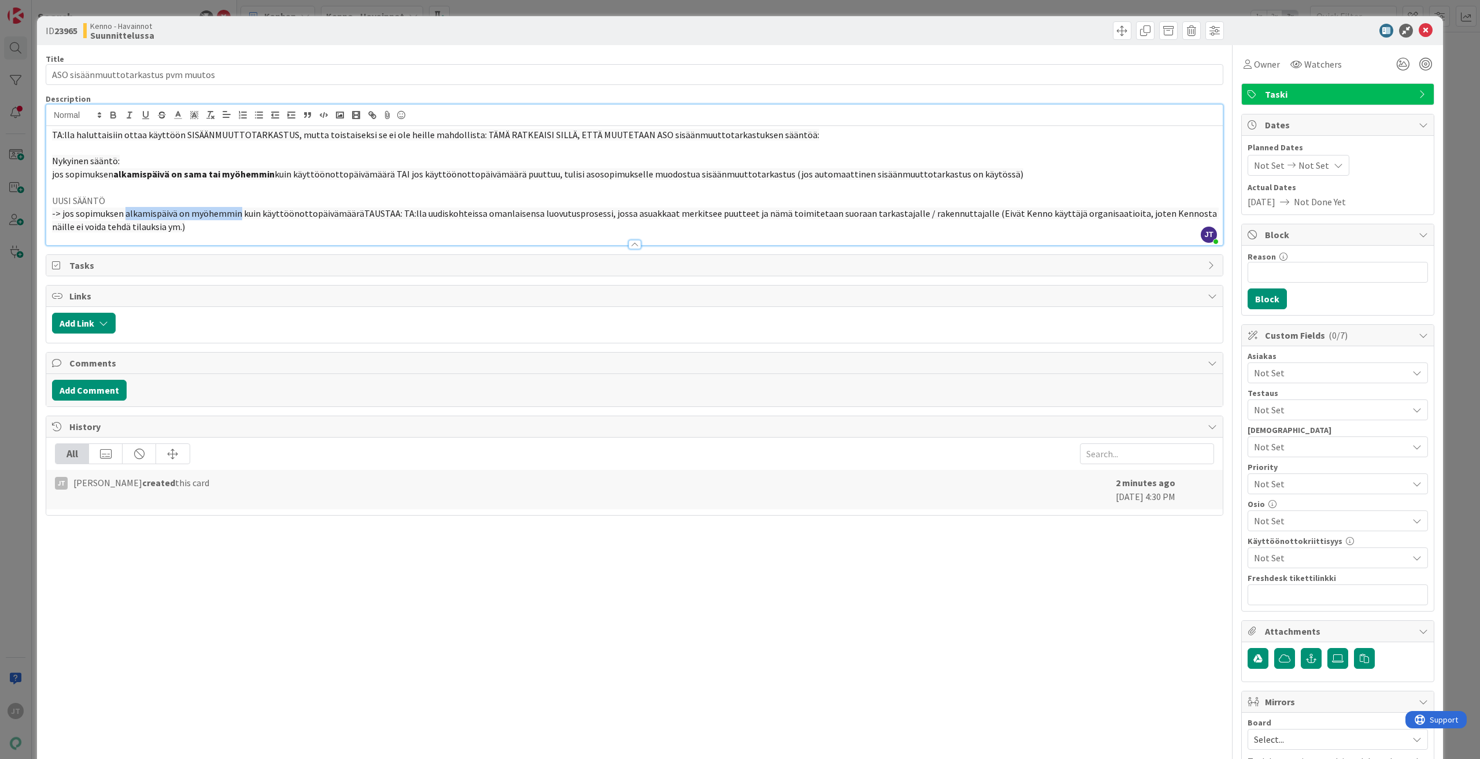
click at [236, 212] on span "-> jos sopimuksen alkamispäivä on myöhemmin kuin käyttöönottopäivämääräTAUSTAA:…" at bounding box center [635, 220] width 1167 height 25
click at [115, 113] on icon "button" at bounding box center [113, 113] width 4 height 3
click at [205, 256] on div "Tasks" at bounding box center [634, 265] width 1177 height 21
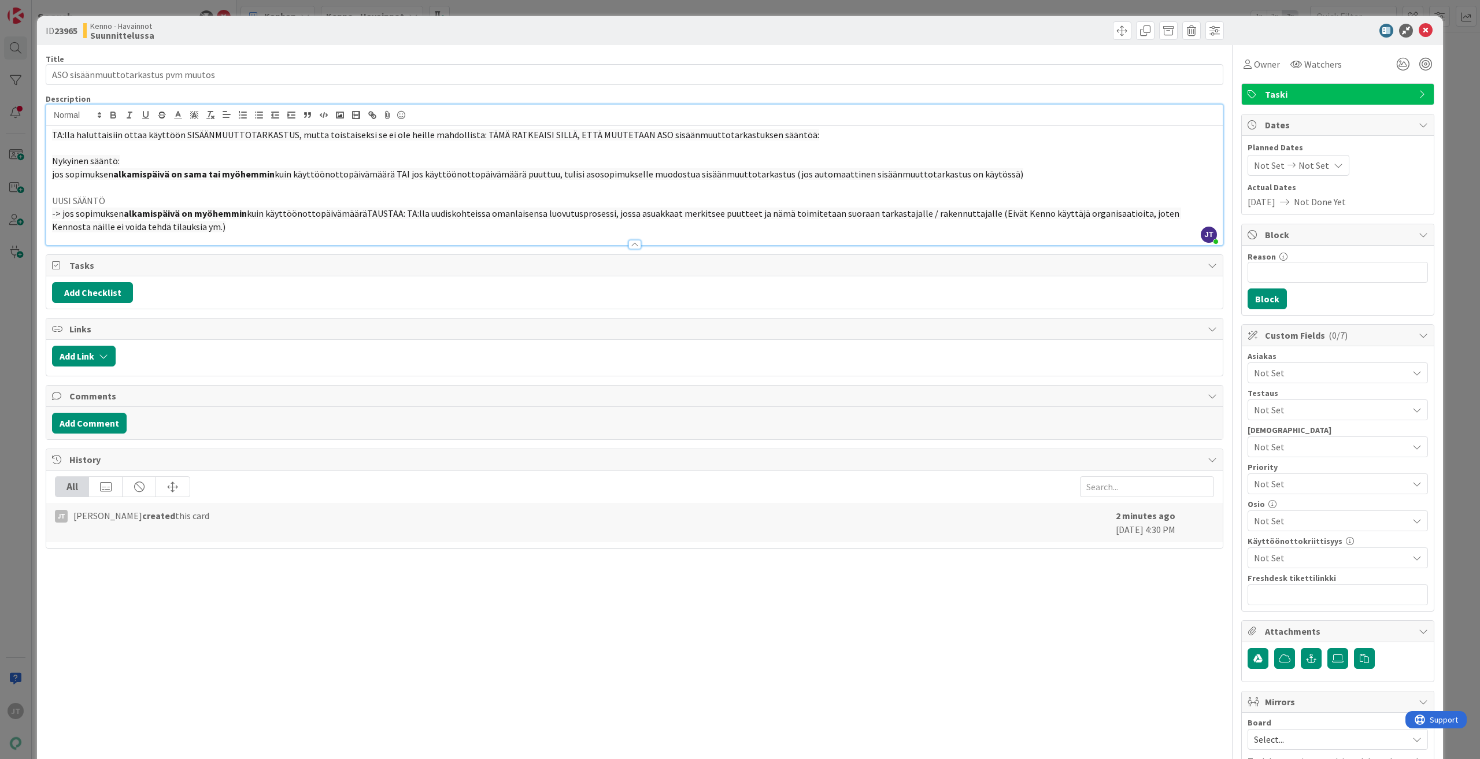
click at [198, 227] on p "-> jos sopimuksen alkamispäivä on myöhemmin kuin käyttöönottopäivämääräTAUSTAA:…" at bounding box center [634, 220] width 1165 height 26
click at [363, 215] on span "kuin käyttöönottopäivämääräTAUSTAA: TA:lla uudiskohteissa omanlaisensa luovutus…" at bounding box center [616, 220] width 1129 height 25
click at [360, 215] on span "kuin käyttöönottopäivämääräTAUSTAA: TA:lla uudiskohteissa omanlaisensa luovutus…" at bounding box center [616, 220] width 1129 height 25
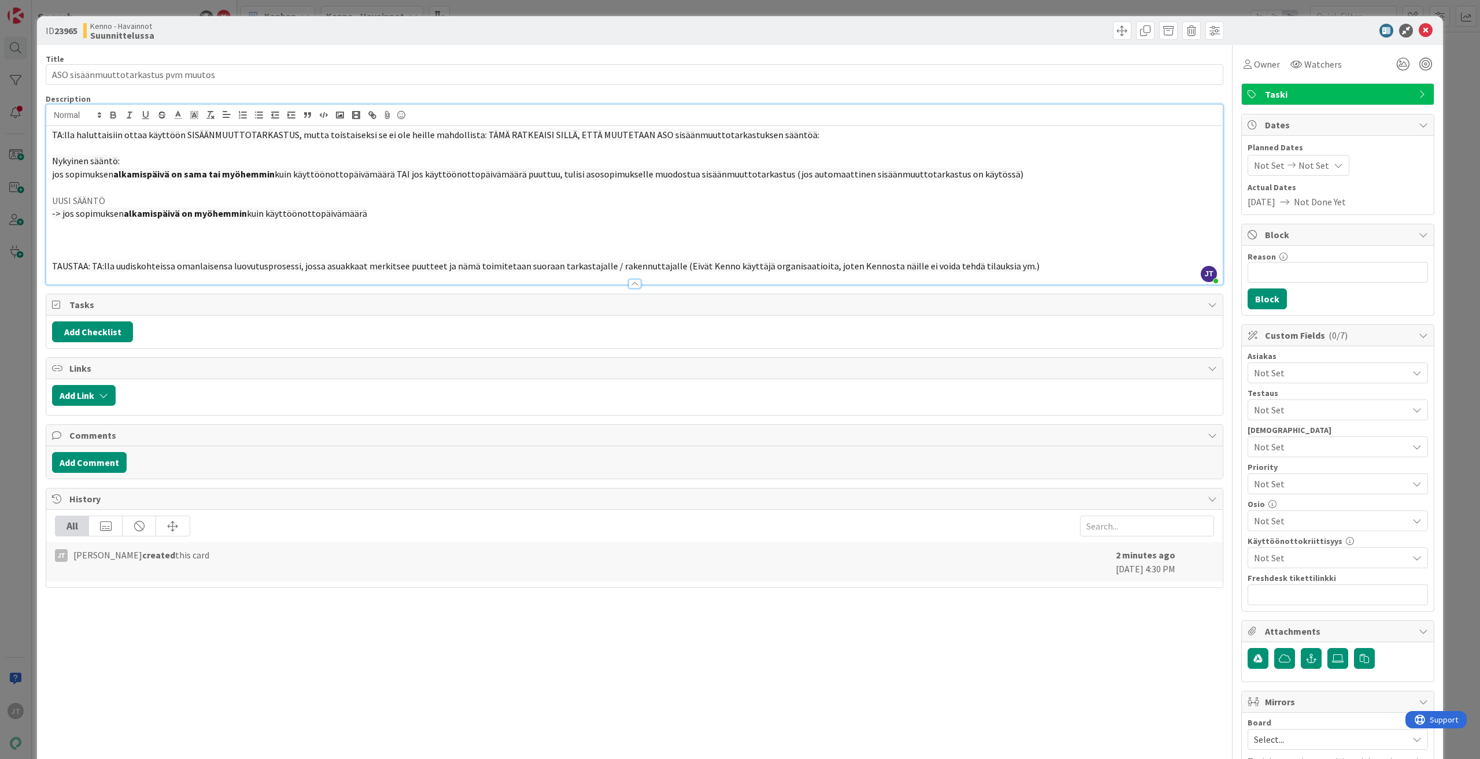
drag, startPoint x: 388, startPoint y: 171, endPoint x: 1010, endPoint y: 169, distance: 621.6
click at [888, 169] on p "jos sopimuksen alkamispäivä on sama tai myöhemmin kuin käyttöönottopäivämäärä T…" at bounding box center [634, 174] width 1165 height 13
copy span "TAI jos käyttöönottopäivämäärä puuttuu, tulisi asosopimukselle muodostua sisään…"
click at [452, 227] on p at bounding box center [634, 226] width 1165 height 13
click at [389, 220] on p at bounding box center [634, 226] width 1165 height 13
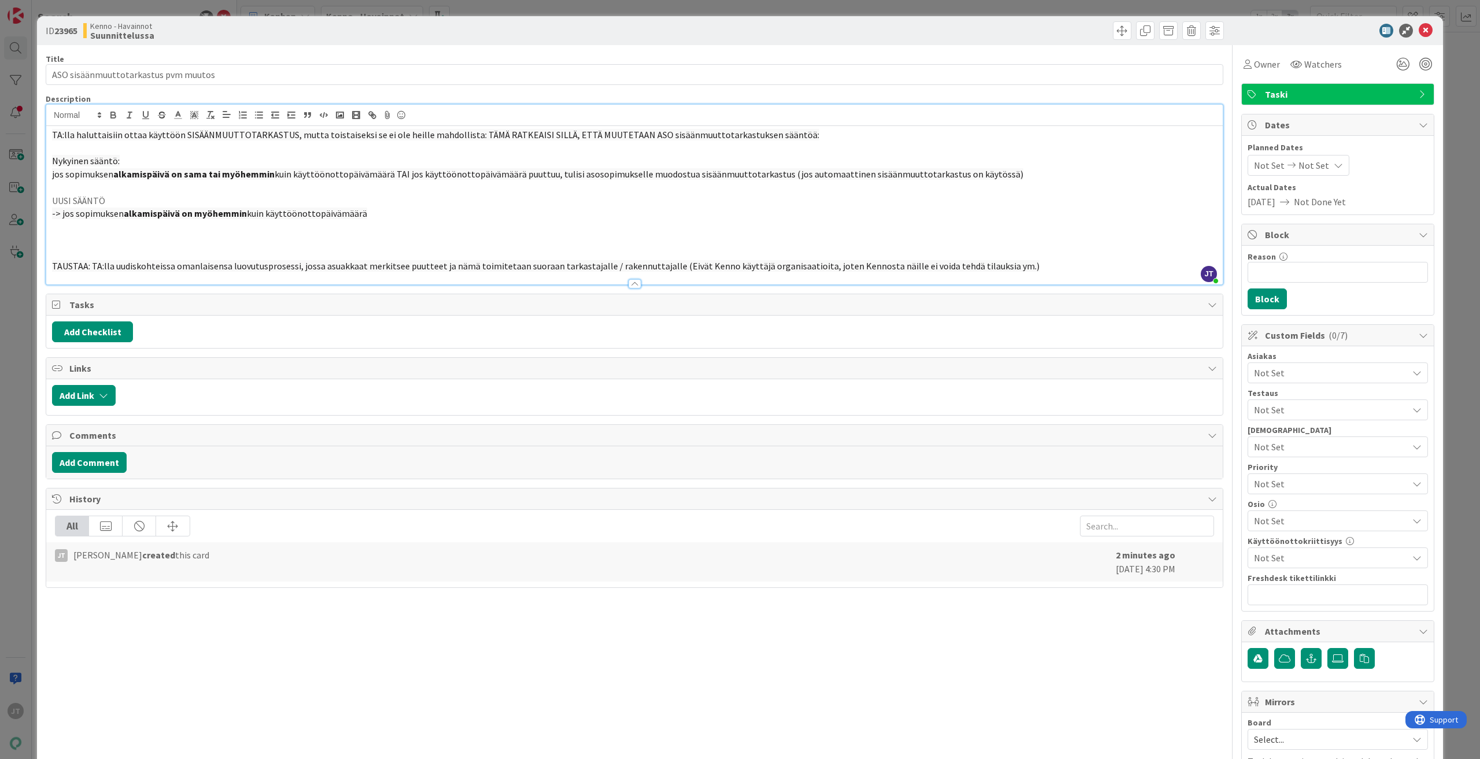
click at [386, 217] on p "-> jos sopimuksen alkamispäivä on myöhemmin kuin käyttöönottopäivämäärä" at bounding box center [634, 213] width 1165 height 13
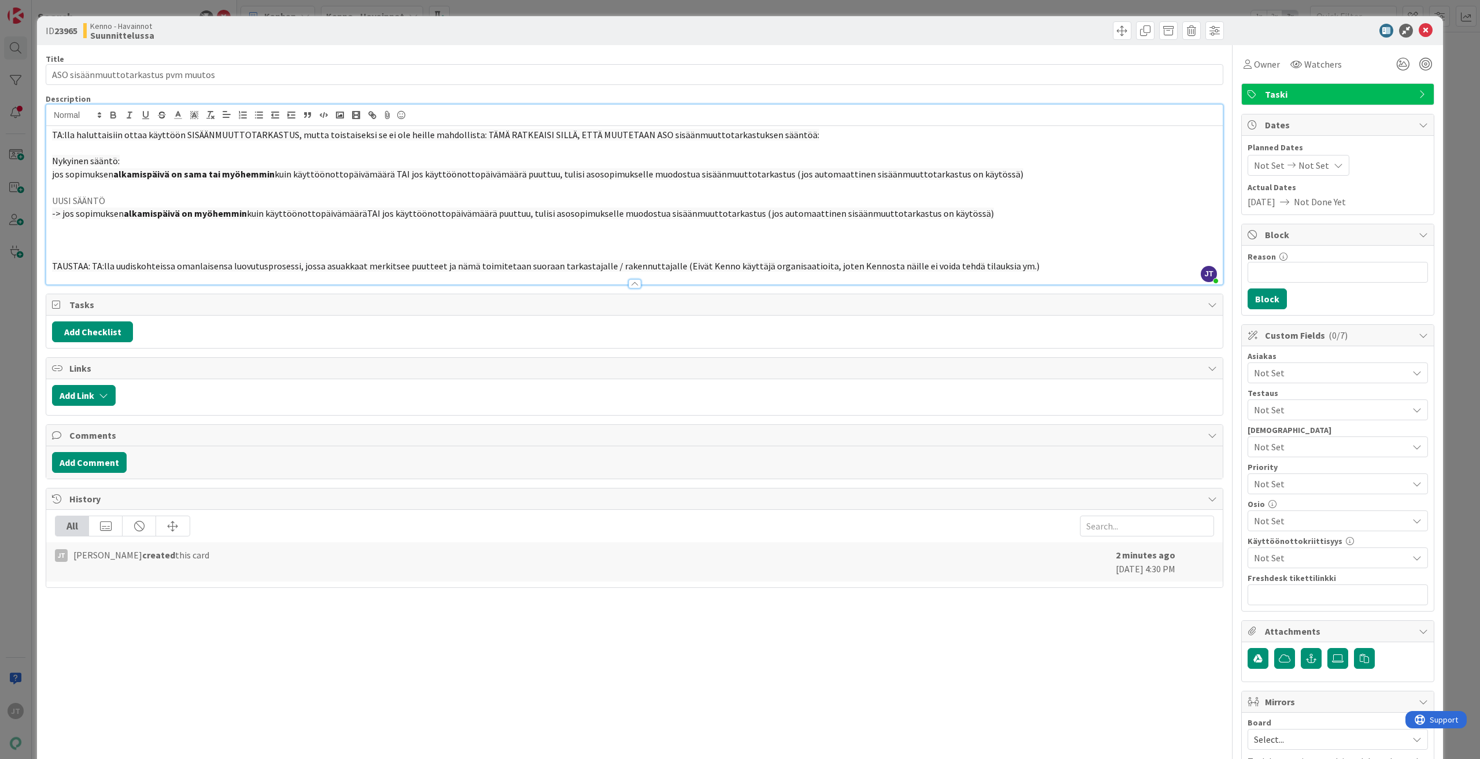
click at [355, 212] on span "kuin käyttöönottopäivämääräTAI jos käyttöönottopäivämäärä puuttuu, tulisi asoso…" at bounding box center [620, 214] width 747 height 12
click at [360, 212] on span "kuin käyttöönottopäivämääräTAI jos käyttöönottopäivämäärä puuttuu, tulisi asoso…" at bounding box center [620, 214] width 747 height 12
click at [407, 231] on p at bounding box center [634, 226] width 1165 height 13
click at [327, 267] on span "TAUSTAA: TA:lla uudiskohteissa omanlaisensa luovutusprosessi, jossa asuakkaat m…" at bounding box center [546, 266] width 988 height 12
click at [333, 267] on span "TAUSTAA: TA:lla uudiskohteissa omanlaisensa luovutusprosessi, jossa asuakkaat m…" at bounding box center [546, 266] width 988 height 12
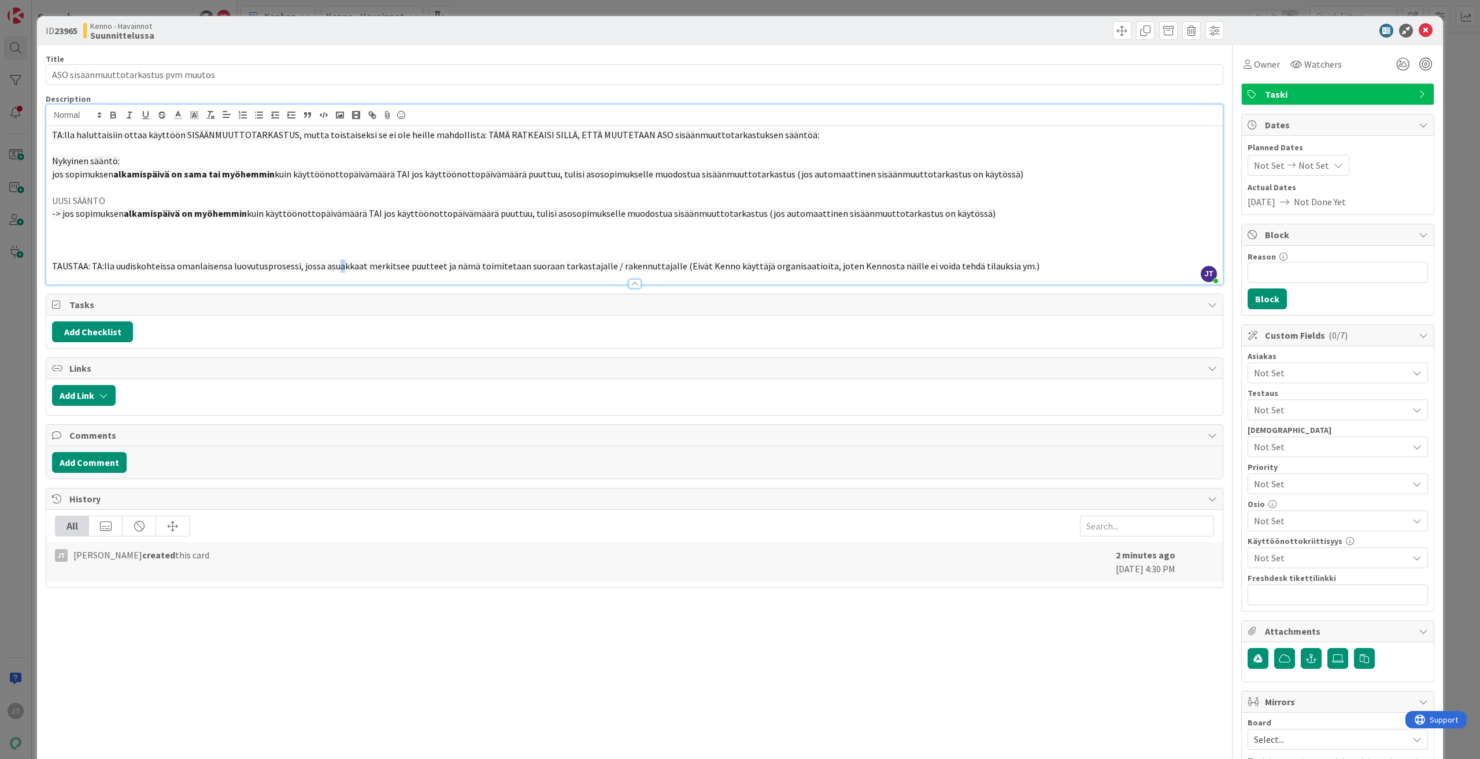
click at [337, 267] on span "TAUSTAA: TA:lla uudiskohteissa omanlaisensa luovutusprosessi, jossa asuakkaat m…" at bounding box center [546, 266] width 988 height 12
click at [750, 263] on span "TAUSTAA: TA:lla uudiskohteissa omanlaisensa luovutusprosessi, jossa asukkaat me…" at bounding box center [543, 266] width 983 height 12
click at [726, 243] on p at bounding box center [634, 240] width 1165 height 13
click at [158, 211] on strong "alkamispäivä on myöhemmin" at bounding box center [185, 214] width 123 height 12
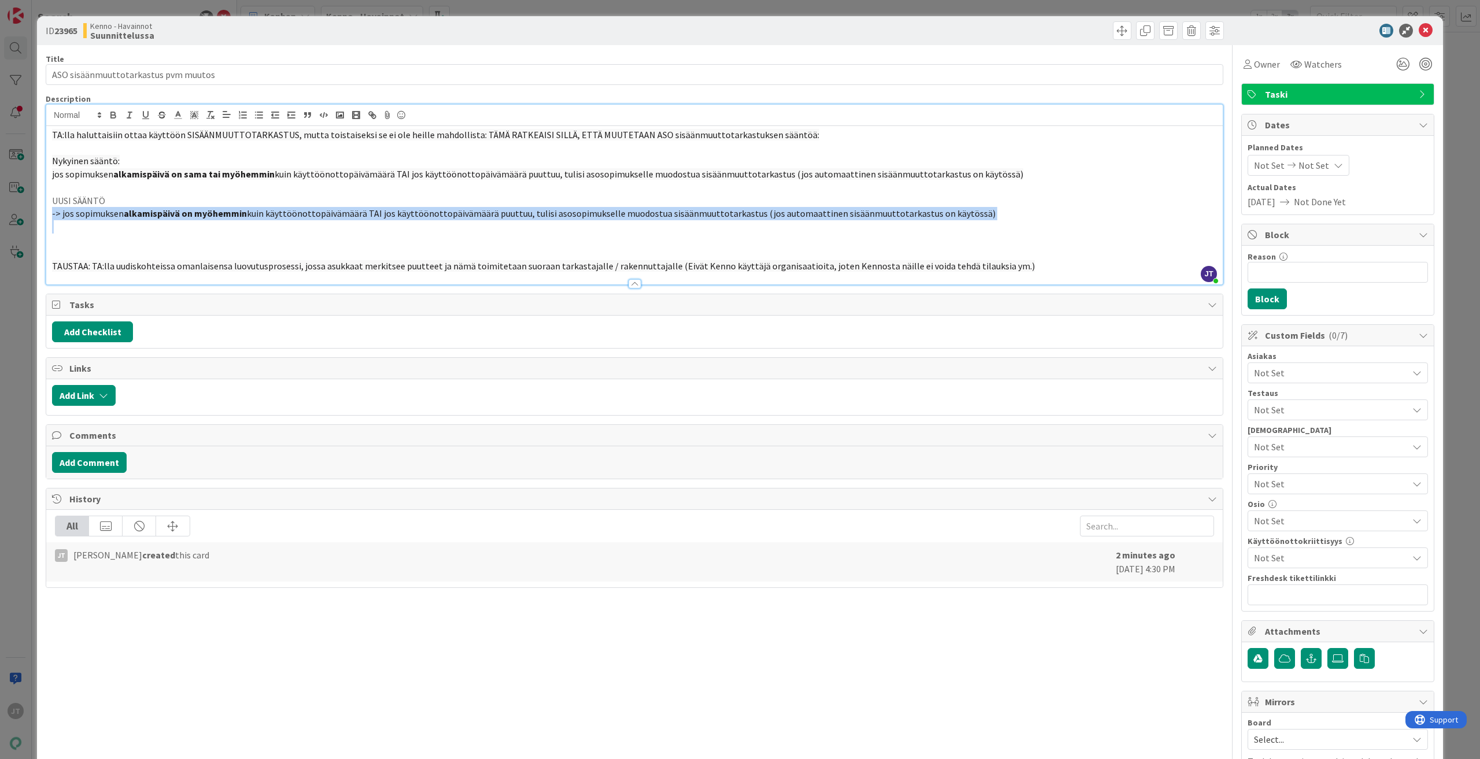
click at [158, 211] on strong "alkamispäivä on myöhemmin" at bounding box center [185, 214] width 123 height 12
drag, startPoint x: 977, startPoint y: 213, endPoint x: 39, endPoint y: 157, distance: 939.0
click at [39, 157] on div "ID 23965 Kenno - Havainnot Suunnittelussa Title 36 / 128 ASO sisäänmuuttotarkas…" at bounding box center [740, 429] width 1406 height 826
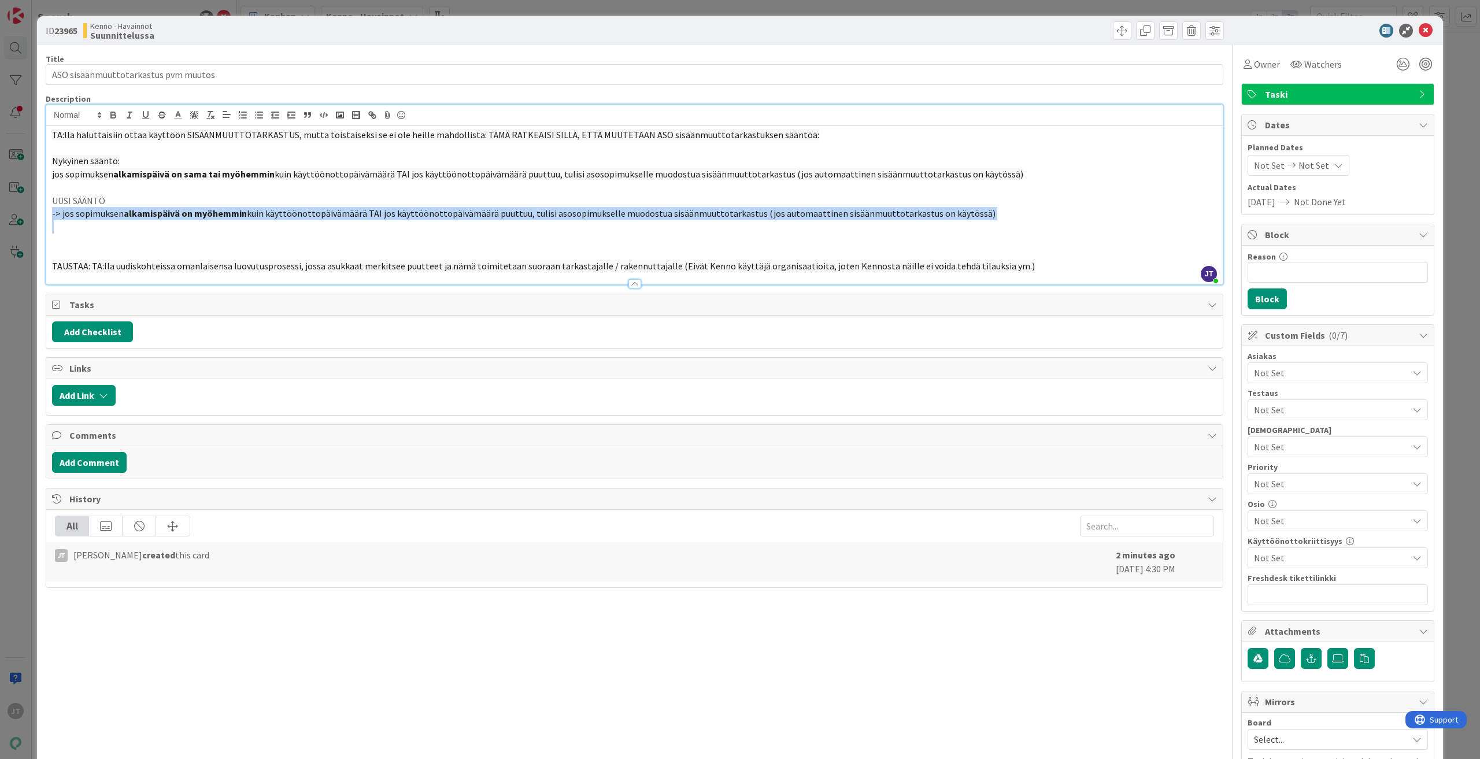
copy div "Nykyinen sääntö: jos sopimuksen alkamispäivä on sama tai myöhemmin kuin käyttöö…"
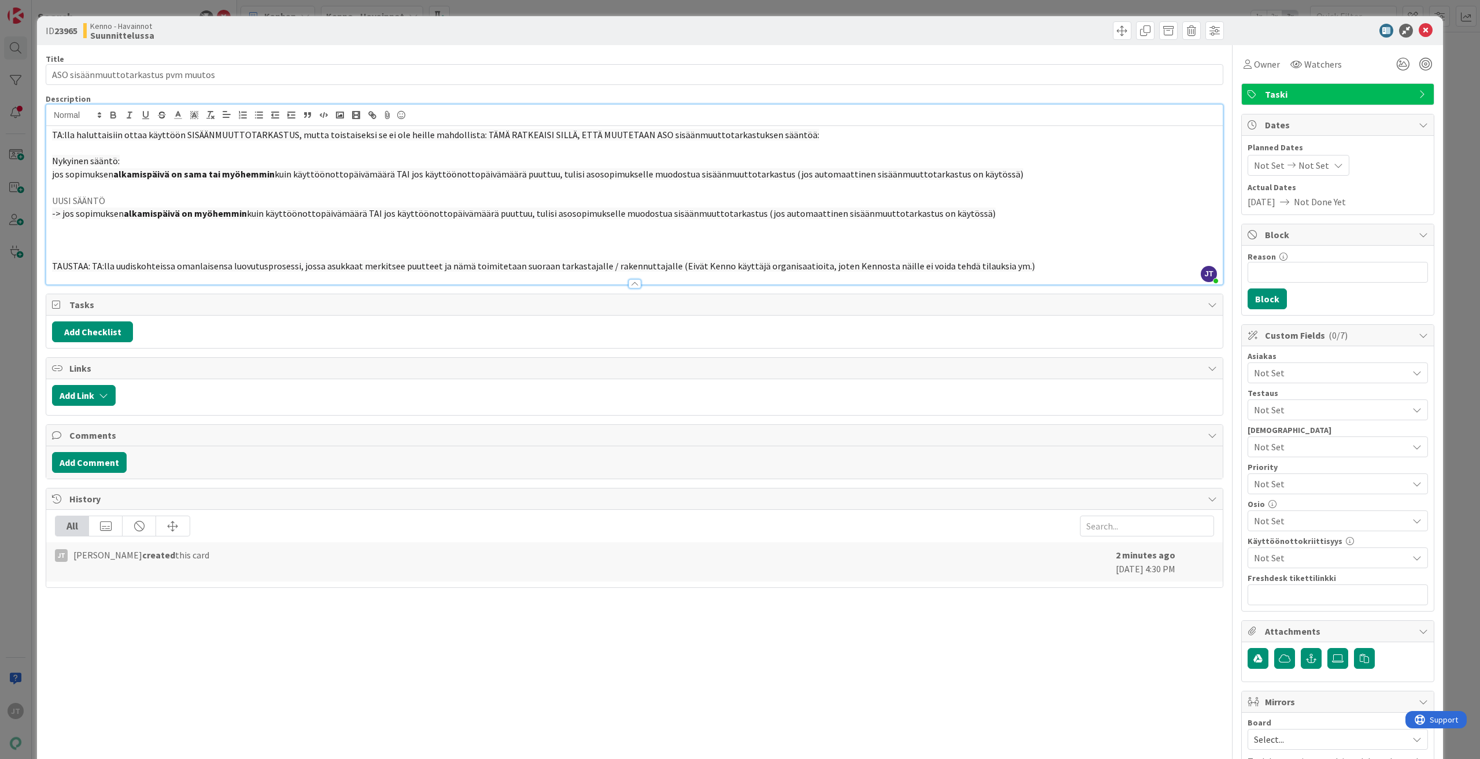
click at [888, 147] on p at bounding box center [634, 148] width 1165 height 13
drag, startPoint x: 257, startPoint y: 235, endPoint x: 265, endPoint y: 231, distance: 8.5
click at [265, 231] on div "TA:lla haluttaisiin ottaa käyttöön SISÄÄNMUUTTOTARKASTUS, mutta toistaiseksi se…" at bounding box center [634, 205] width 1177 height 158
click at [888, 238] on p at bounding box center [634, 240] width 1165 height 13
click at [888, 267] on p "TAUSTAA: TA:lla uudiskohteissa omanlaisensa luovutusprosessi, jossa asukkaat me…" at bounding box center [634, 266] width 1165 height 13
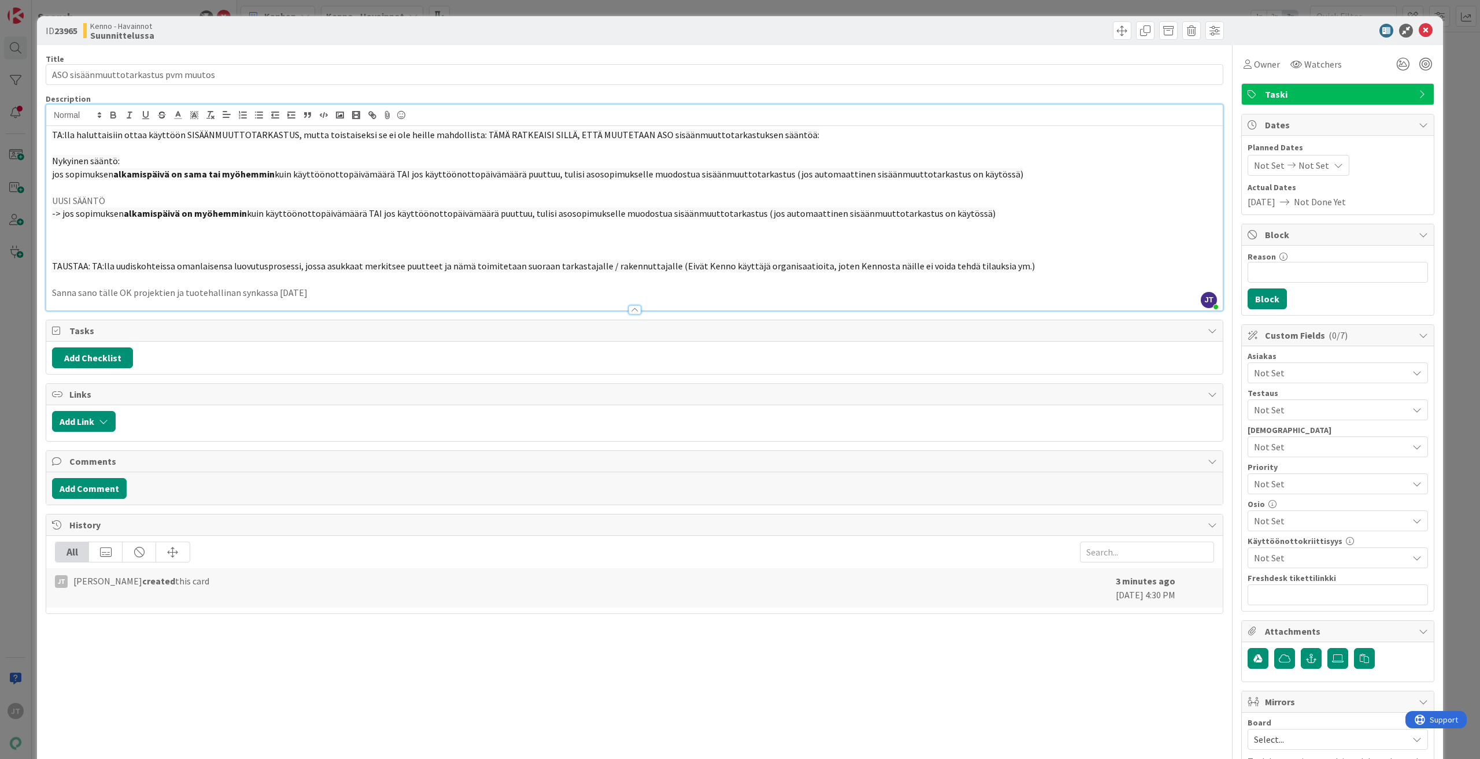
click at [220, 291] on p "Sanna sano tälle OK projektien ja tuotehallinan synkassa 9.10.2025" at bounding box center [634, 292] width 1165 height 13
click at [364, 291] on p "Sanna sano tälle OK projektien ja tuotehallinnan synkassa 9.10.2025" at bounding box center [634, 292] width 1165 height 13
click at [888, 27] on icon at bounding box center [1426, 31] width 14 height 14
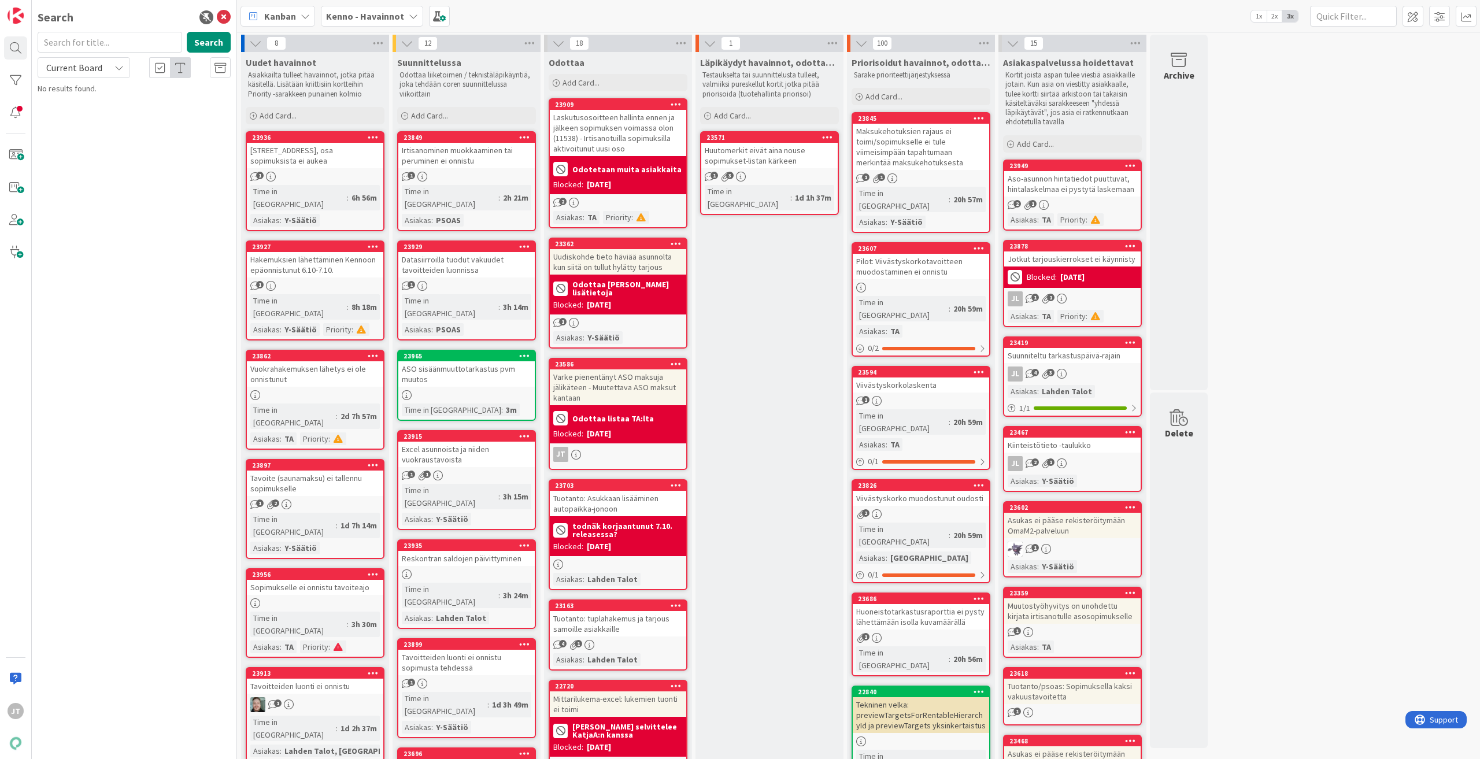
click at [323, 256] on div "Hakemuksien lähettäminen Kennoon epäonnistunut 6.10-7.10." at bounding box center [315, 264] width 136 height 25
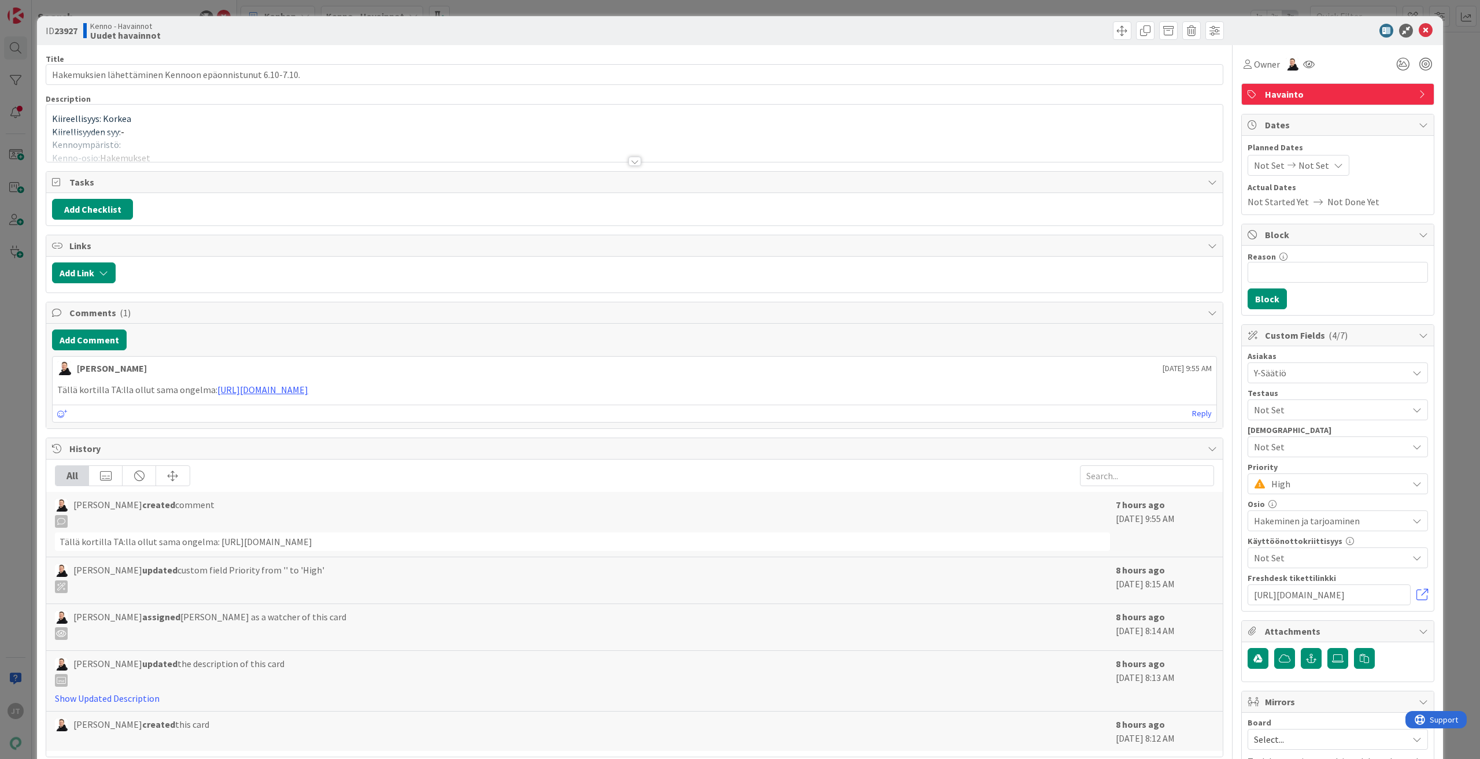
click at [629, 163] on div at bounding box center [635, 161] width 13 height 9
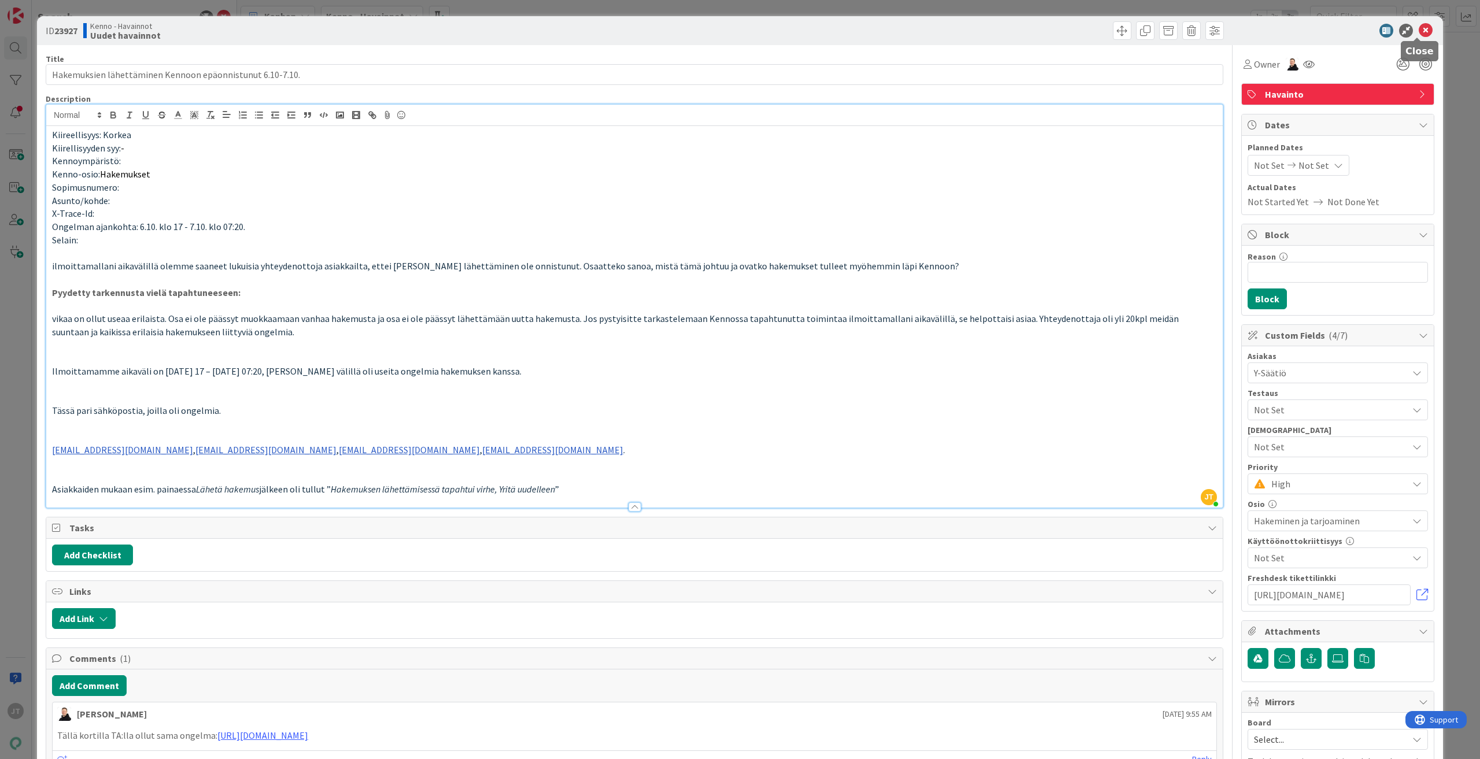
click at [888, 27] on icon at bounding box center [1426, 31] width 14 height 14
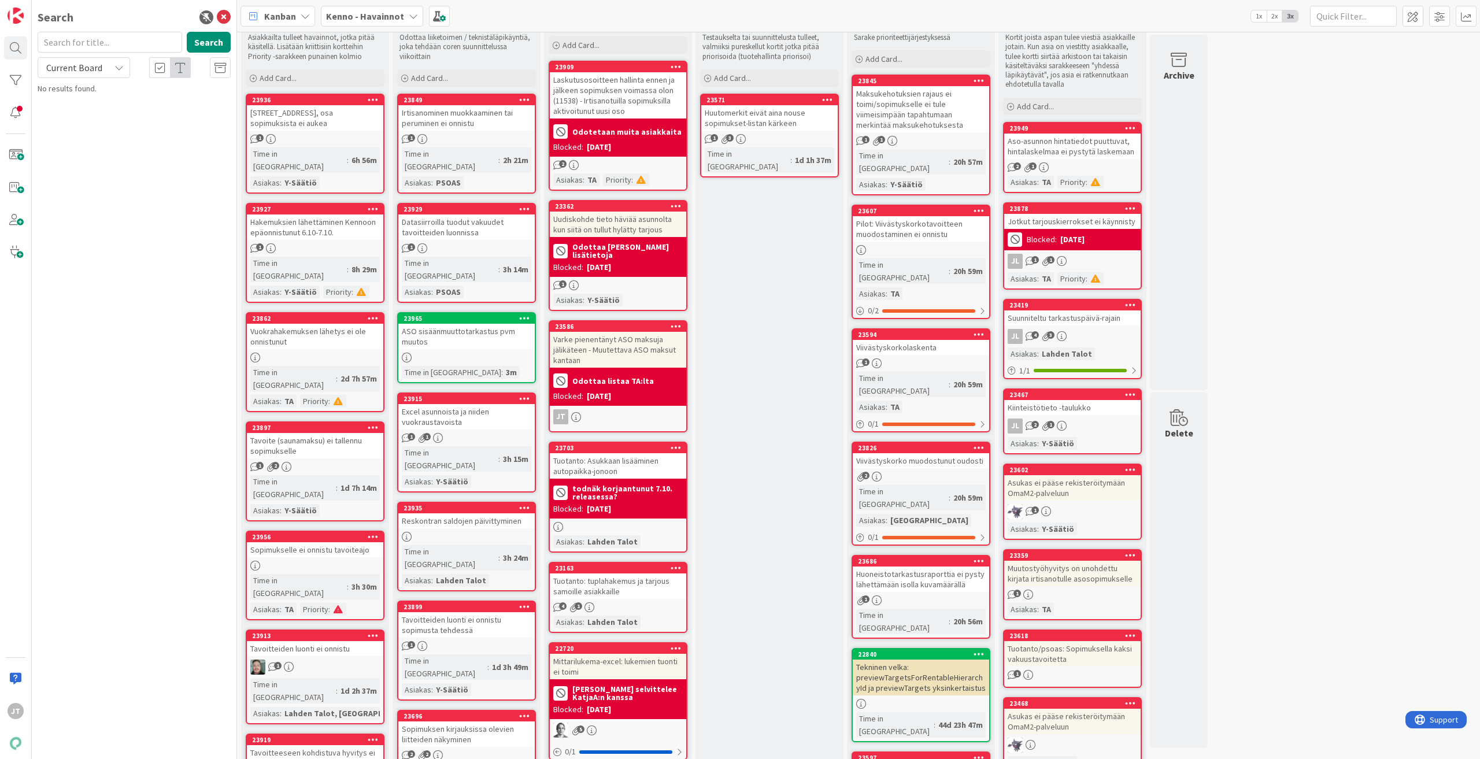
scroll to position [58, 0]
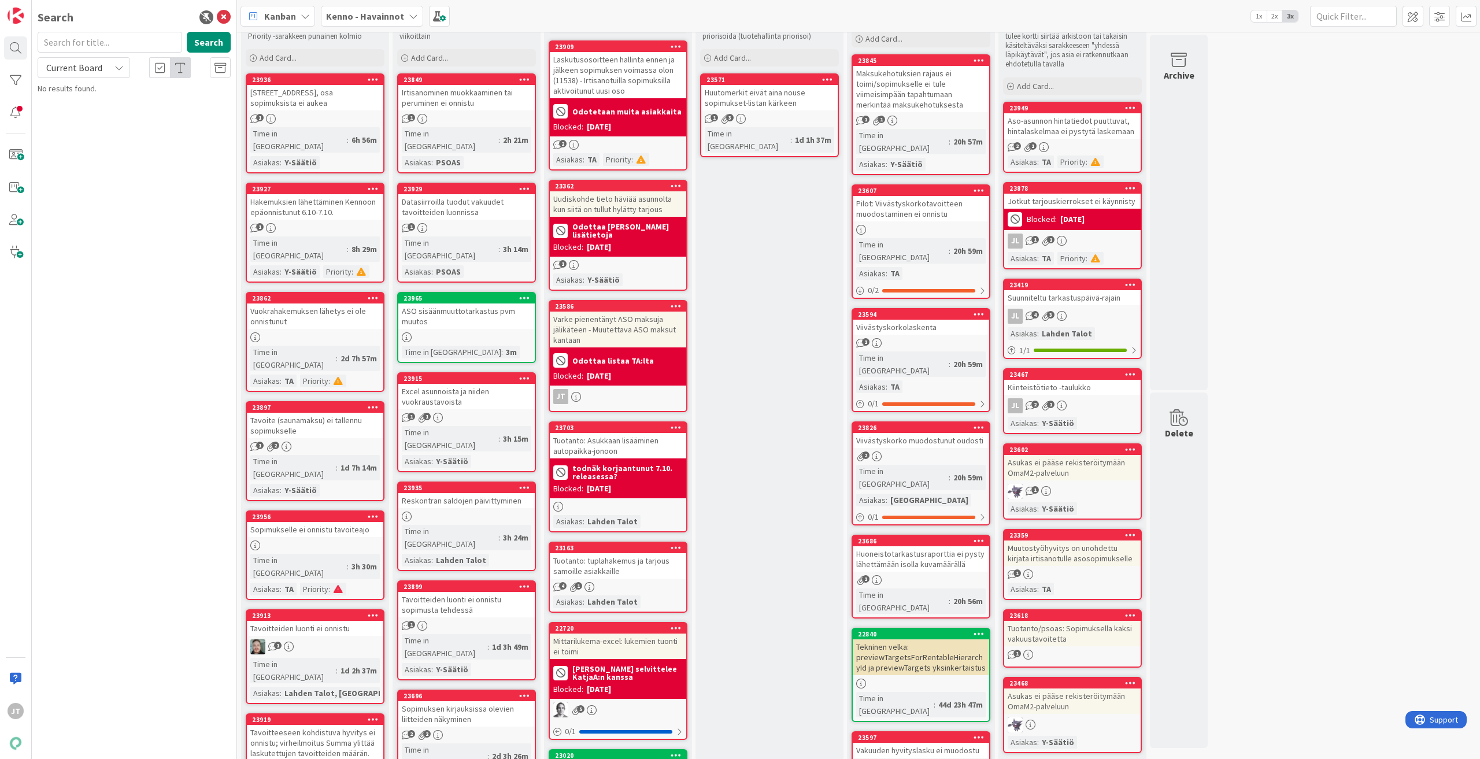
click at [316, 304] on div "Vuokrahakemuksen lähetys ei ole onnistunut" at bounding box center [315, 316] width 136 height 25
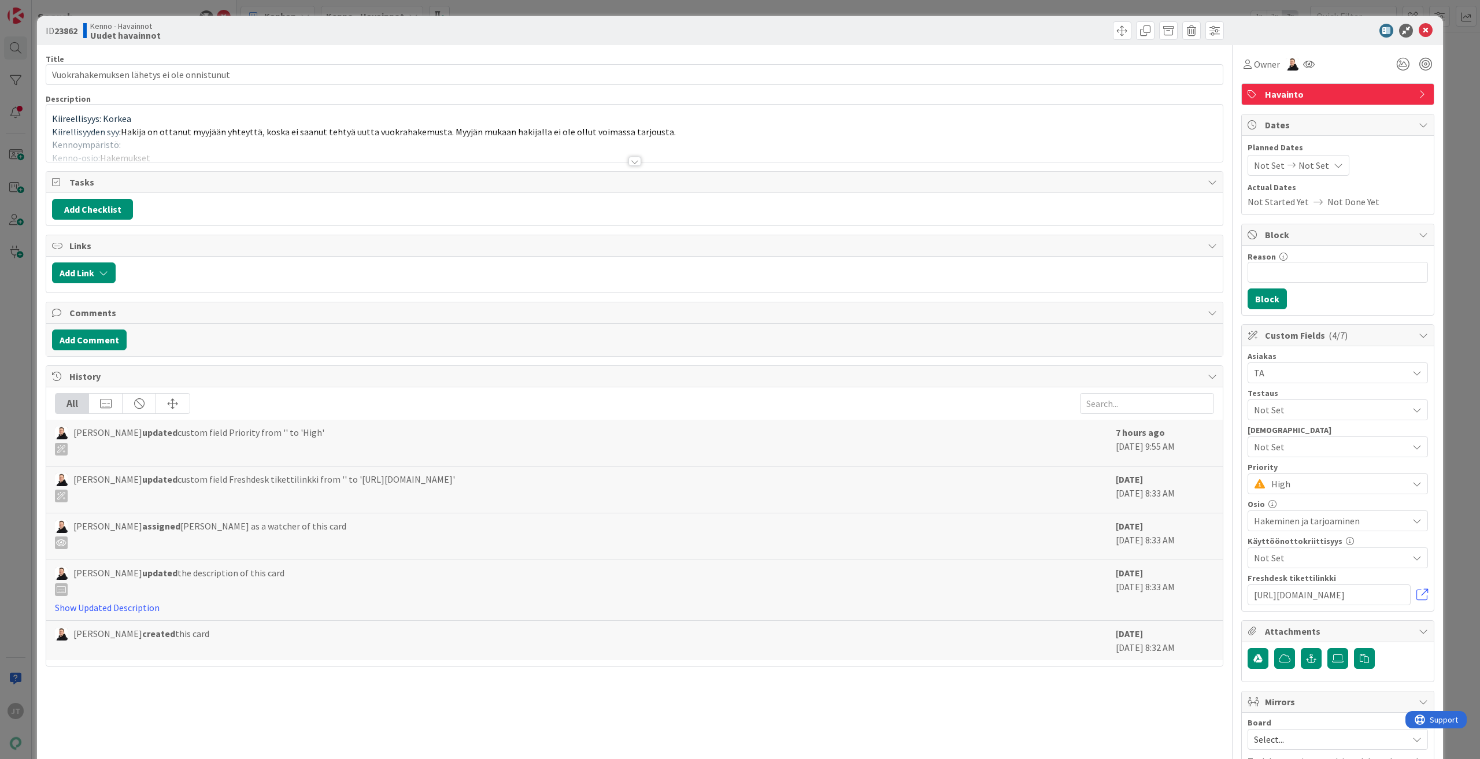
click at [630, 161] on div at bounding box center [635, 161] width 13 height 9
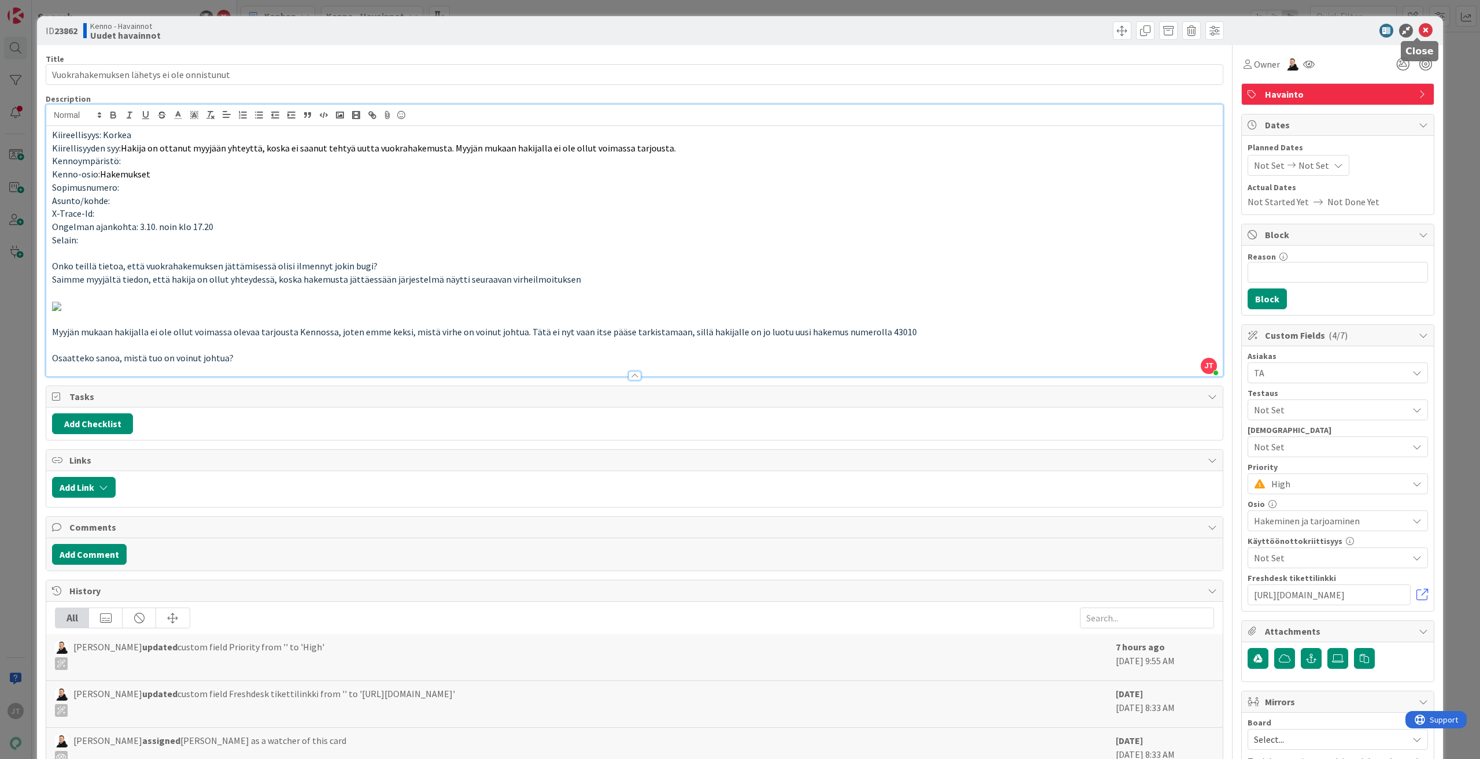
click at [888, 28] on icon at bounding box center [1426, 31] width 14 height 14
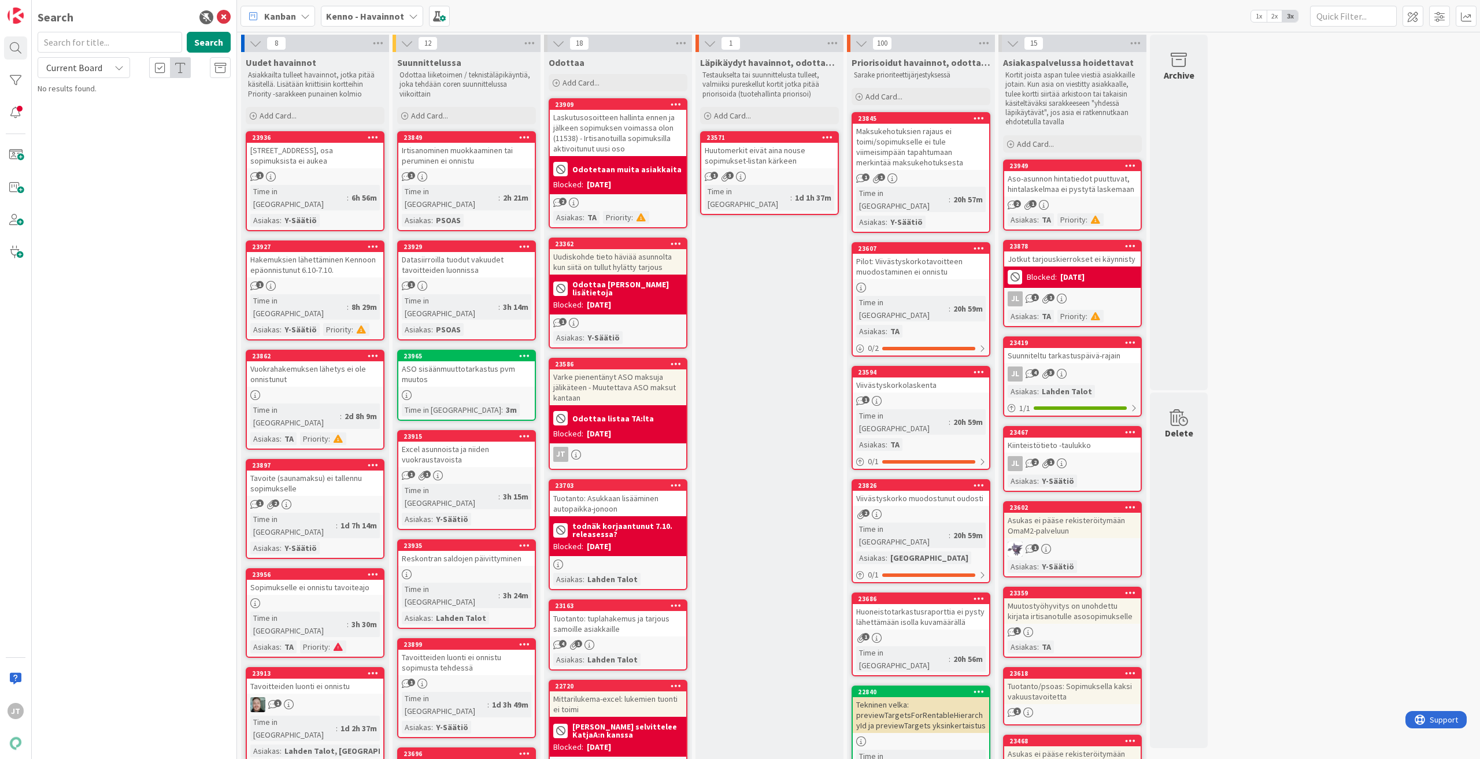
click at [336, 426] on div at bounding box center [315, 603] width 136 height 10
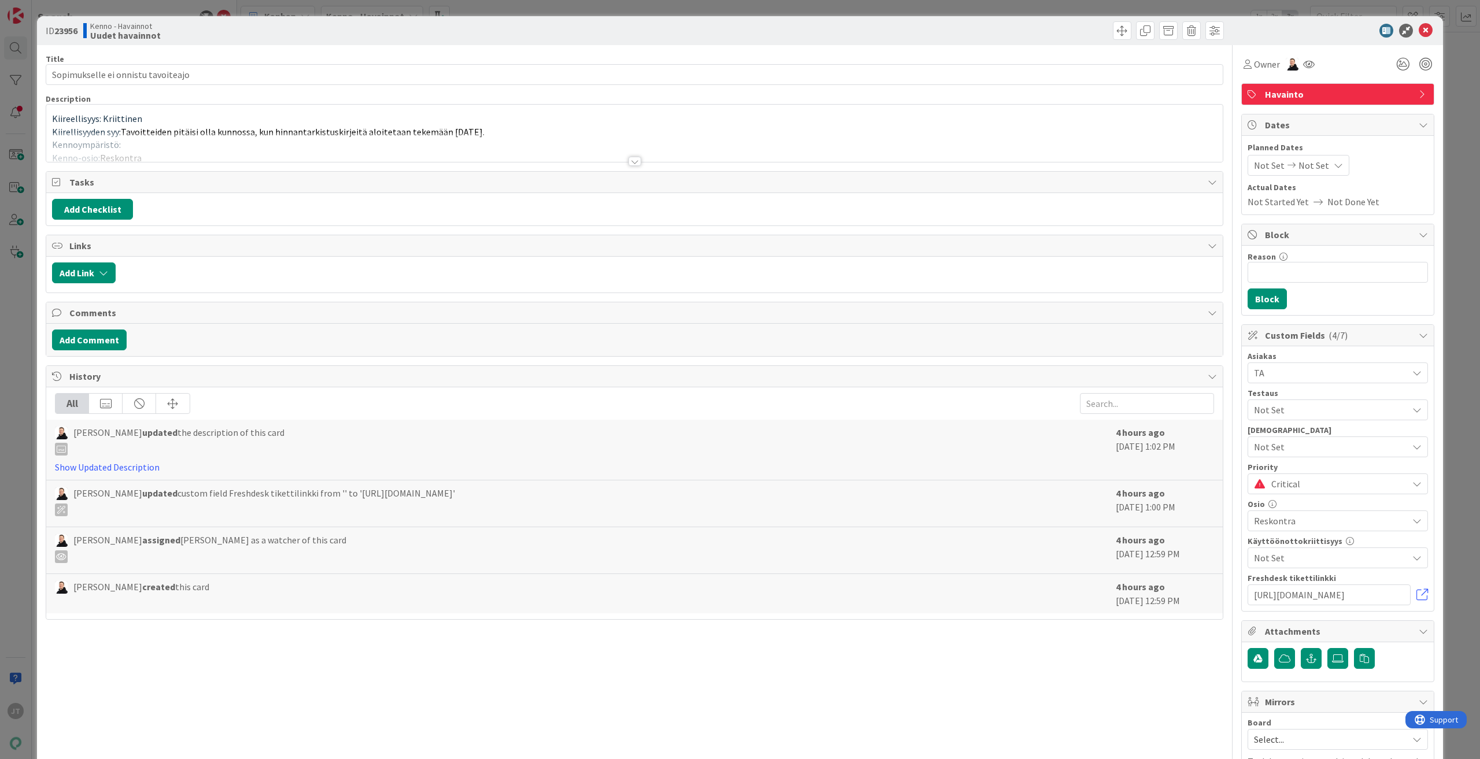
type input "Sopimukselle ei onnistu tavoiteajo"
click at [629, 161] on div at bounding box center [635, 161] width 13 height 9
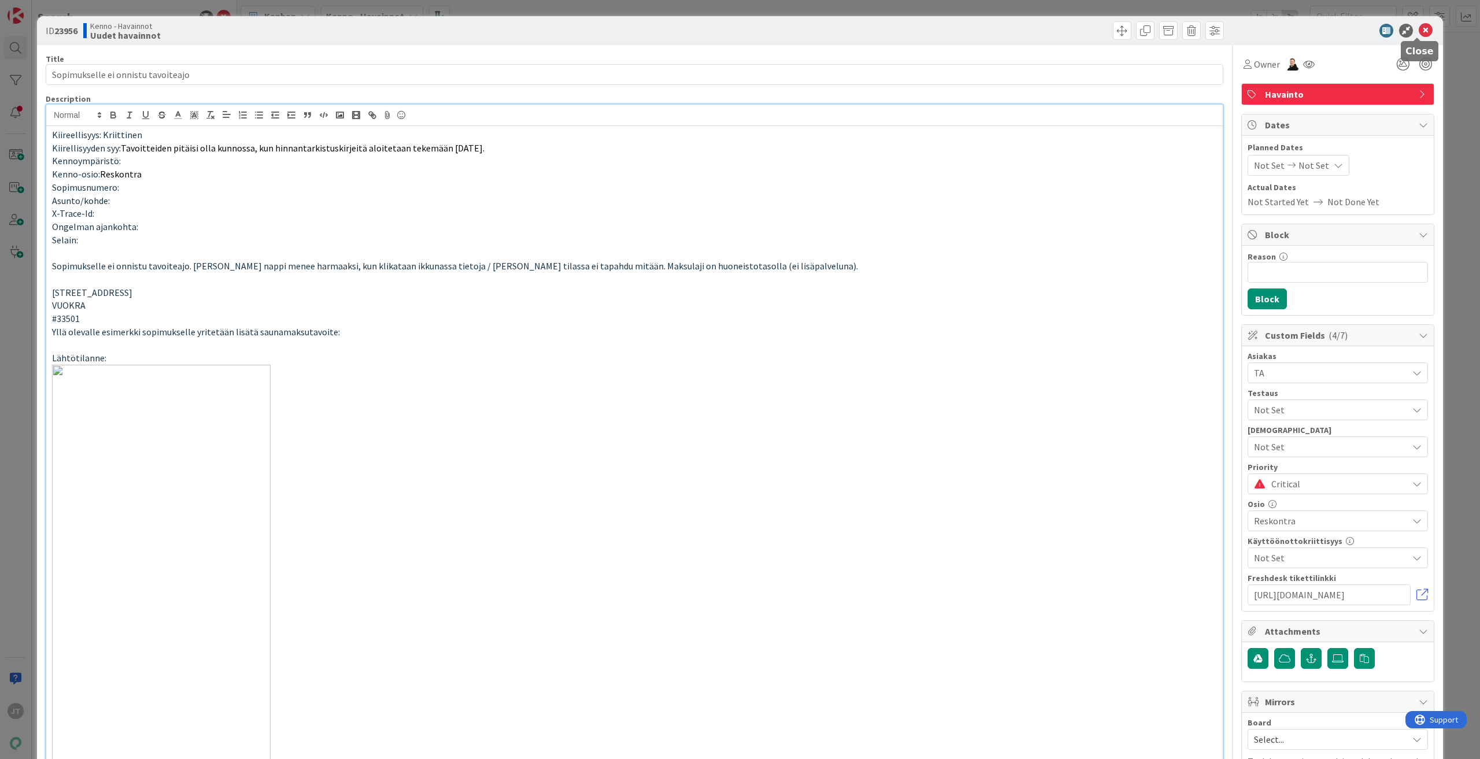
click at [888, 25] on icon at bounding box center [1426, 31] width 14 height 14
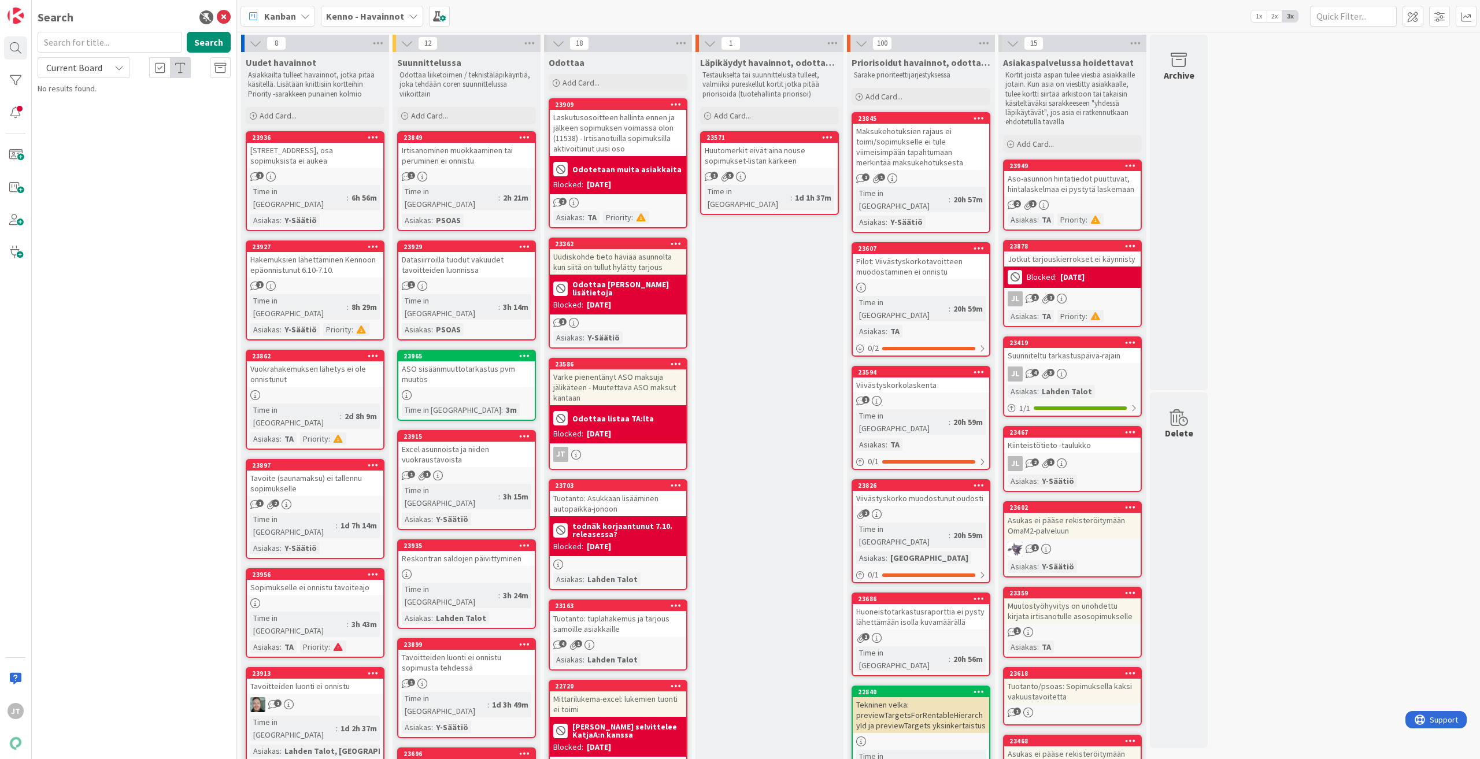
click at [330, 281] on div "1" at bounding box center [315, 286] width 136 height 10
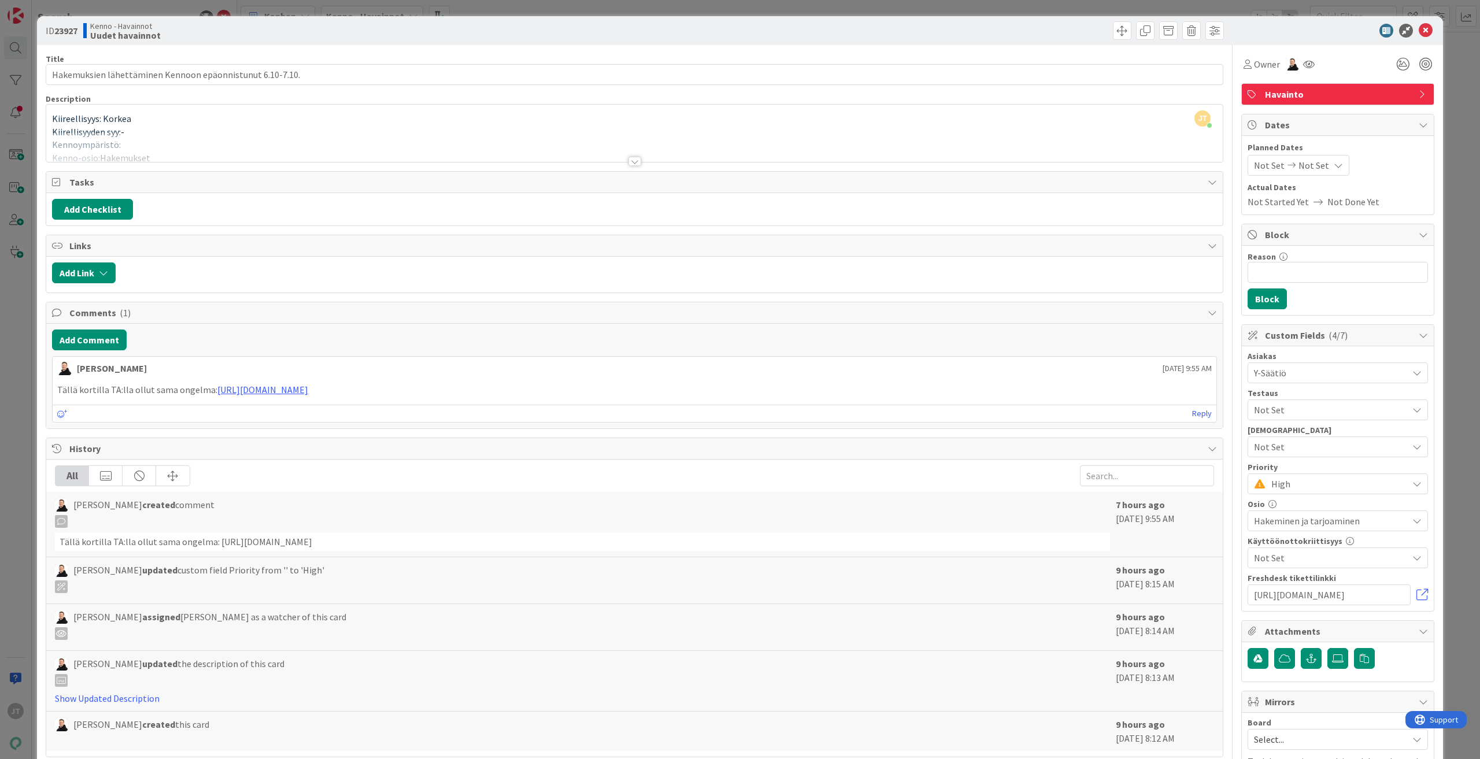
click at [634, 161] on div at bounding box center [635, 161] width 13 height 9
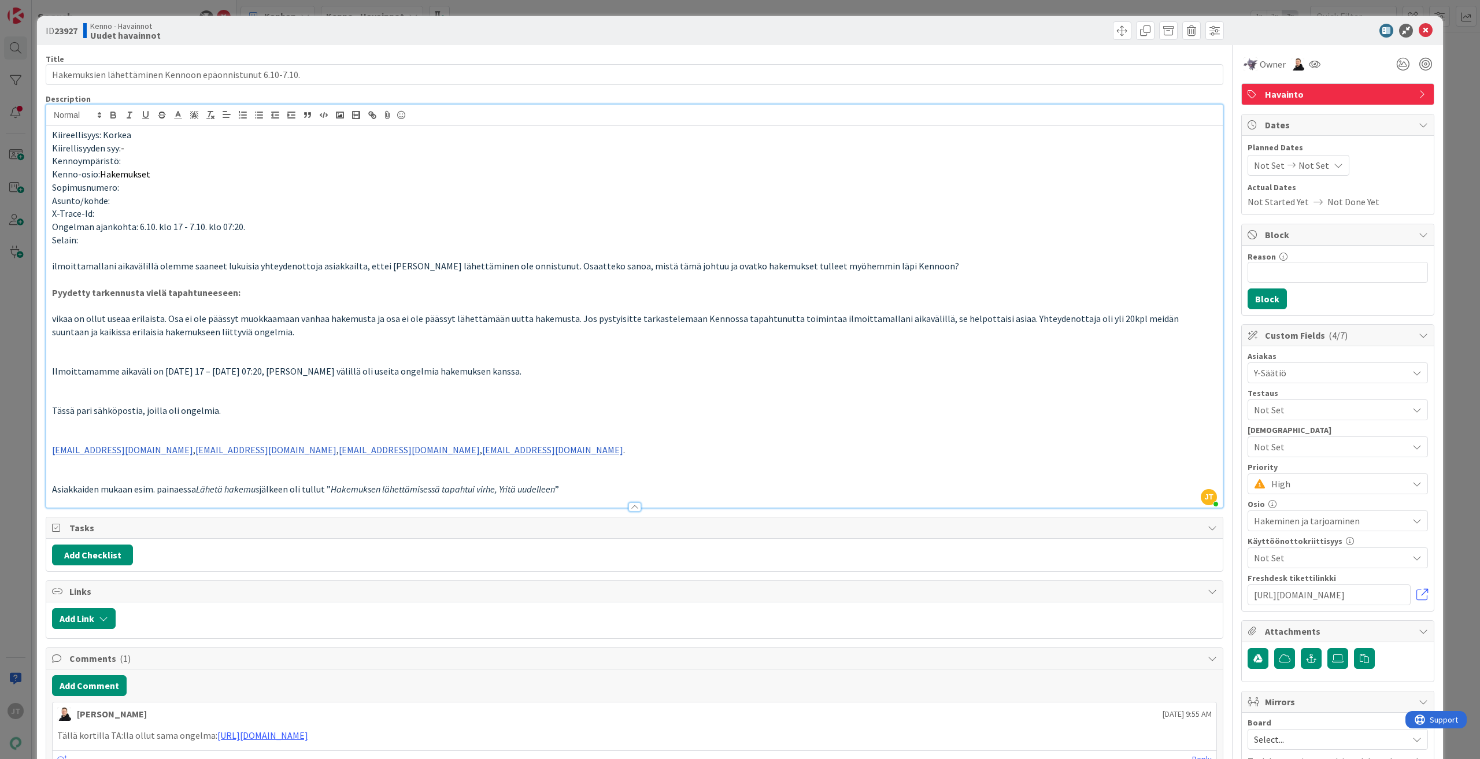
click at [888, 41] on div "ID 23927 Kenno - Havainnot Uudet havainnot" at bounding box center [740, 30] width 1406 height 29
click at [888, 25] on icon at bounding box center [1426, 31] width 14 height 14
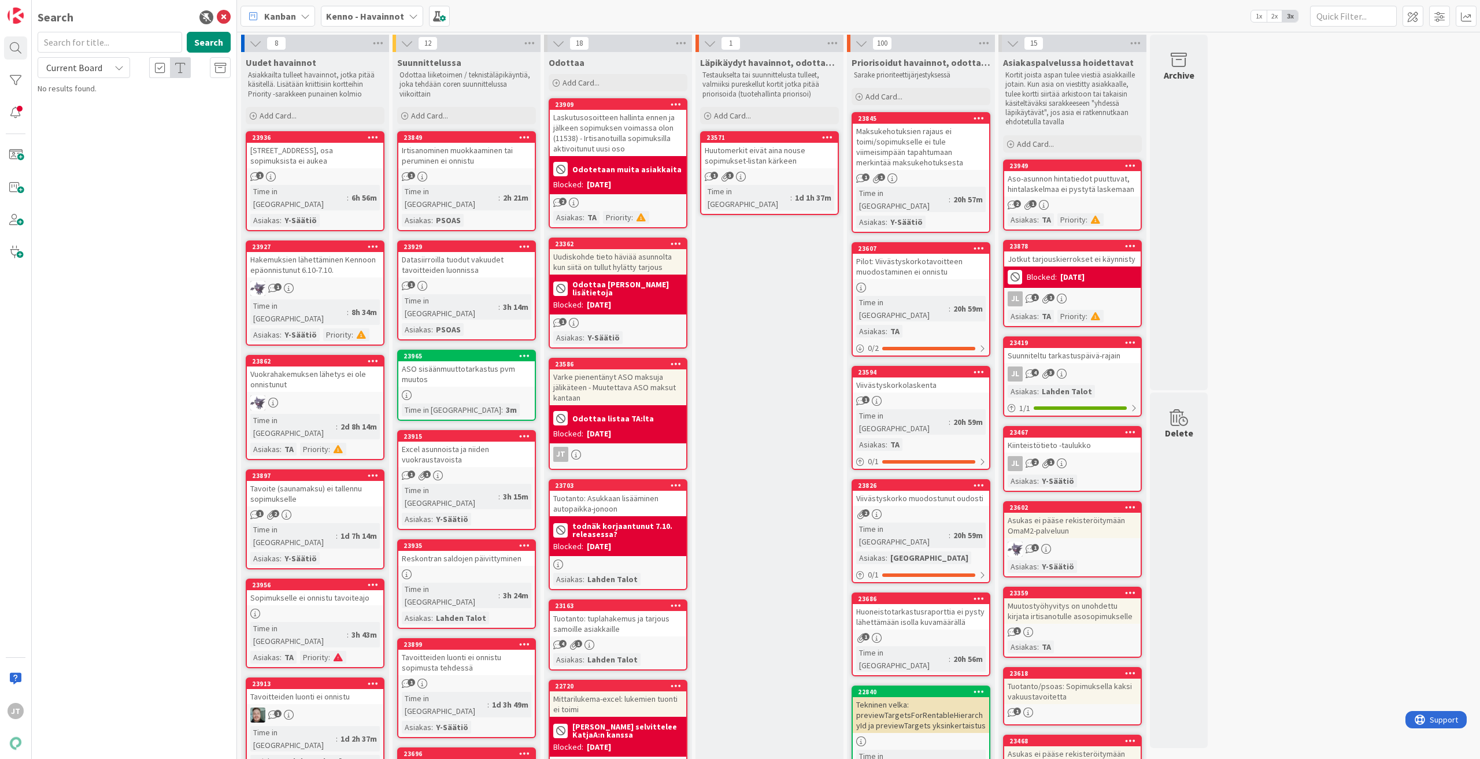
click at [342, 19] on b "Kenno - Havainnot" at bounding box center [365, 16] width 78 height 12
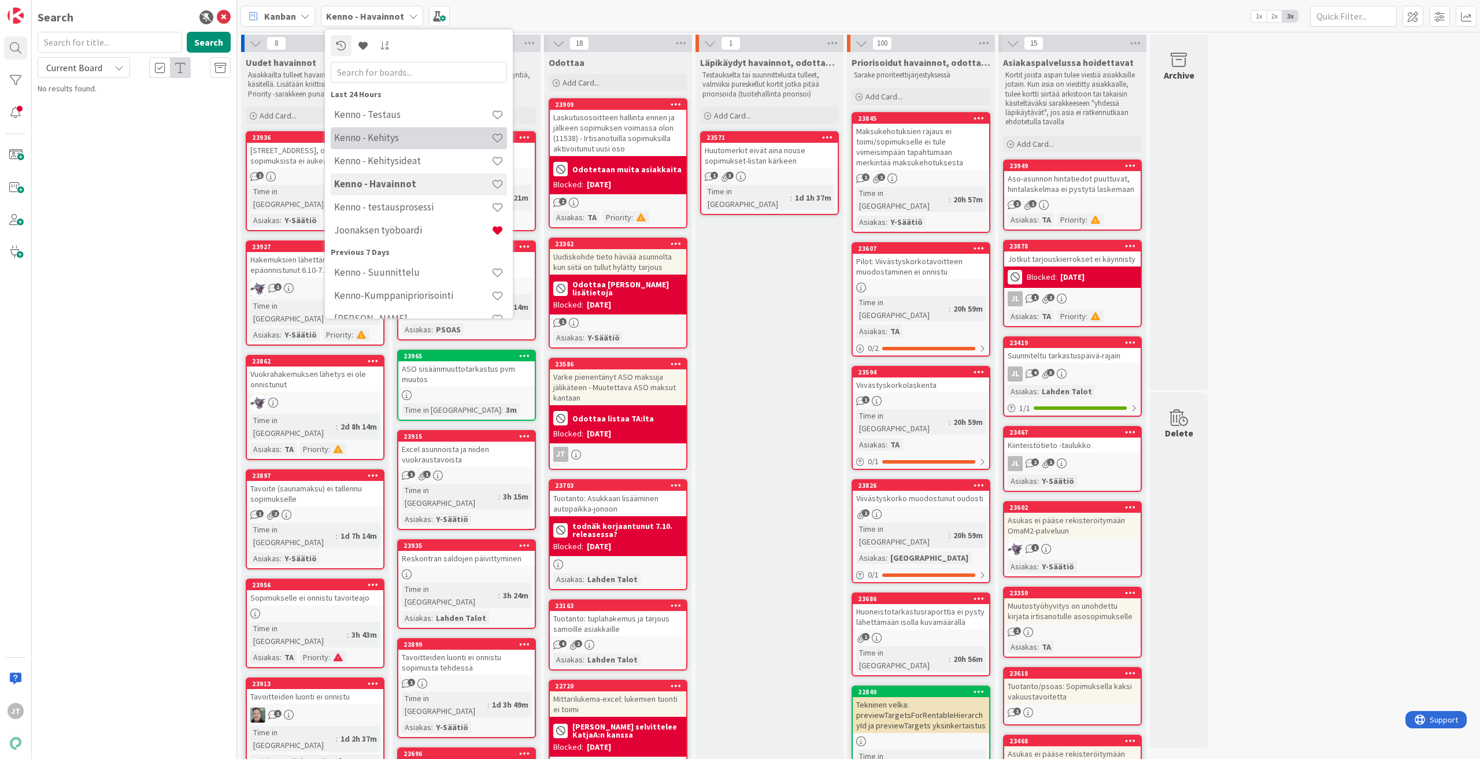
click at [407, 134] on h4 "Kenno - Kehitys" at bounding box center [412, 138] width 157 height 12
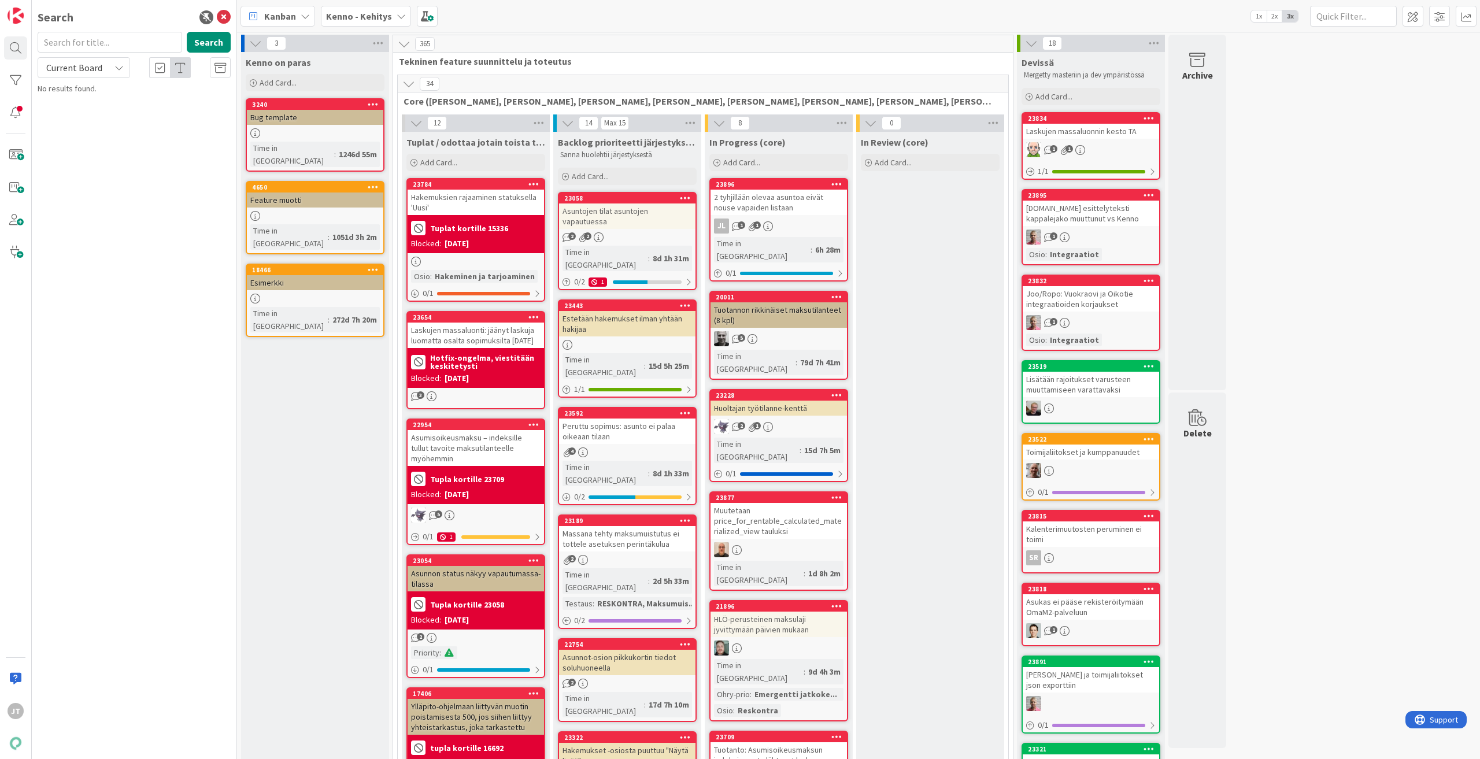
click at [368, 17] on b "Kenno - Kehitys" at bounding box center [359, 16] width 66 height 12
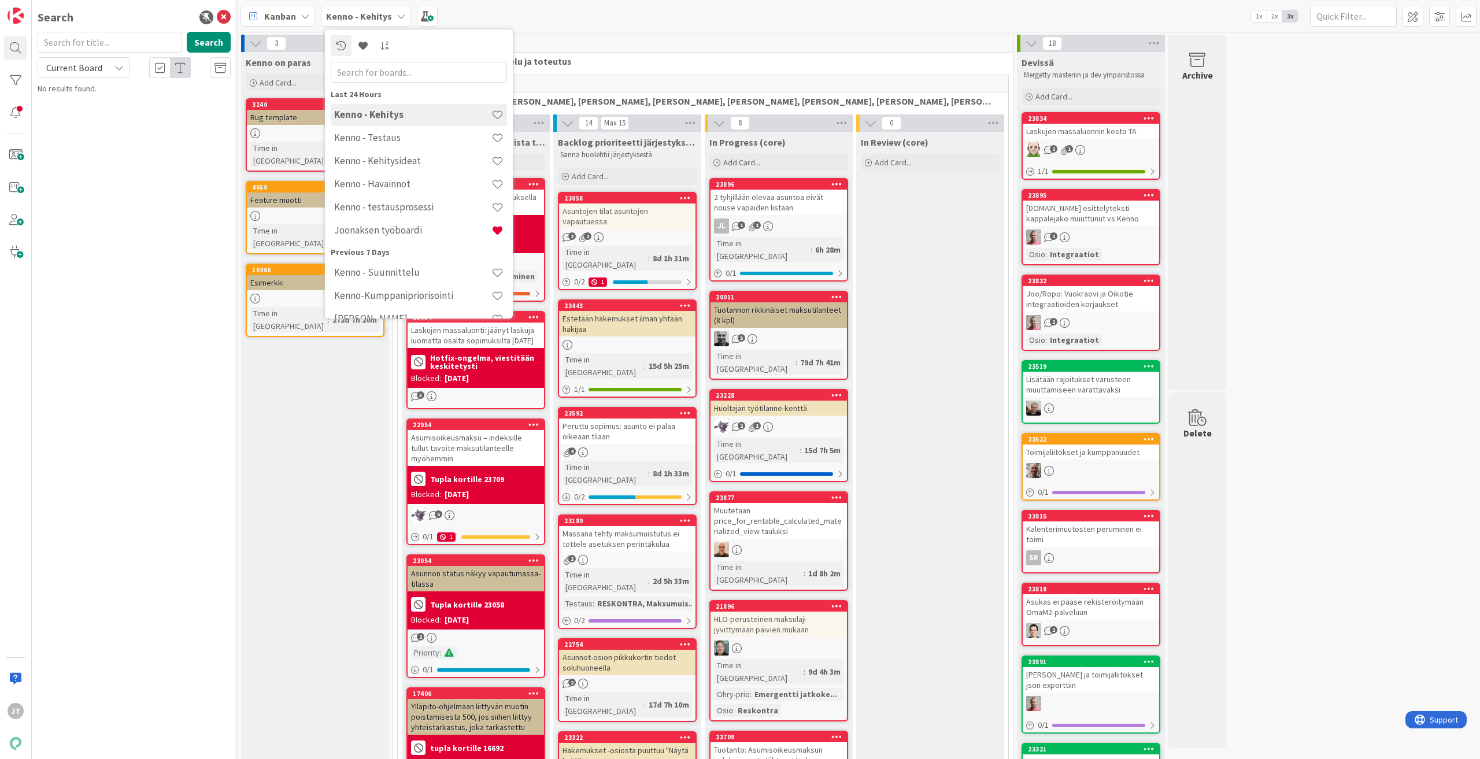
click at [406, 186] on h4 "Kenno - Havainnot" at bounding box center [412, 184] width 157 height 12
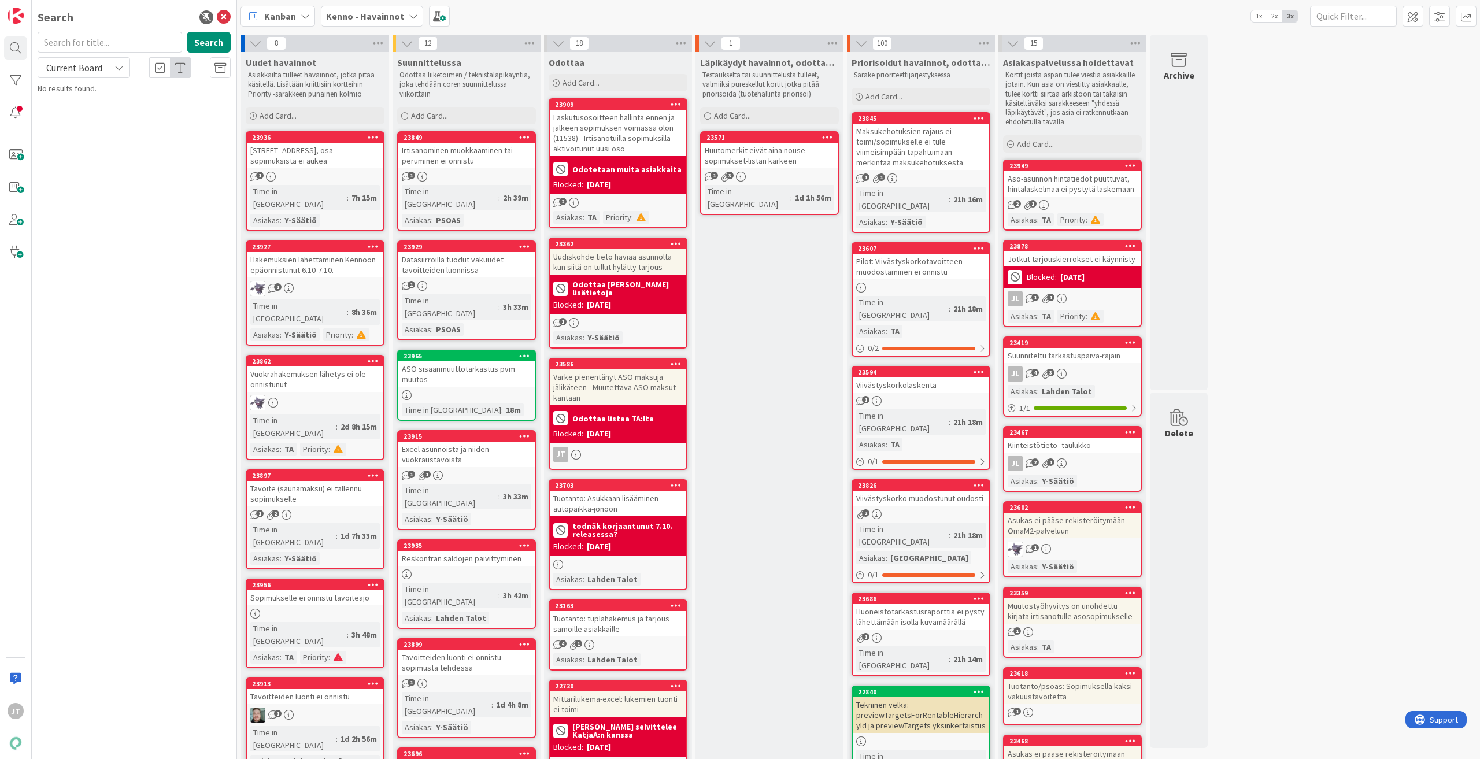
click at [316, 252] on div "Hakemuksien lähettäminen Kennoon epäonnistunut 6.10-7.10." at bounding box center [315, 264] width 136 height 25
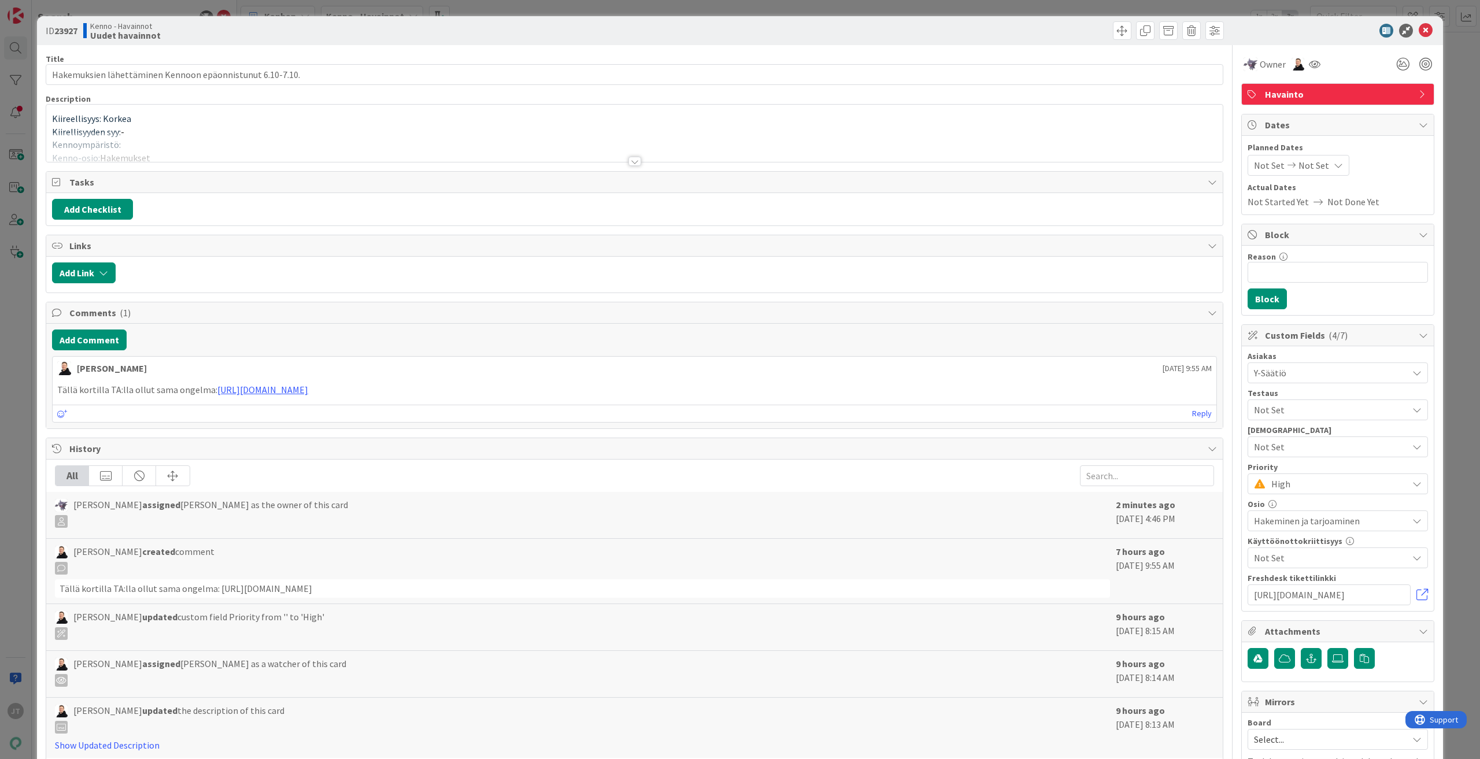
click at [631, 161] on div at bounding box center [635, 161] width 13 height 9
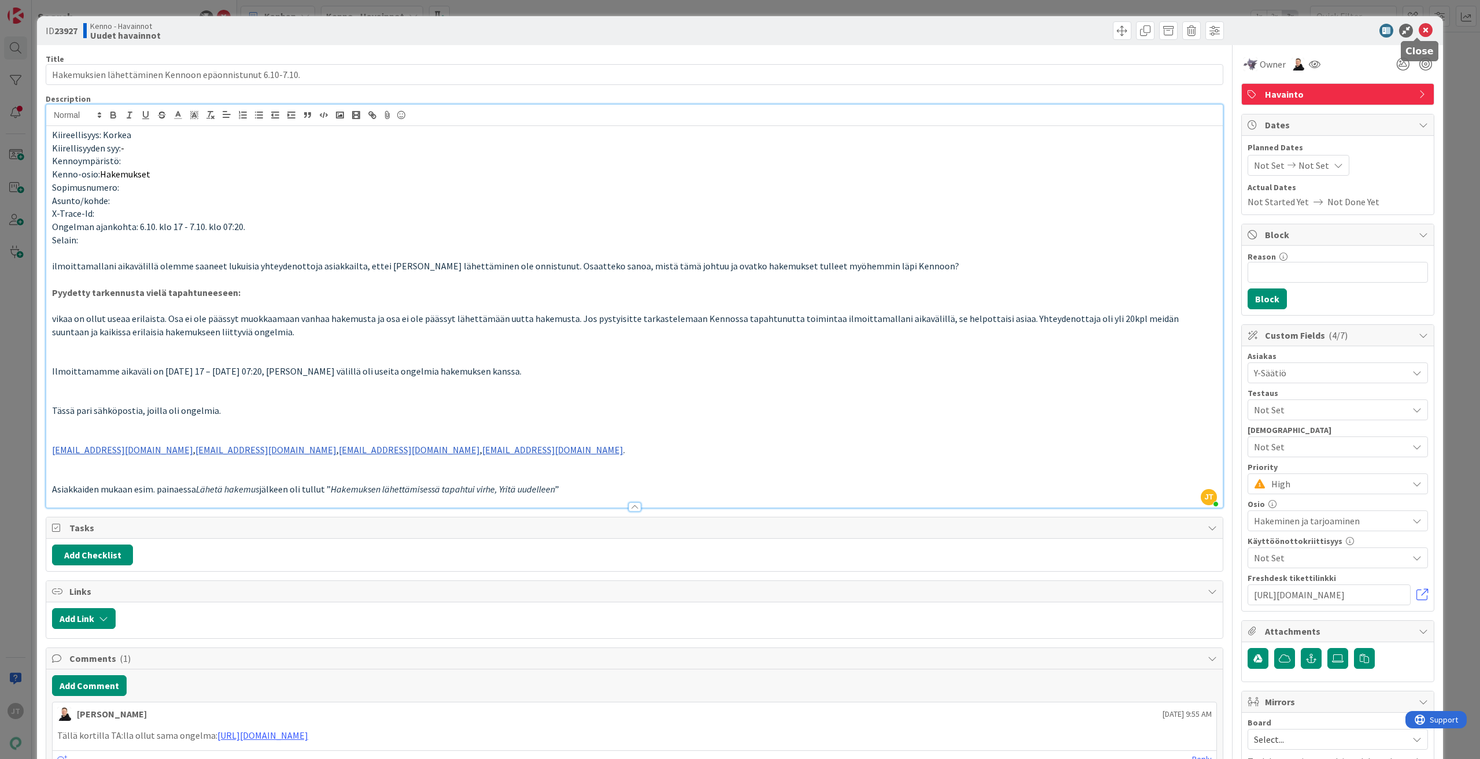
click at [888, 28] on icon at bounding box center [1426, 31] width 14 height 14
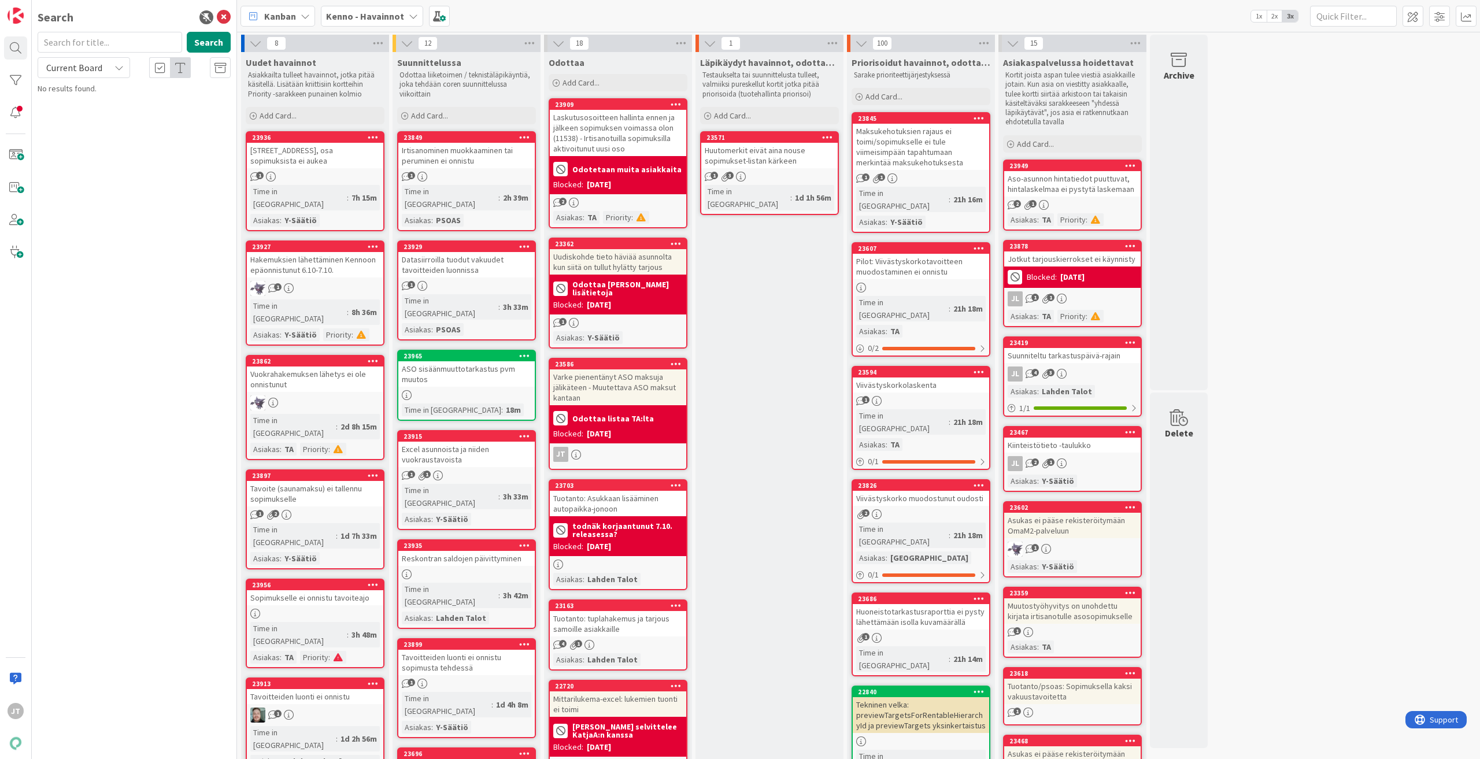
click at [298, 367] on div "Vuokrahakemuksen lähetys ei ole onnistunut" at bounding box center [315, 379] width 136 height 25
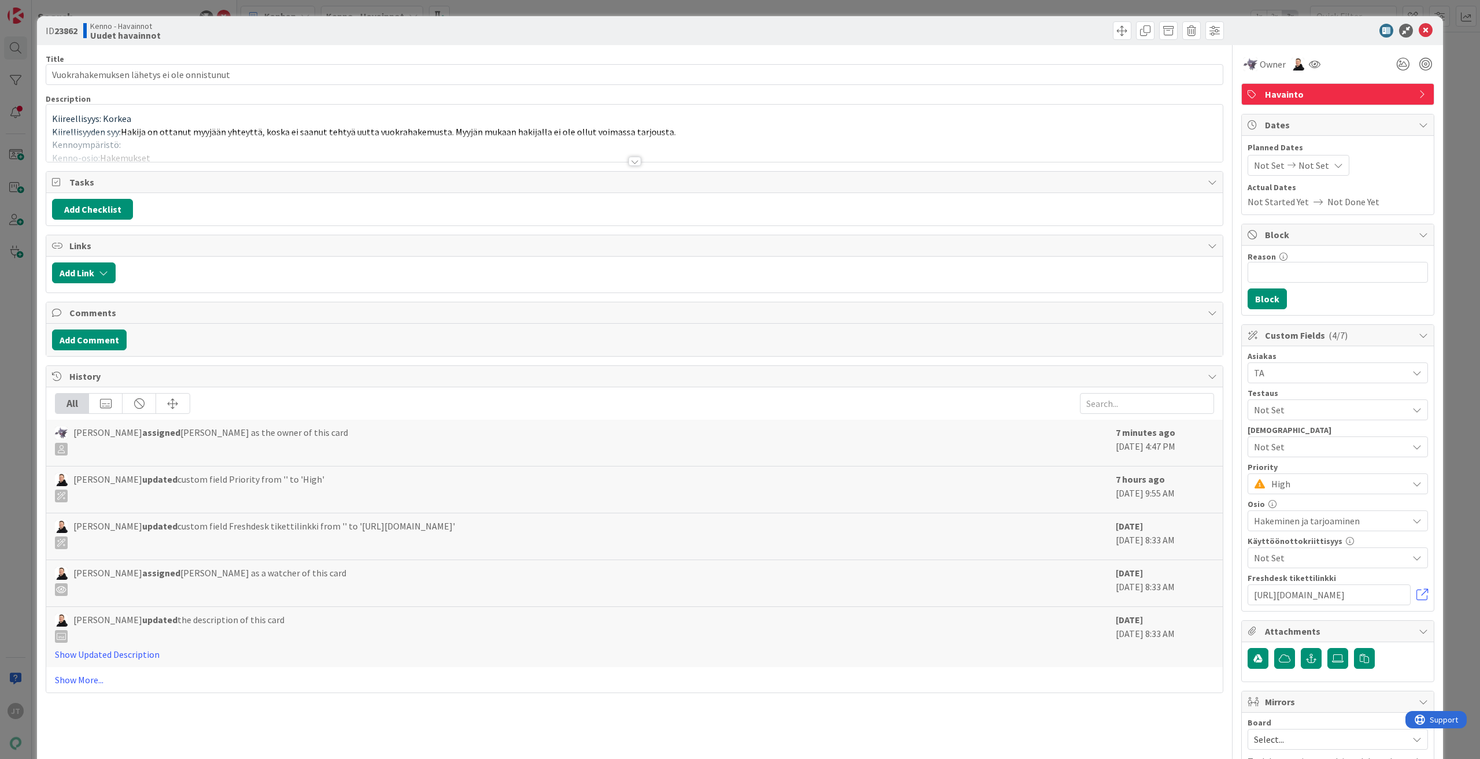
click at [635, 159] on div at bounding box center [635, 161] width 13 height 9
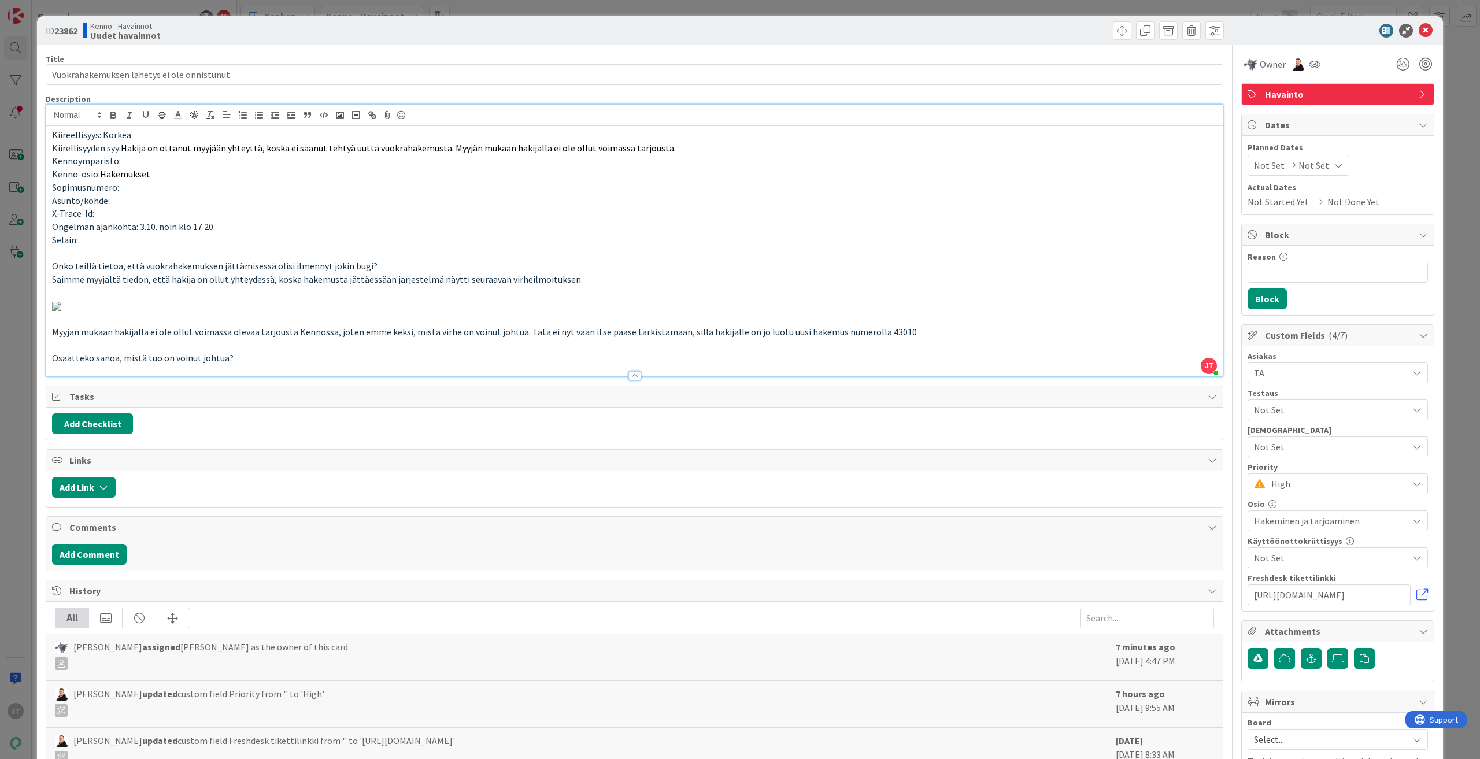
click at [888, 34] on icon at bounding box center [1426, 31] width 14 height 14
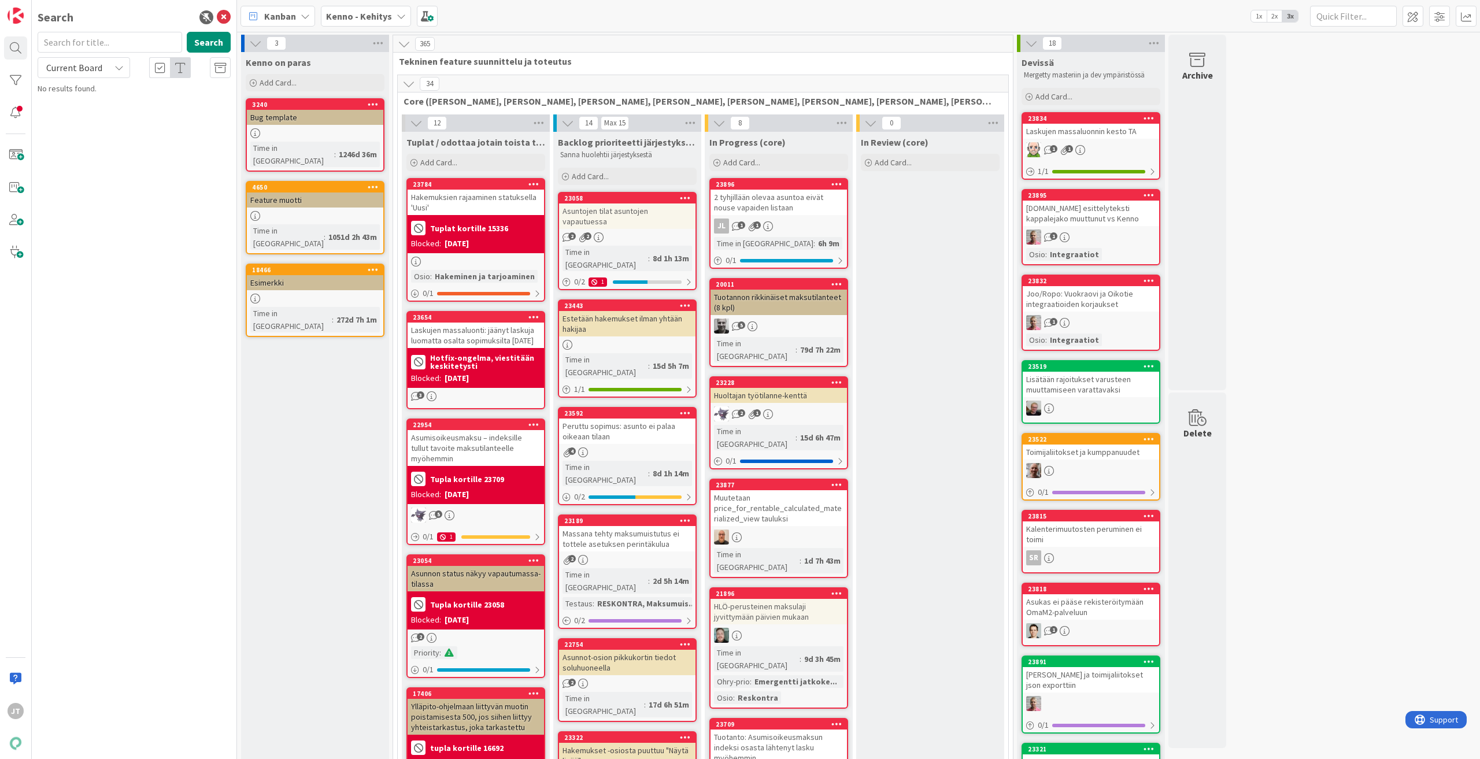
click at [371, 20] on b "Kenno - Kehitys" at bounding box center [359, 16] width 66 height 12
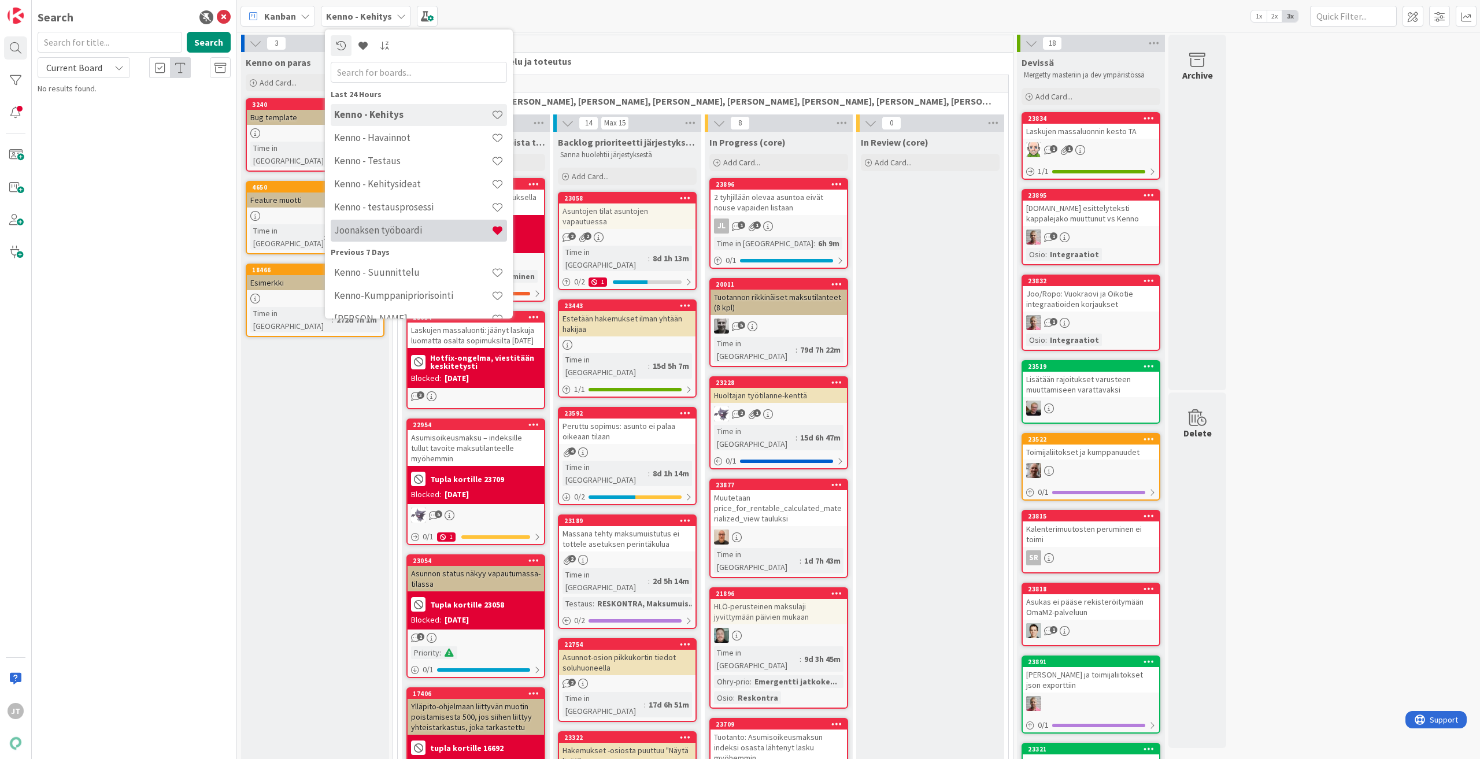
click at [404, 224] on div "Joonaksen työboardi" at bounding box center [419, 231] width 176 height 22
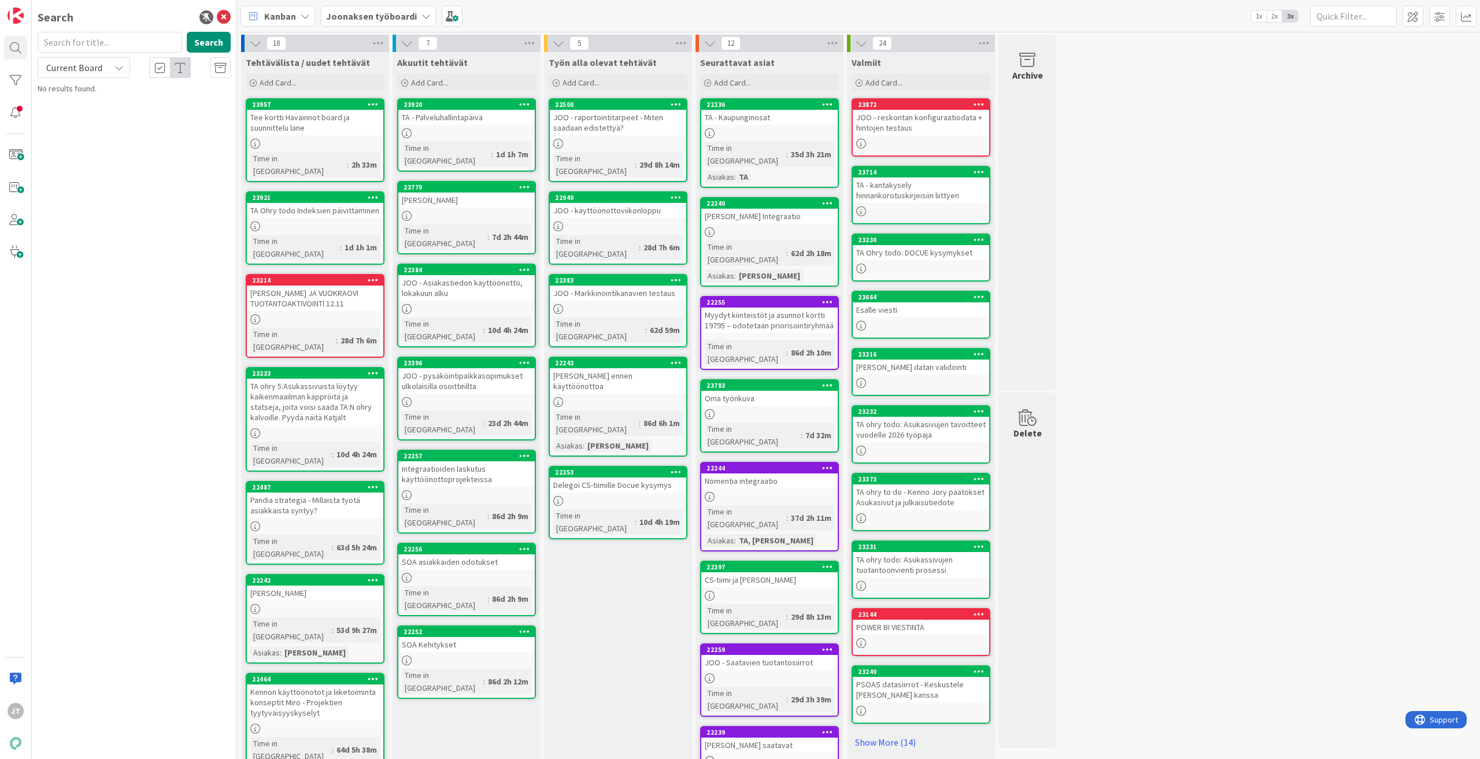
click at [363, 131] on div "Tee kortti Havainnot board ja suunnittelu lane" at bounding box center [315, 122] width 136 height 25
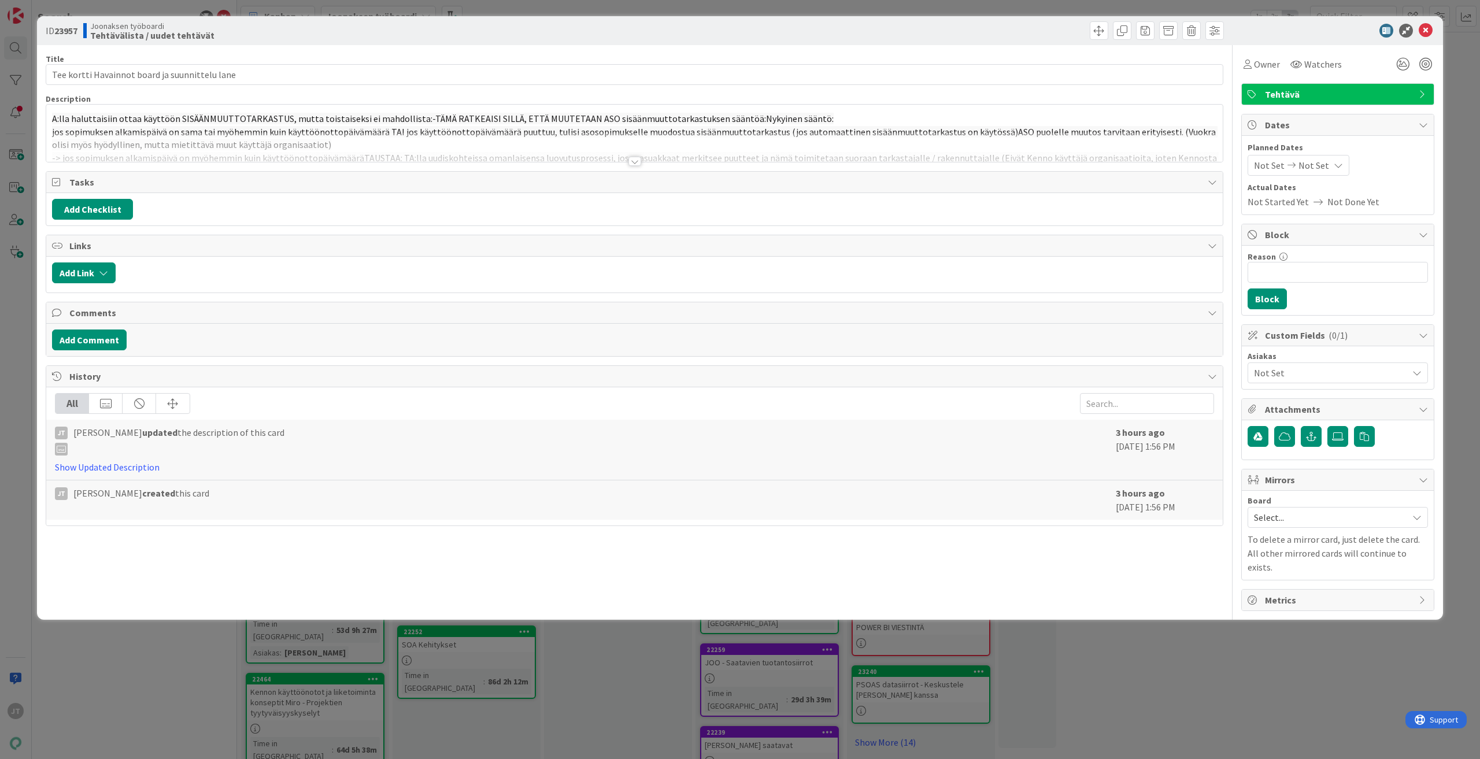
click at [628, 161] on div at bounding box center [635, 156] width 1178 height 13
click at [634, 161] on div at bounding box center [635, 161] width 13 height 9
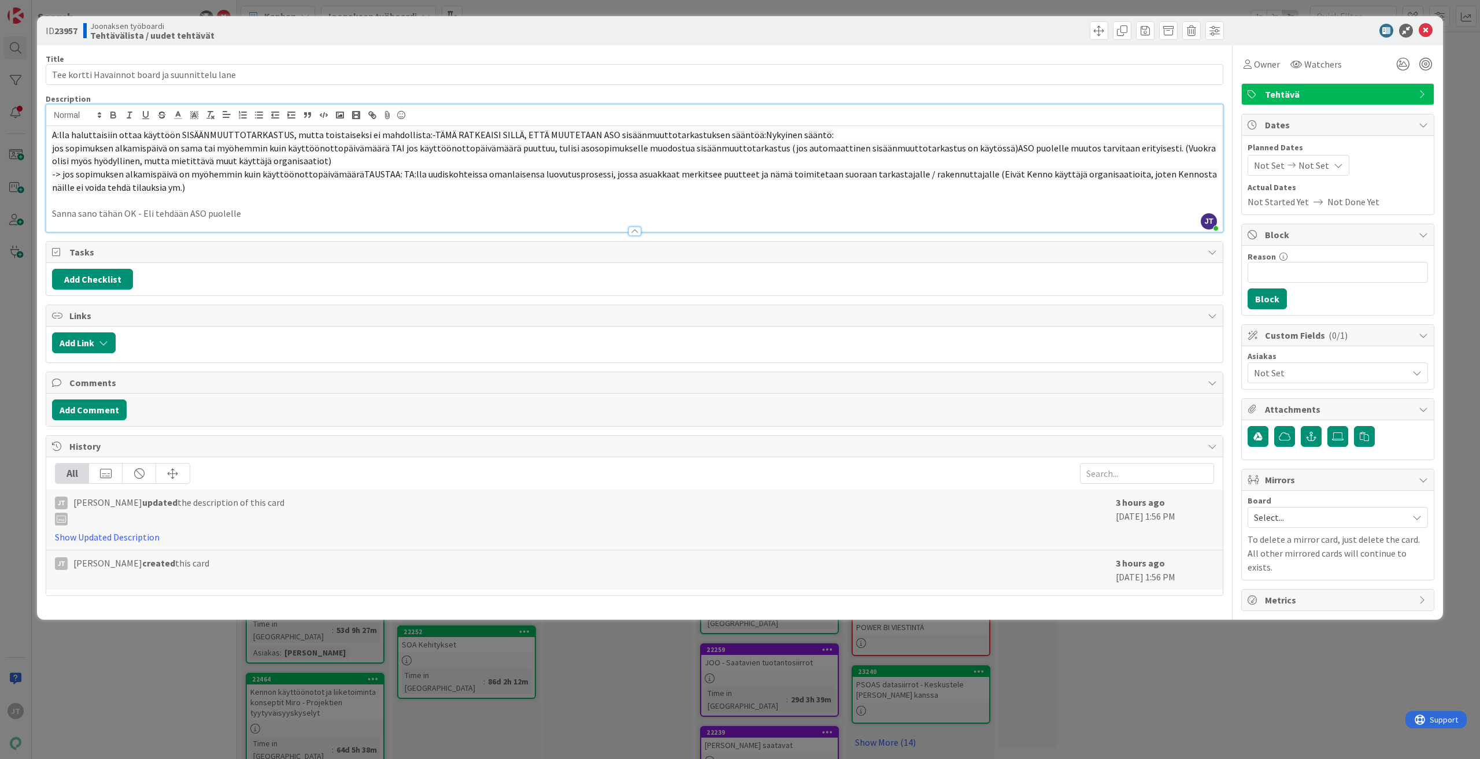
click at [61, 140] on span "A:lla haluttaisiin ottaa käyttöön SISÄÄNMUUTTOTARKASTUS, mutta toistaiseksi ei …" at bounding box center [443, 135] width 782 height 12
click at [51, 135] on div "A:lla haluttaisiin ottaa käyttöön SISÄÄNMUUTTOTARKASTUS, mutta toistaiseksi ei …" at bounding box center [634, 179] width 1177 height 106
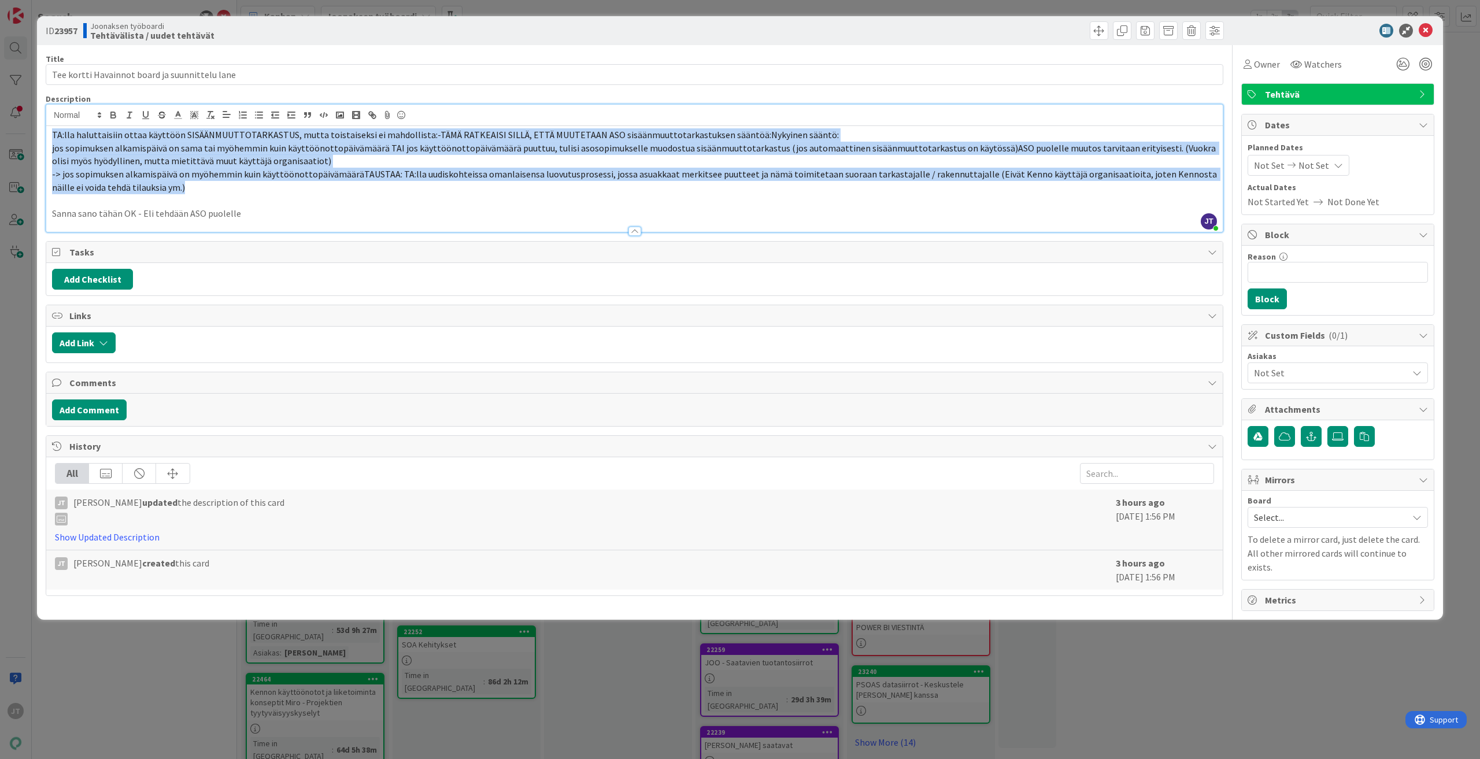
drag, startPoint x: 51, startPoint y: 136, endPoint x: 501, endPoint y: 185, distance: 451.9
click at [501, 185] on div "TA:lla haluttaisiin ottaa käyttöön SISÄÄNMUUTTOTARKASTUS, mutta toistaiseksi ei…" at bounding box center [634, 179] width 1177 height 106
copy div "TA:lla haluttaisiin ottaa käyttöön SISÄÄNMUUTTOTARKASTUS, mutta toistaiseksi ei…"
click at [499, 182] on p "-> jos sopimuksen alkamispäivä on myöhemmin kuin käyttöönottopäivämääräTAUSTAA:…" at bounding box center [634, 181] width 1165 height 26
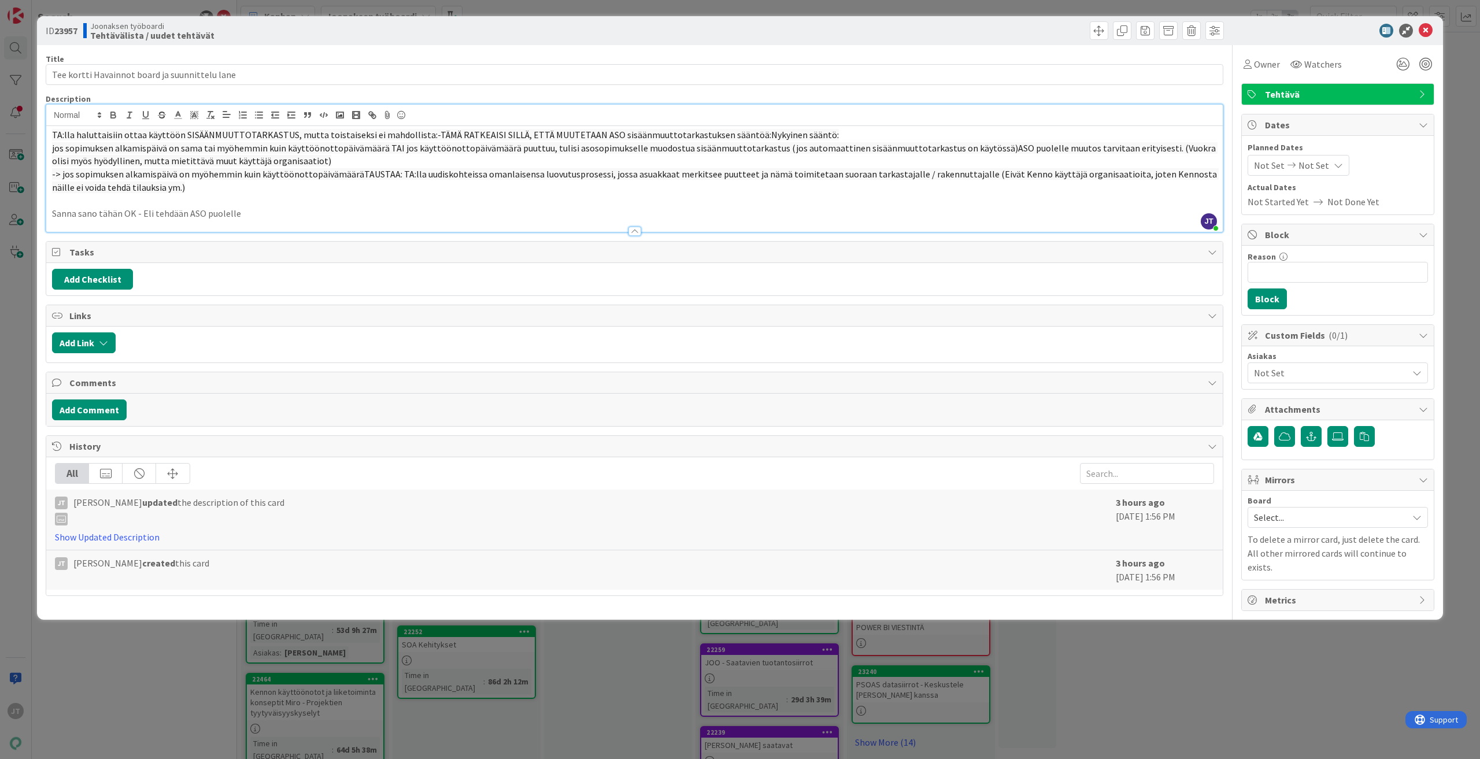
click at [1428, 23] on div "ID 23957 Joonaksen työboardi Tehtävälista / uudet tehtävät" at bounding box center [740, 30] width 1406 height 29
click at [1428, 28] on icon at bounding box center [1426, 31] width 14 height 14
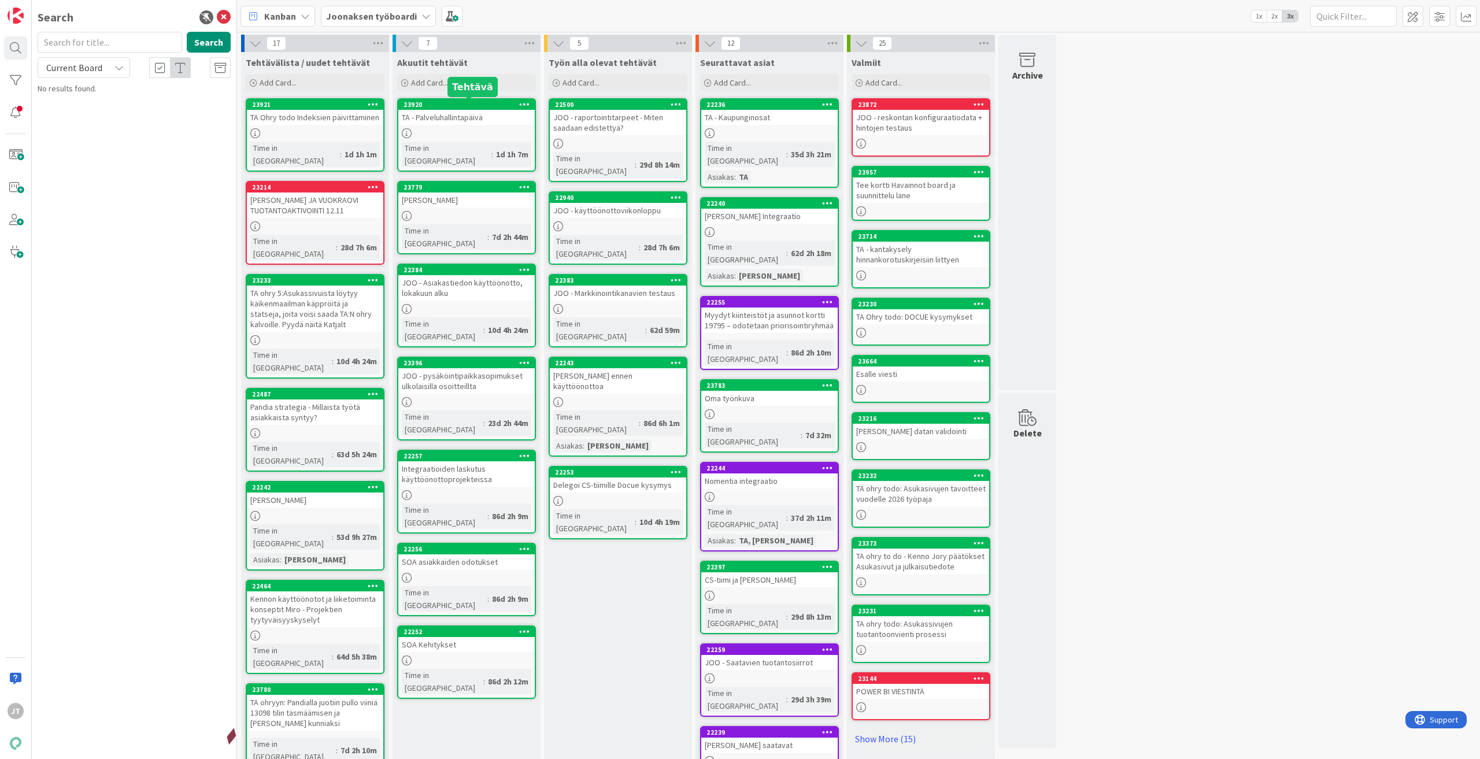
click at [447, 128] on div "23920 TA - Palveluhallintapäivä Time in [GEOGRAPHIC_DATA] : 1d 1h 7m" at bounding box center [466, 134] width 139 height 73
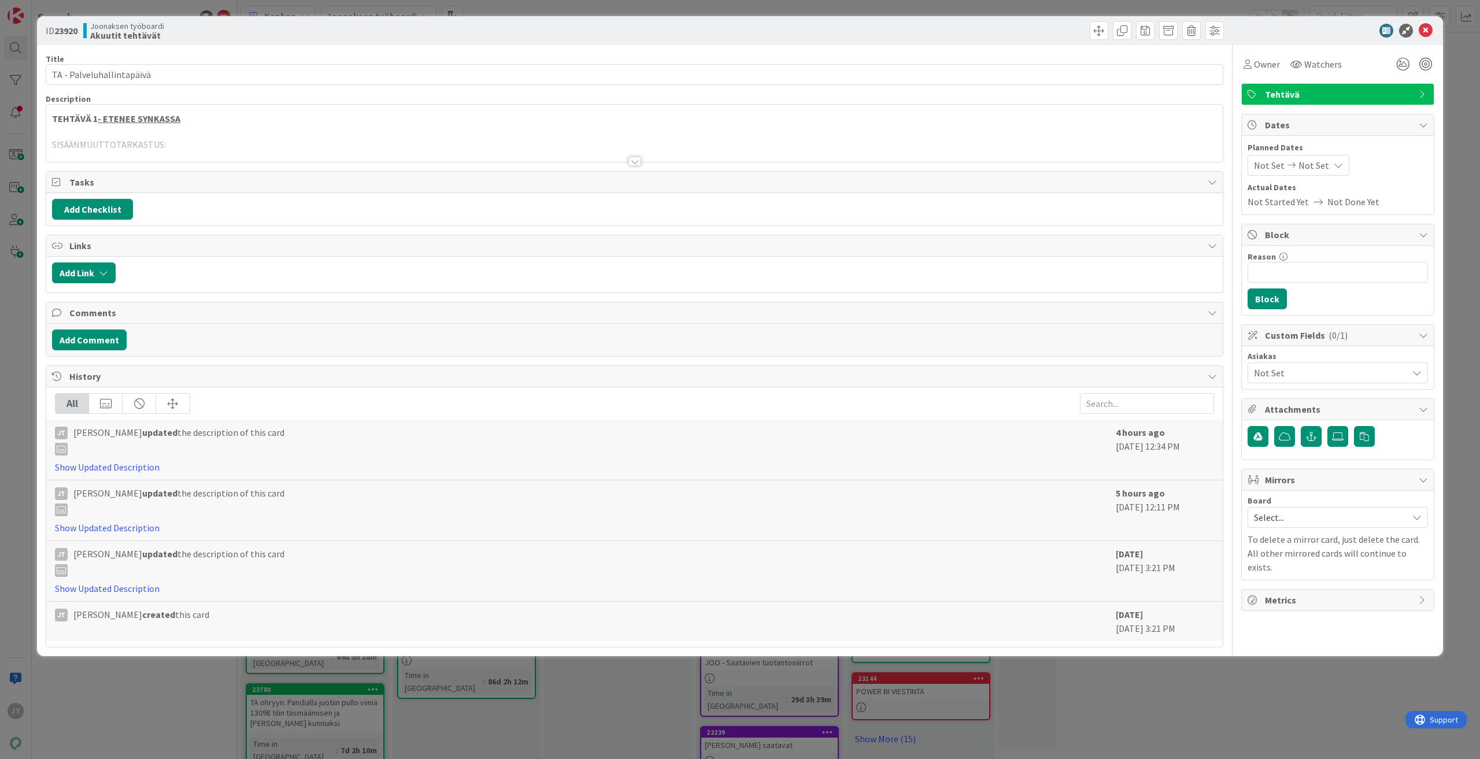
click at [635, 165] on div at bounding box center [635, 161] width 13 height 9
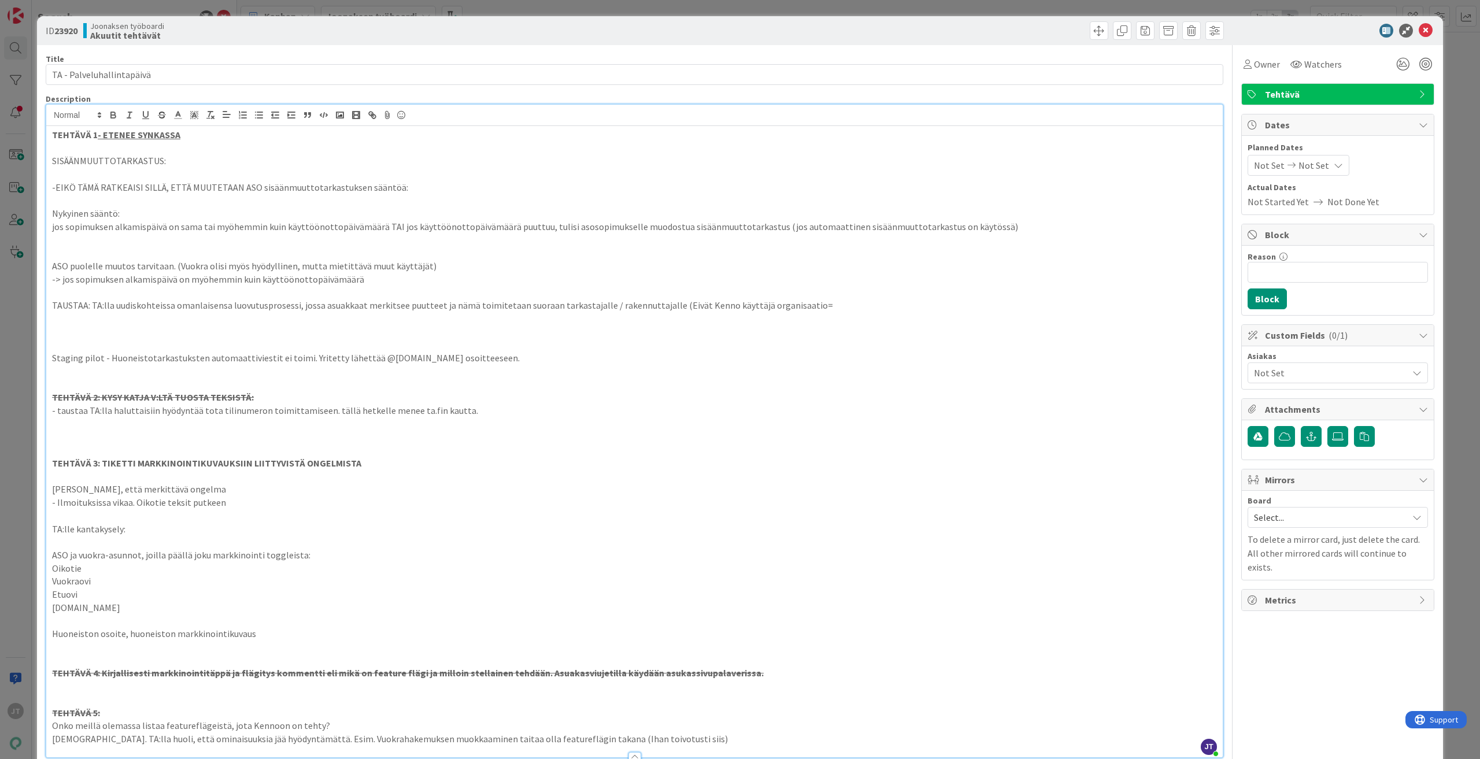
drag, startPoint x: 216, startPoint y: 142, endPoint x: 0, endPoint y: 142, distance: 215.7
click at [0, 142] on div "ID 23920 Joonaksen työboardi Akuutit tehtävät Title 25 / 128 TA - Palveluhallin…" at bounding box center [740, 379] width 1480 height 759
drag, startPoint x: 270, startPoint y: 134, endPoint x: 38, endPoint y: 127, distance: 232.0
click at [38, 127] on div "ID 23920 Joonaksen työboardi Akuutit tehtävät Title 25 / 128 TA - Palveluhallin…" at bounding box center [740, 634] width 1406 height 1236
click at [162, 114] on icon "button" at bounding box center [162, 115] width 10 height 10
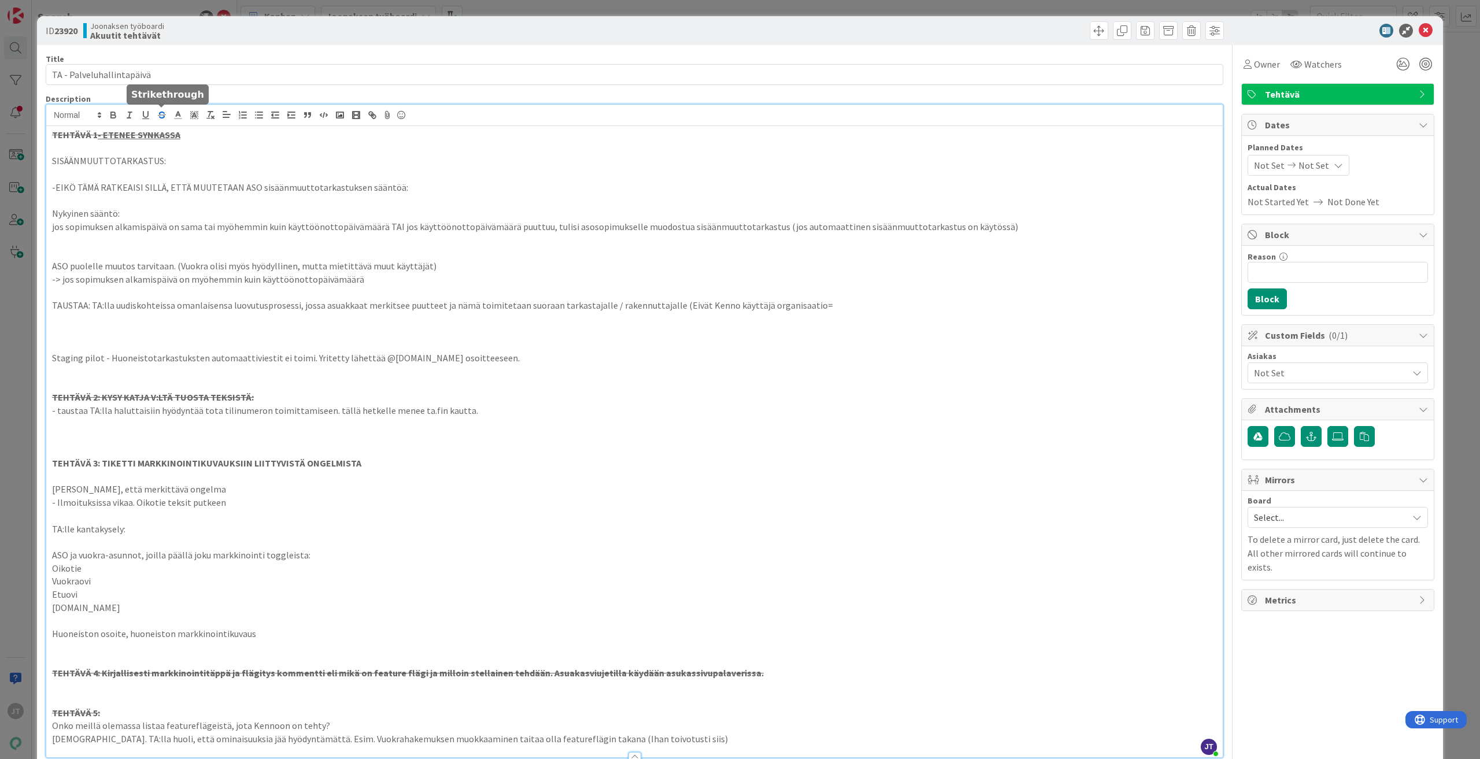
click at [248, 246] on p at bounding box center [634, 240] width 1165 height 13
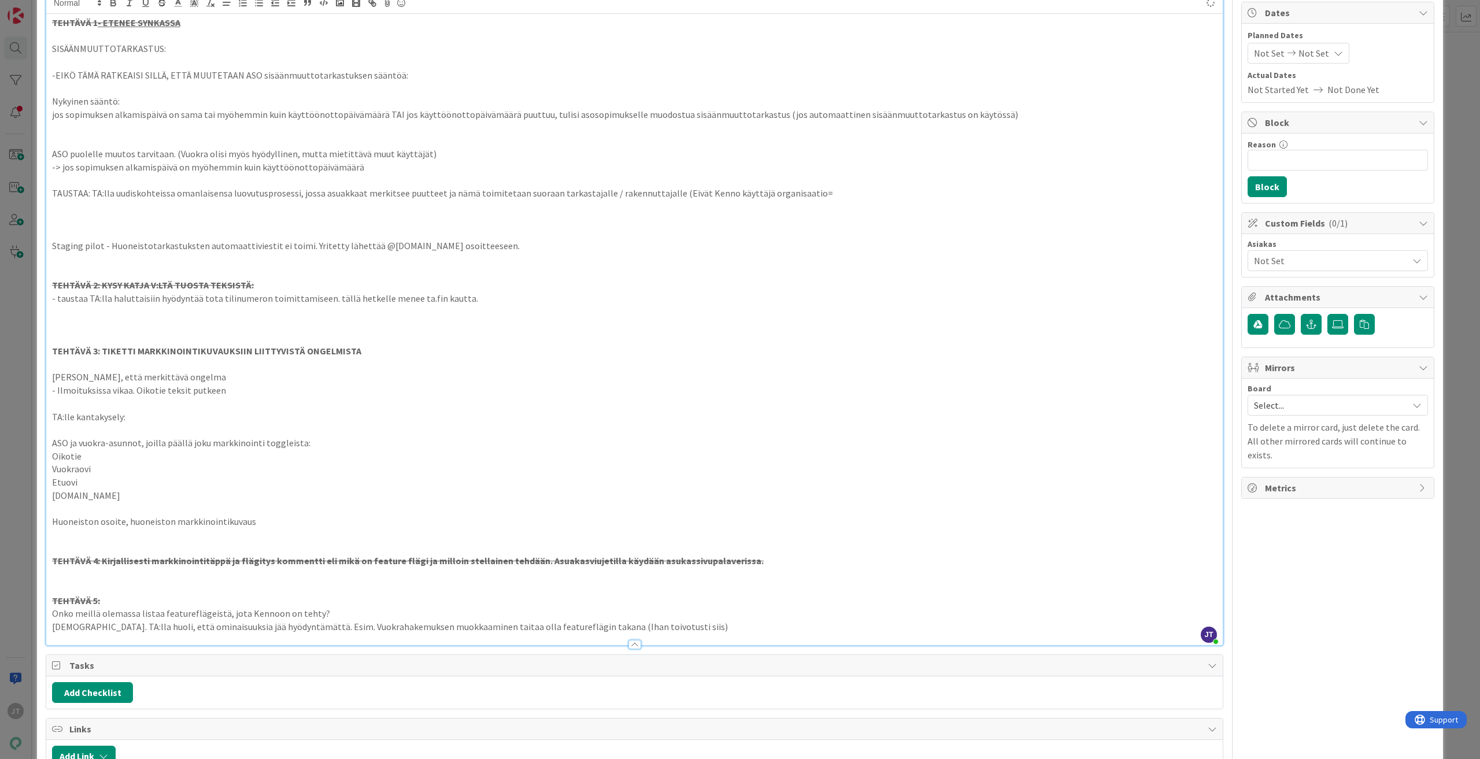
scroll to position [231, 0]
